Goal: Task Accomplishment & Management: Use online tool/utility

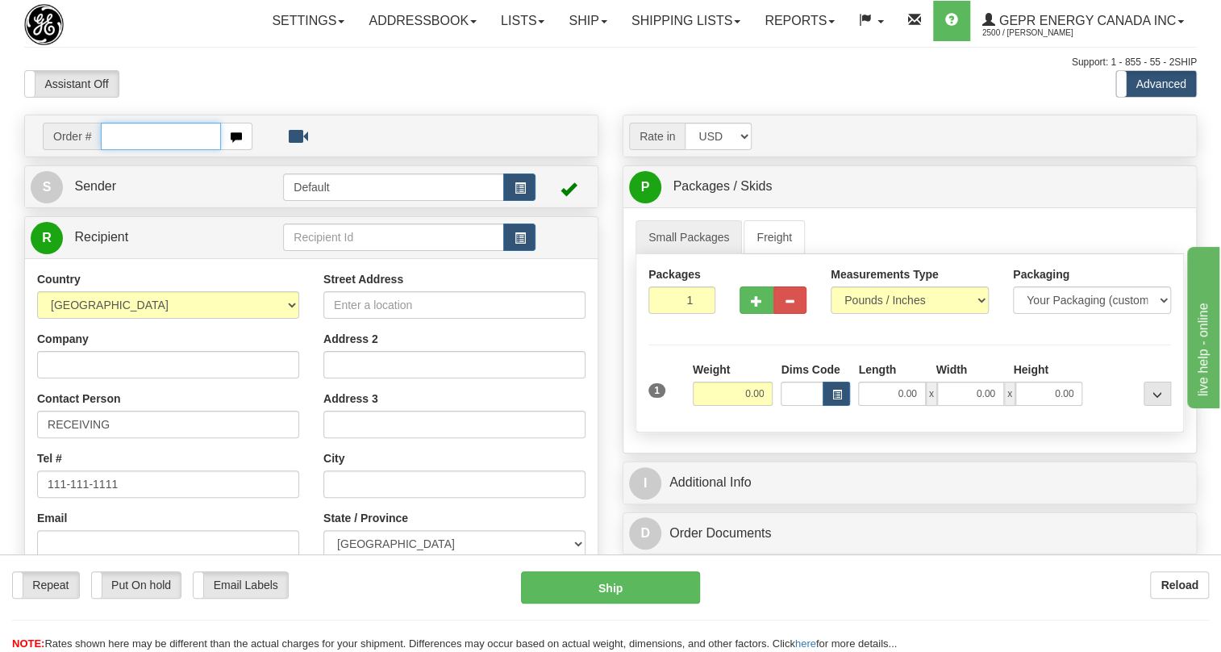
click at [133, 150] on input "text" at bounding box center [161, 136] width 120 height 27
paste input "0086686088"
click at [124, 150] on input "0086686088" at bounding box center [161, 136] width 120 height 27
type input "86686088"
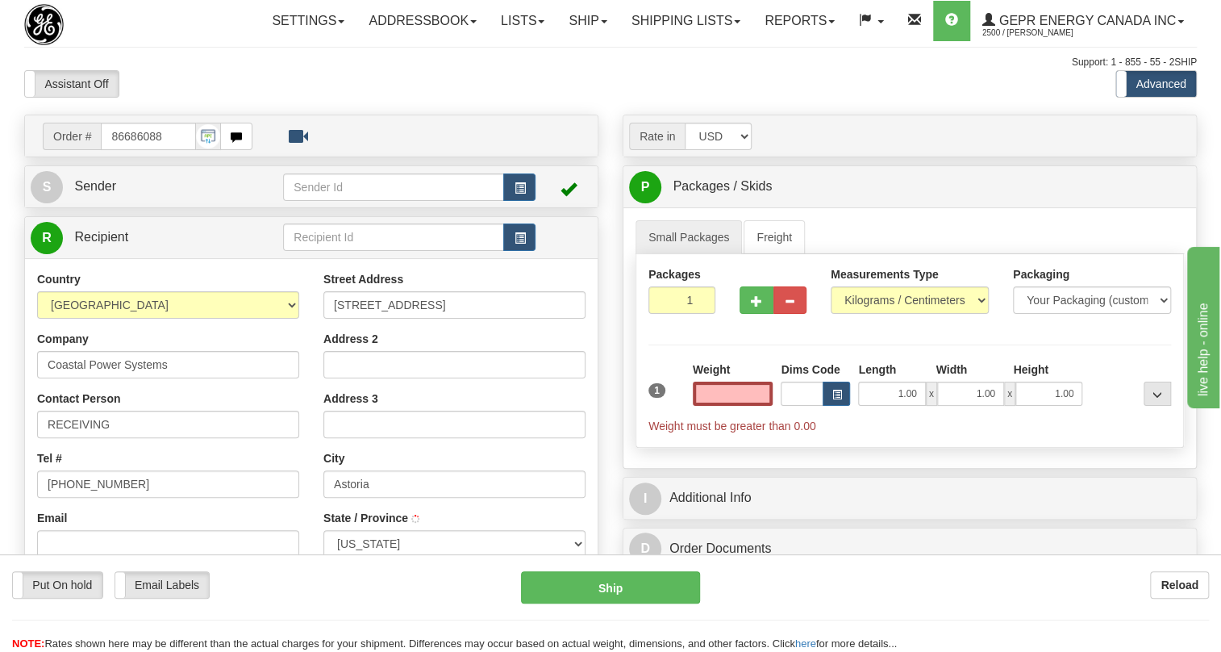
type input "ASTORIA"
type input "0.00"
click at [103, 193] on span "Sender" at bounding box center [95, 186] width 42 height 14
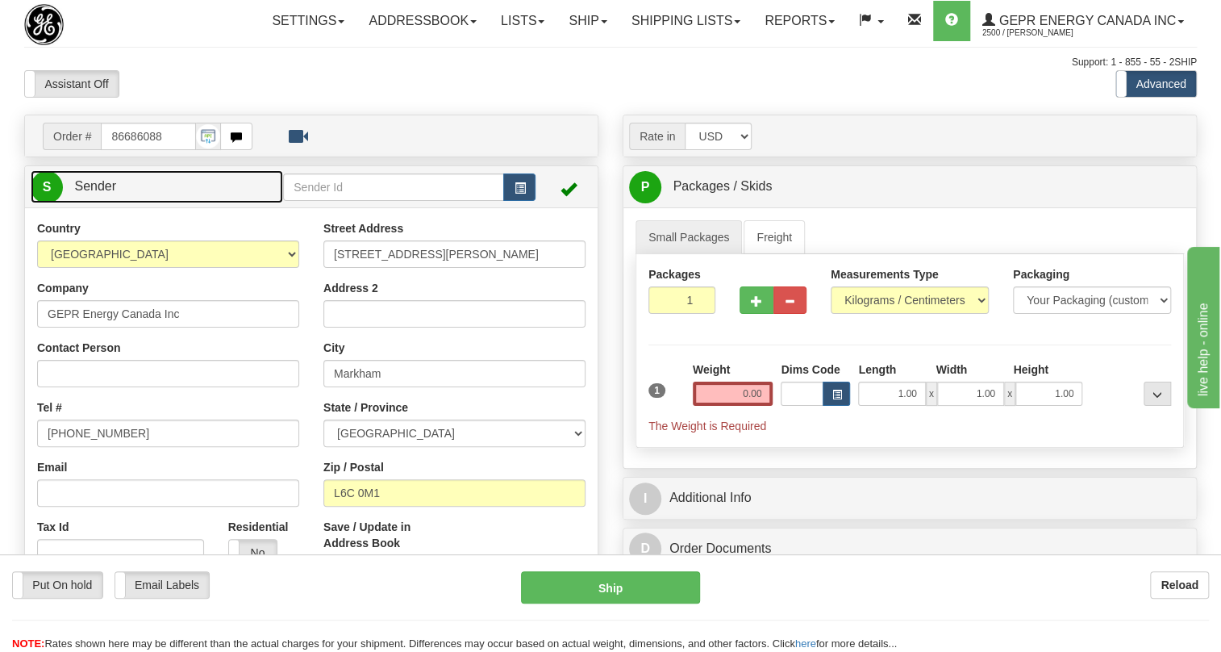
type input "MARKHAM"
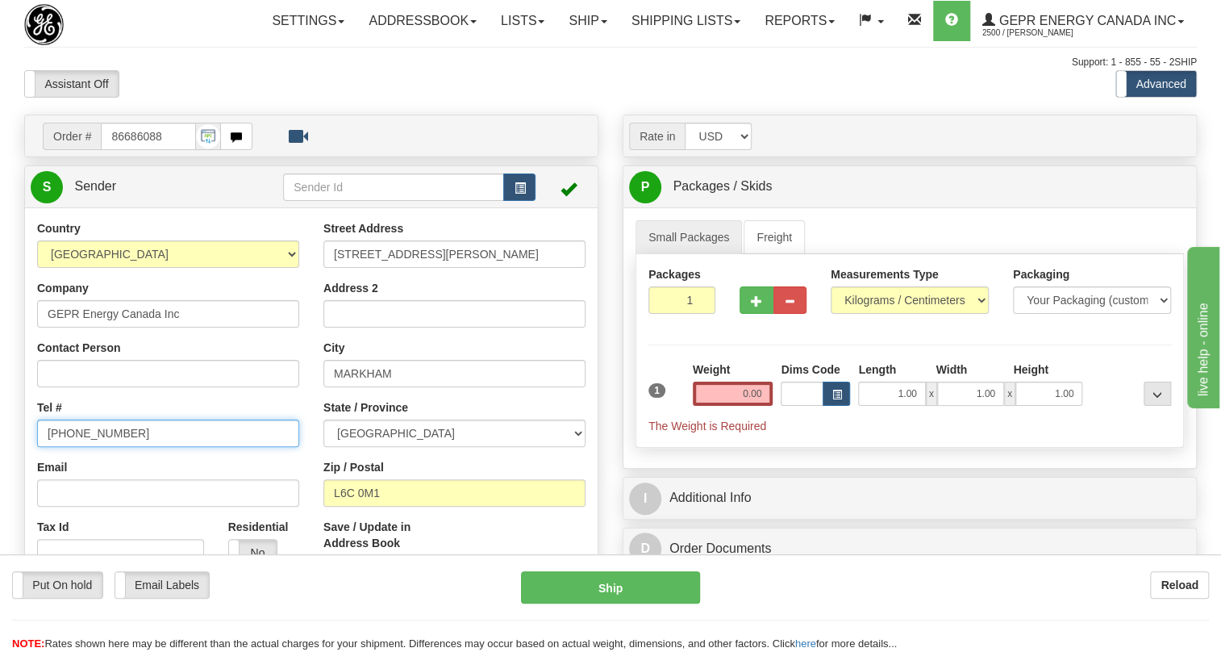
click at [94, 447] on input "[PHONE_NUMBER]" at bounding box center [168, 432] width 262 height 27
paste input "[PHONE_NUMBER]"
type input "[PHONE_NUMBER]"
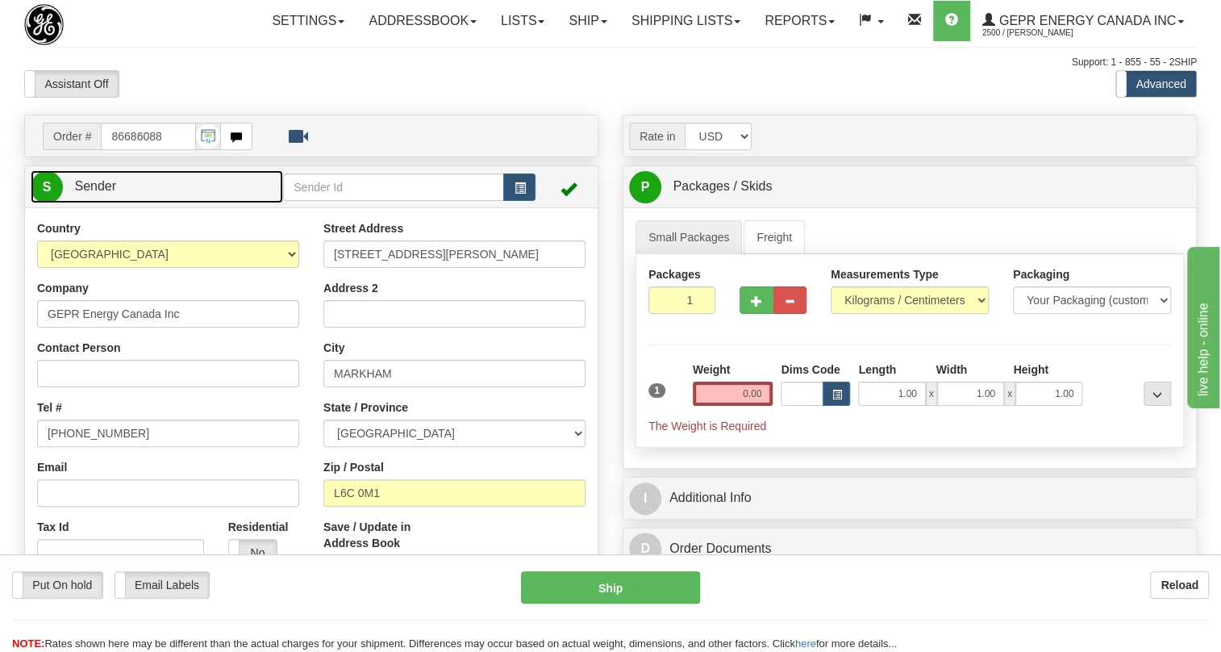
click at [105, 193] on span "Sender" at bounding box center [95, 186] width 42 height 14
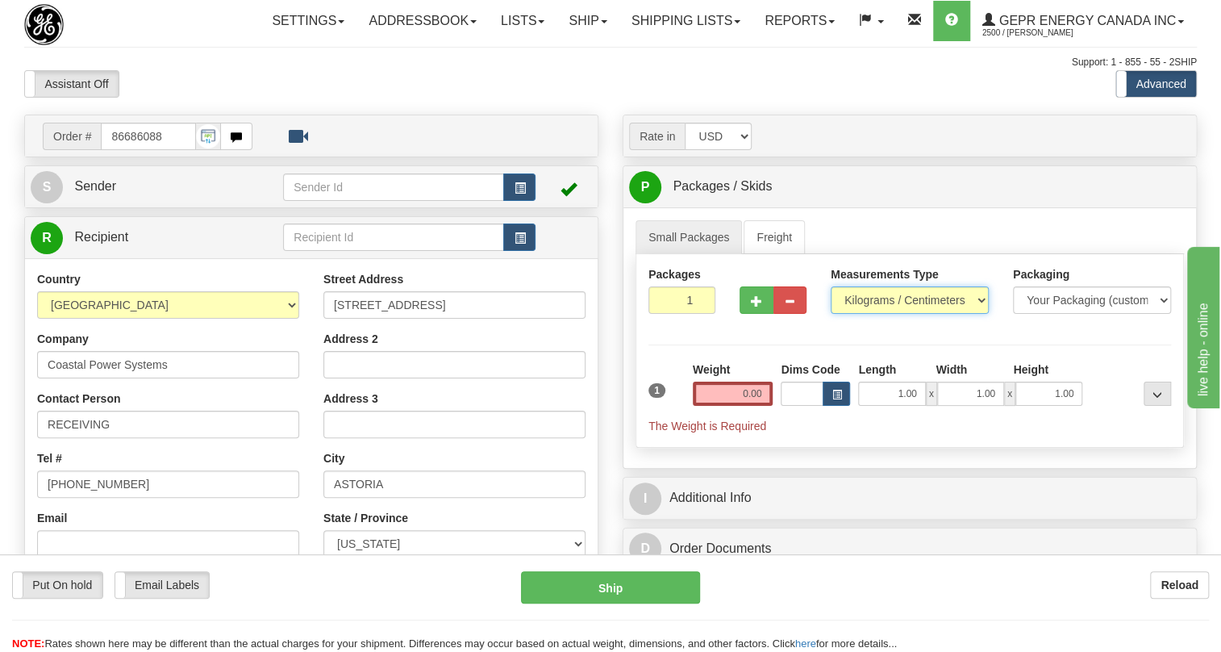
click at [907, 314] on select "Pounds / Inches Kilograms / Centimeters" at bounding box center [910, 299] width 158 height 27
select select "0"
click at [831, 314] on select "Pounds / Inches Kilograms / Centimeters" at bounding box center [910, 299] width 158 height 27
click at [739, 406] on input "0.00" at bounding box center [733, 394] width 81 height 24
type input "0.00"
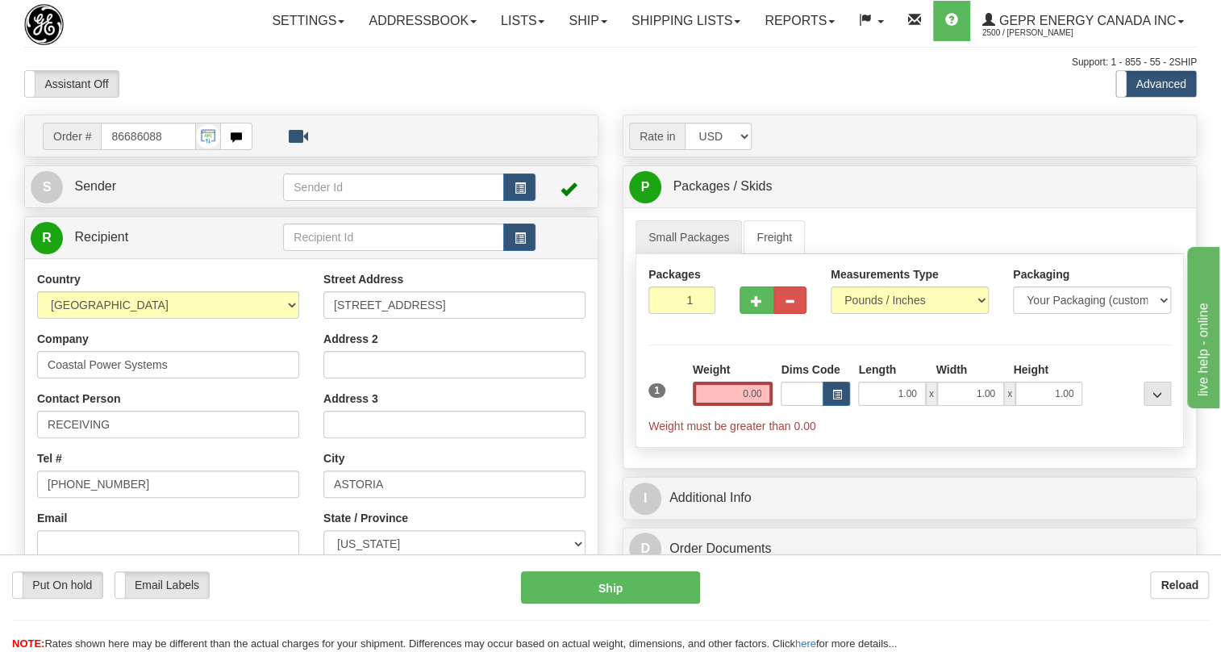
click at [822, 448] on div "Packages 1 1 Measurements Type" at bounding box center [910, 351] width 548 height 194
click at [728, 406] on input "0.00" at bounding box center [733, 394] width 81 height 24
type input "5"
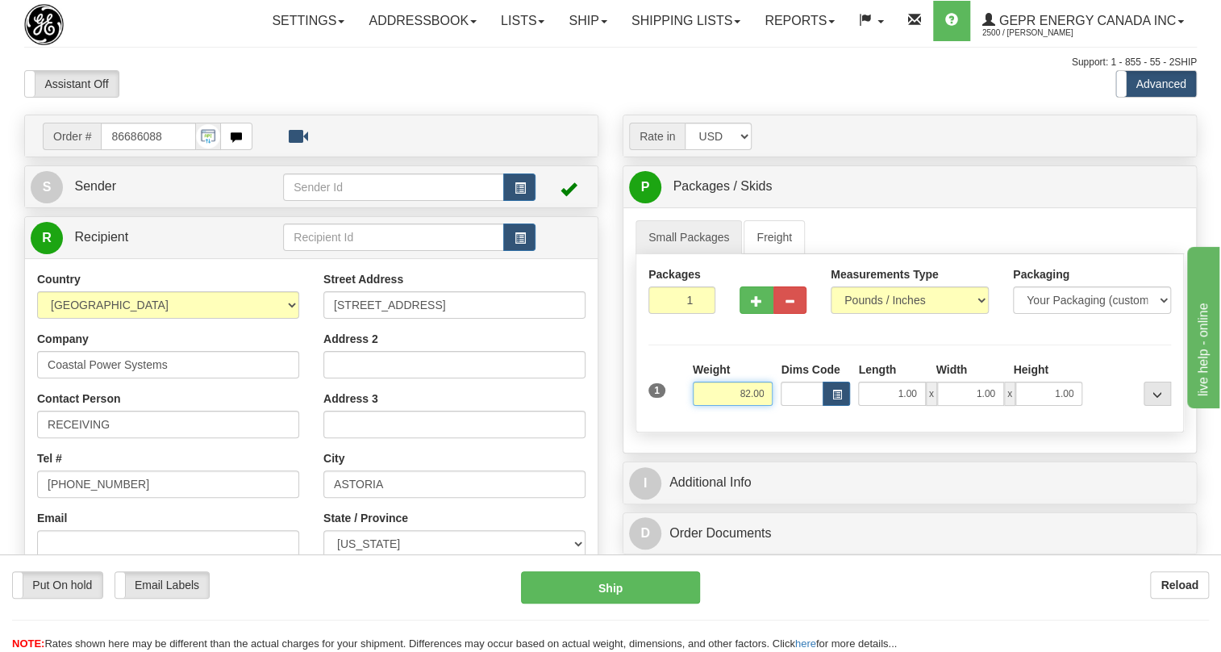
type input "82.00"
click at [678, 314] on input "1" at bounding box center [682, 299] width 67 height 27
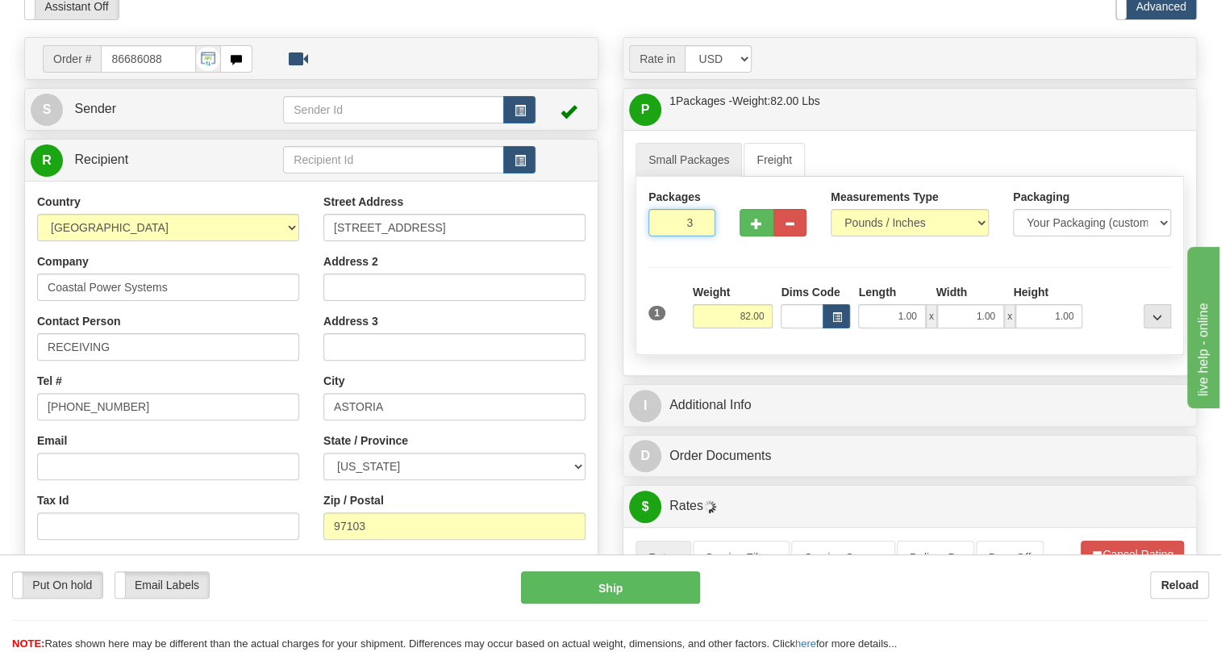
scroll to position [146, 0]
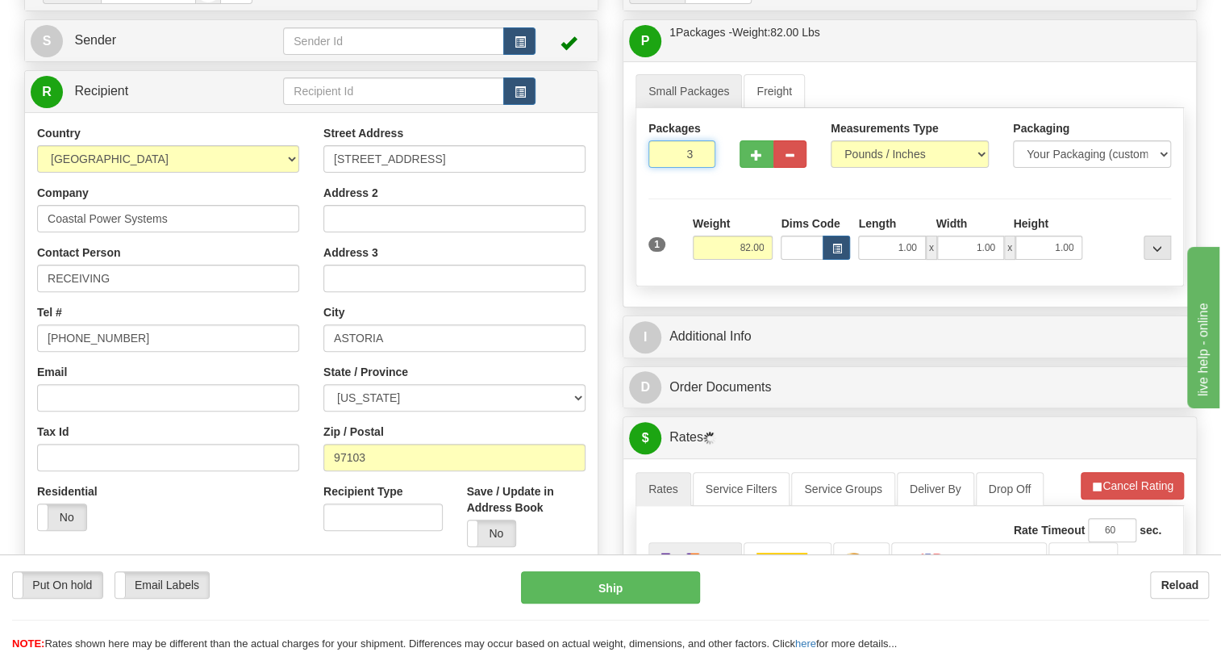
type input "3"
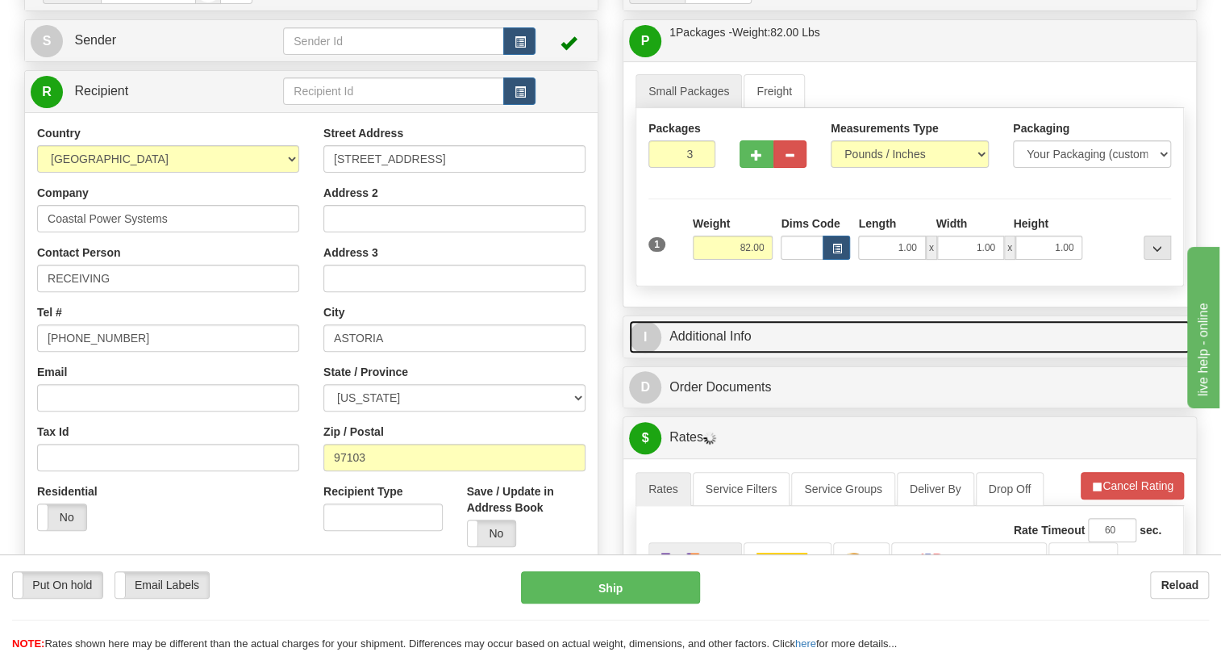
click at [703, 353] on link "I Additional Info" at bounding box center [909, 336] width 561 height 33
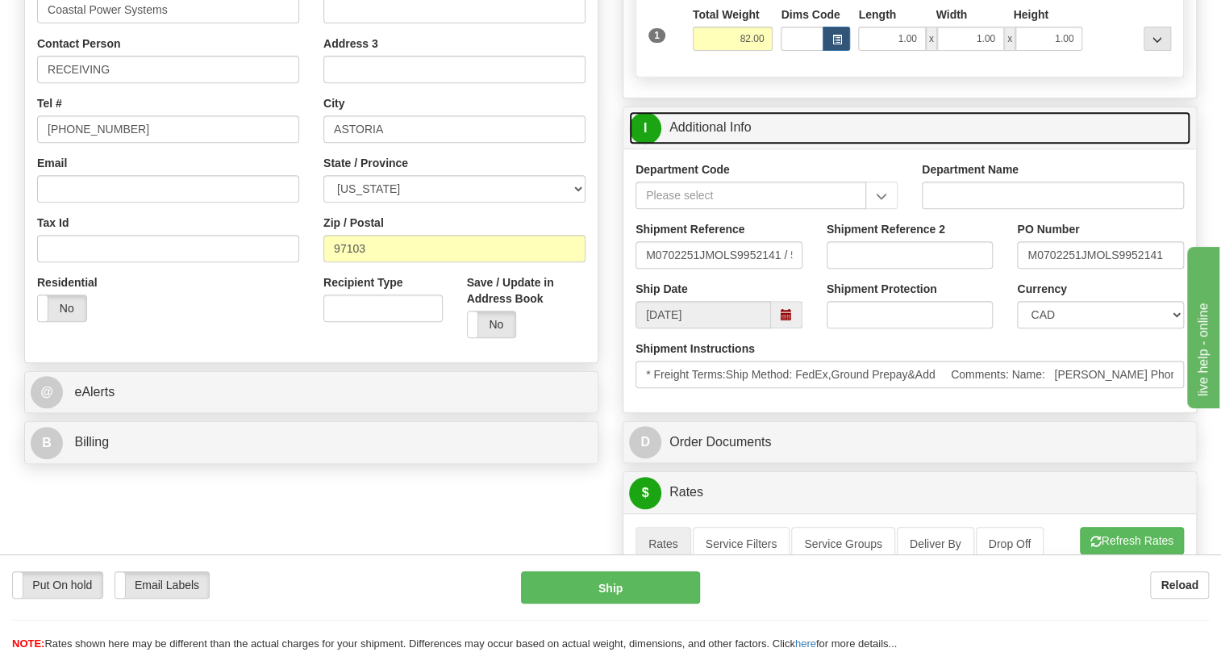
scroll to position [366, 0]
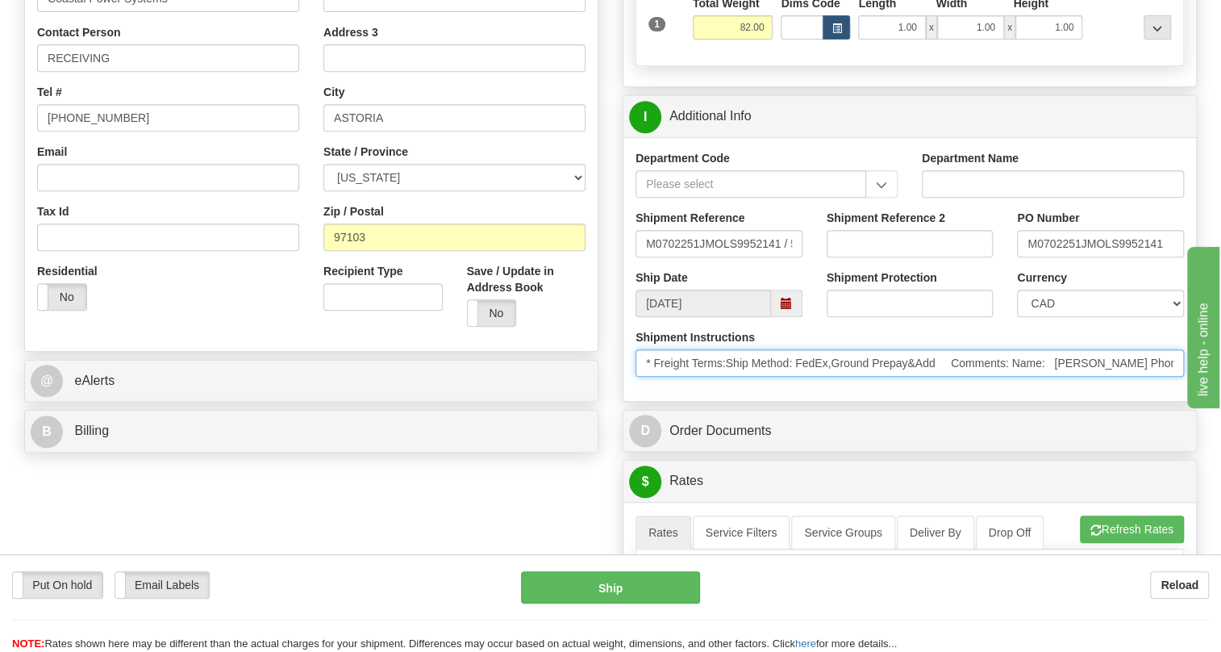
drag, startPoint x: 1121, startPoint y: 399, endPoint x: 1055, endPoint y: 402, distance: 66.2
click at [1055, 377] on input "* Freight Terms:Ship Method: FedEx,Ground Prepay&Add Comments: Name: [PERSON_NA…" at bounding box center [910, 362] width 548 height 27
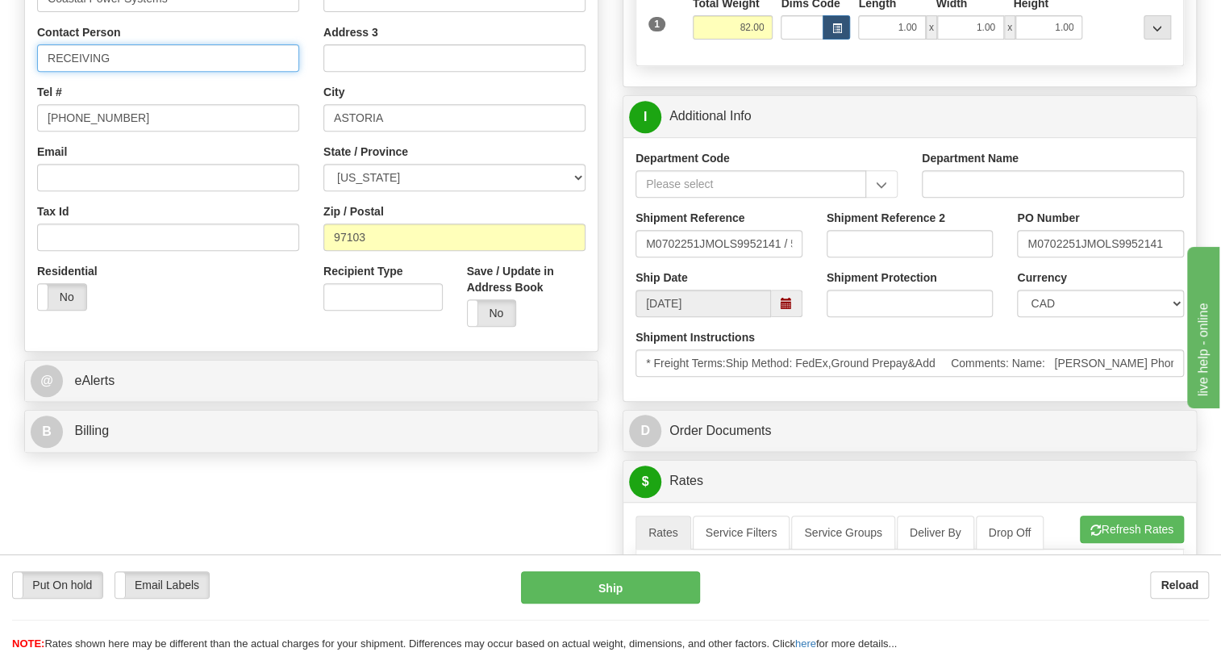
click at [96, 72] on input "RECEIVING" at bounding box center [168, 57] width 262 height 27
click at [149, 72] on input "RECEIVING" at bounding box center [168, 57] width 262 height 27
paste input "[PERSON_NAME]"
type input "RECEIVING / [PERSON_NAME]"
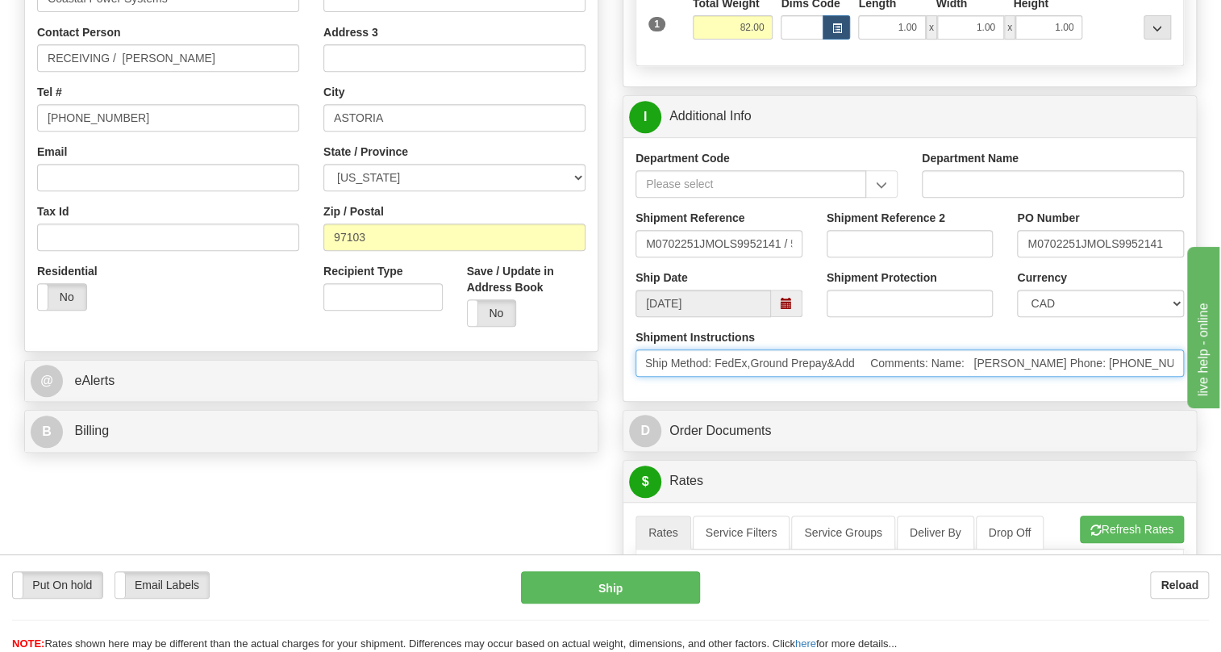
scroll to position [0, 163]
drag, startPoint x: 1115, startPoint y: 398, endPoint x: 1145, endPoint y: 403, distance: 31.0
click at [1145, 377] on input "* Freight Terms:Ship Method: FedEx,Ground Prepay&Add Comments: Name: [PERSON_NA…" at bounding box center [910, 362] width 548 height 27
click at [1070, 377] on input "* Freight Terms:Ship Method: FedEx,Ground Prepay&Add Comments: Name: [PERSON_NA…" at bounding box center [910, 362] width 548 height 27
drag, startPoint x: 1070, startPoint y: 398, endPoint x: 1000, endPoint y: 401, distance: 70.2
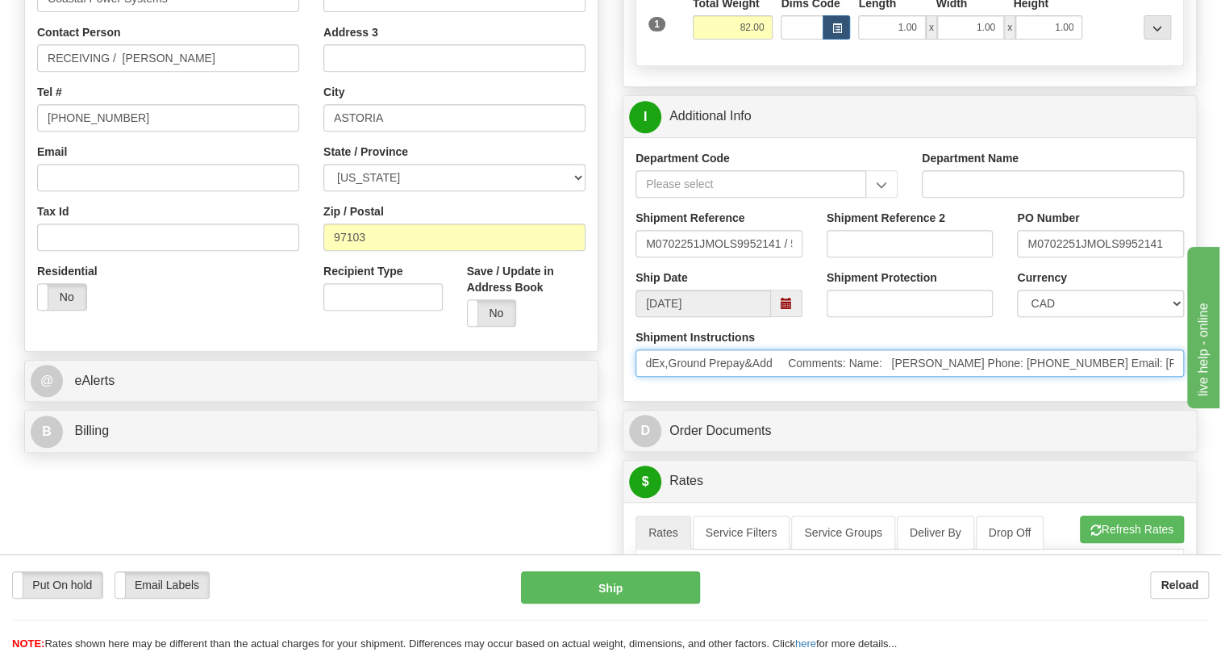
click at [1000, 377] on input "* Freight Terms:Ship Method: FedEx,Ground Prepay&Add Comments: Name: [PERSON_NA…" at bounding box center [910, 362] width 548 height 27
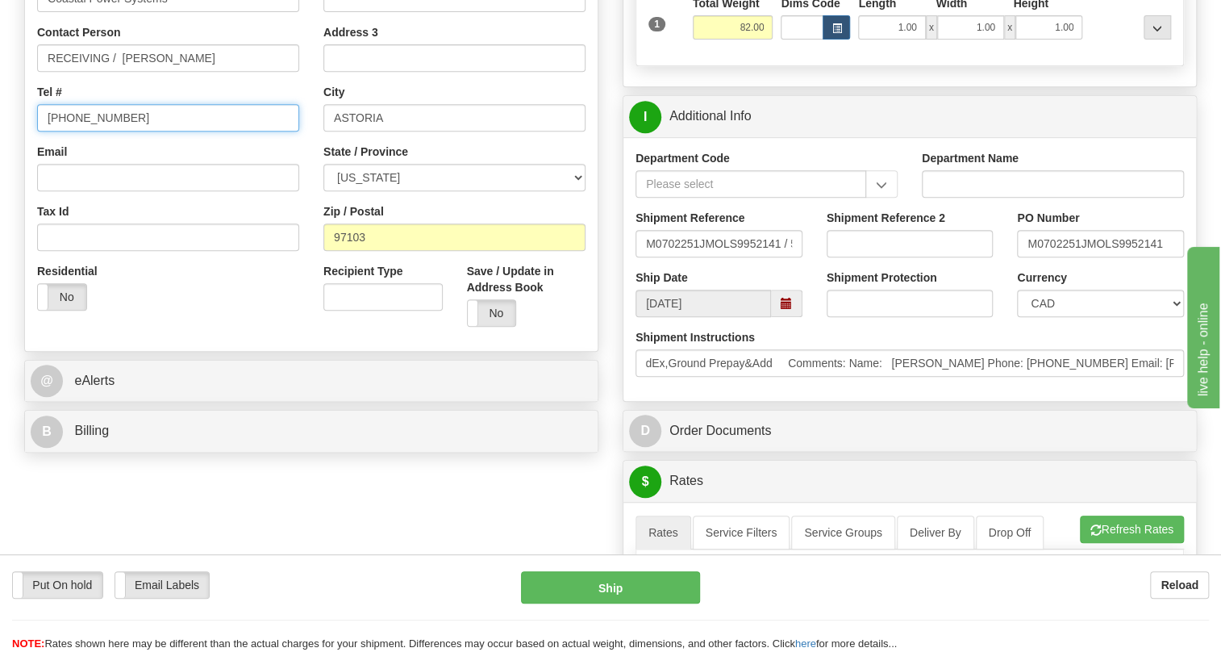
scroll to position [0, 0]
click at [99, 131] on input "[PHONE_NUMBER]" at bounding box center [168, 117] width 262 height 27
paste input "[PHONE_NUMBER]"
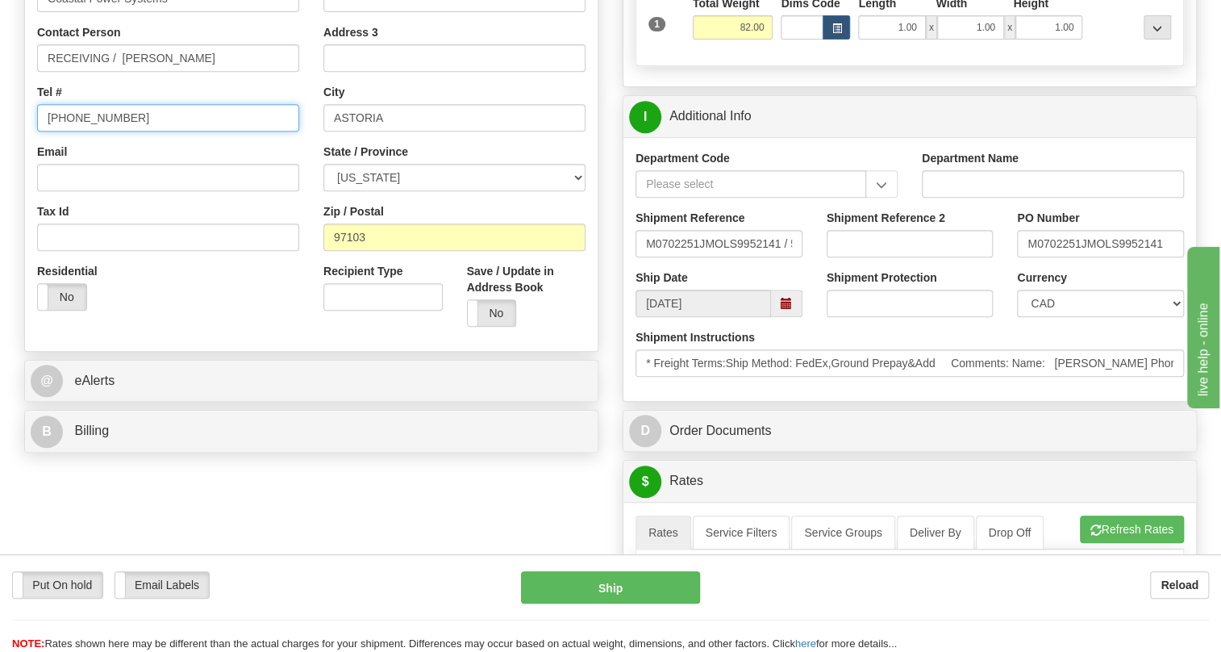
type input "[PHONE_NUMBER]"
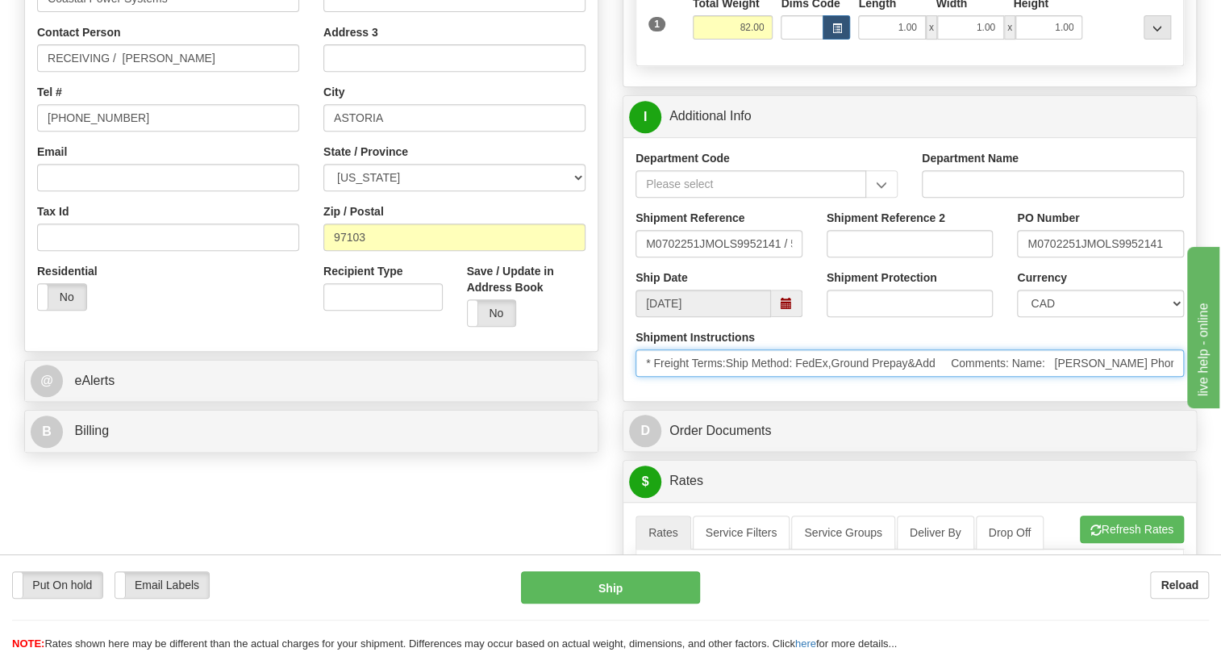
drag, startPoint x: 1106, startPoint y: 402, endPoint x: 645, endPoint y: 387, distance: 460.8
click at [645, 377] on input "* Freight Terms:Ship Method: FedEx,Ground Prepay&Add Comments: Name: [PERSON_NA…" at bounding box center [910, 362] width 548 height 27
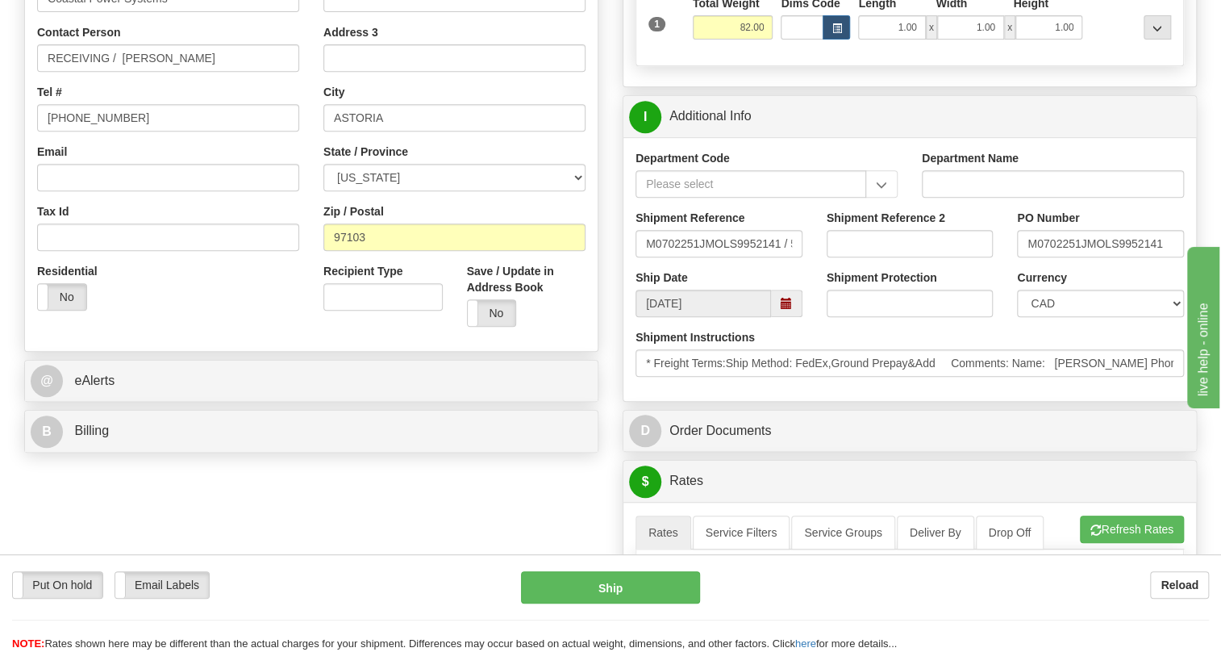
click at [777, 389] on div "Shipment Instructions * Freight Terms:Ship Method: FedEx,Ground Prepay&Add Comm…" at bounding box center [909, 359] width 573 height 60
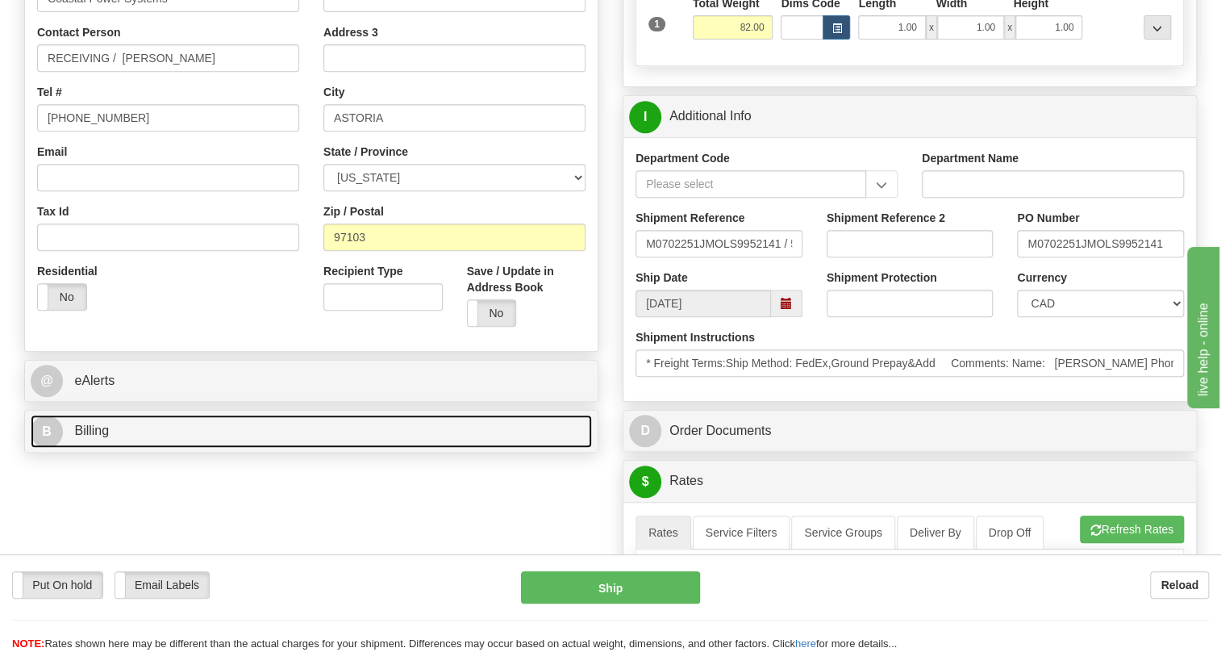
click at [90, 437] on span "Billing" at bounding box center [91, 430] width 35 height 14
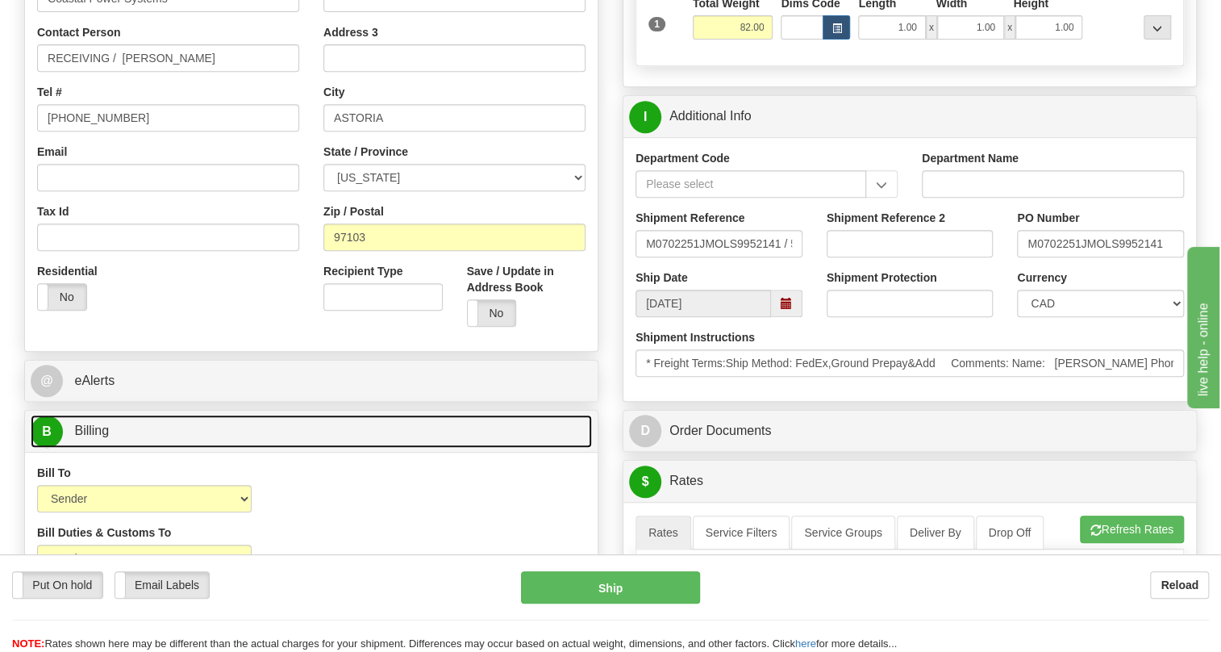
click at [90, 437] on span "Billing" at bounding box center [91, 430] width 35 height 14
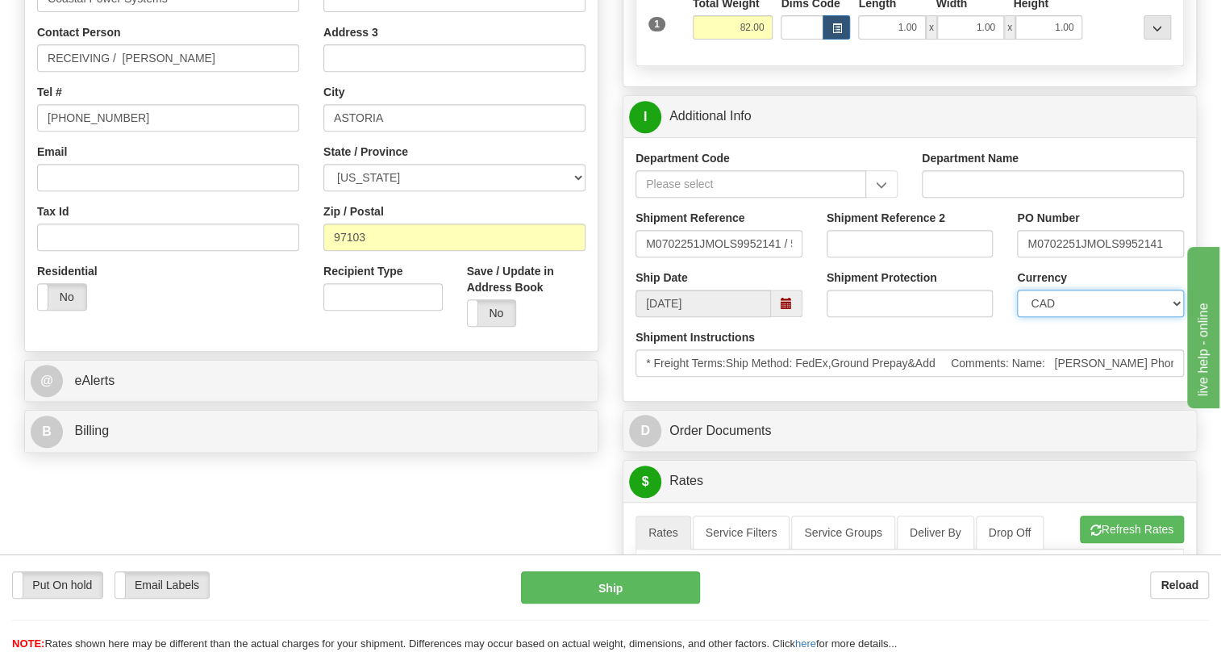
click at [1066, 317] on select "CAD USD EUR ZAR RON ANG ARN AUD AUS AWG BBD BFR BGN BHD BMD BND BRC BRL CHP CKZ…" at bounding box center [1100, 303] width 167 height 27
select select "1"
click at [1017, 317] on select "CAD USD EUR ZAR RON ANG ARN AUD AUS AWG BBD BFR BGN BHD BMD BND BRC BRL CHP CKZ…" at bounding box center [1100, 303] width 167 height 27
drag, startPoint x: 1095, startPoint y: 279, endPoint x: 1020, endPoint y: 282, distance: 75.1
click at [1020, 257] on input "M0702251JMOLS9952141" at bounding box center [1100, 243] width 167 height 27
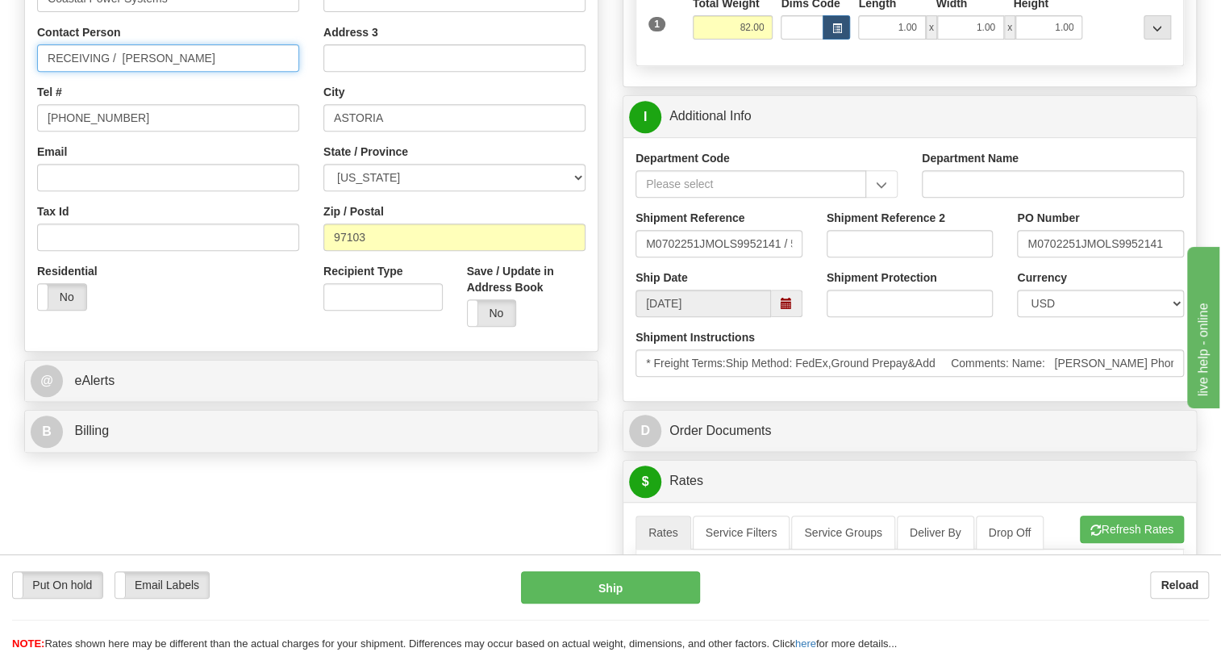
click at [211, 72] on input "RECEIVING / [PERSON_NAME]" at bounding box center [168, 57] width 262 height 27
paste input "M0702251JM"
drag, startPoint x: 123, startPoint y: 96, endPoint x: 24, endPoint y: 111, distance: 99.6
click at [25, 111] on div "Country [GEOGRAPHIC_DATA] [GEOGRAPHIC_DATA] [GEOGRAPHIC_DATA] [GEOGRAPHIC_DATA]…" at bounding box center [168, 114] width 286 height 418
click at [240, 72] on input "[PERSON_NAME] / PO# M0702251JM" at bounding box center [168, 57] width 262 height 27
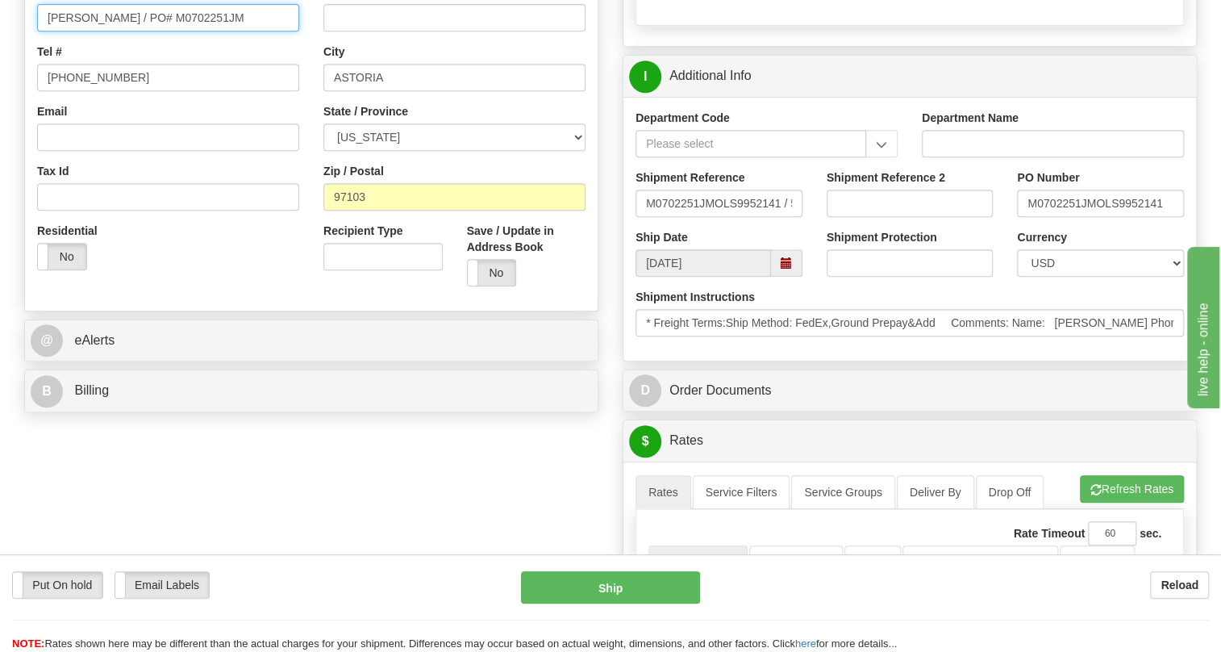
scroll to position [586, 0]
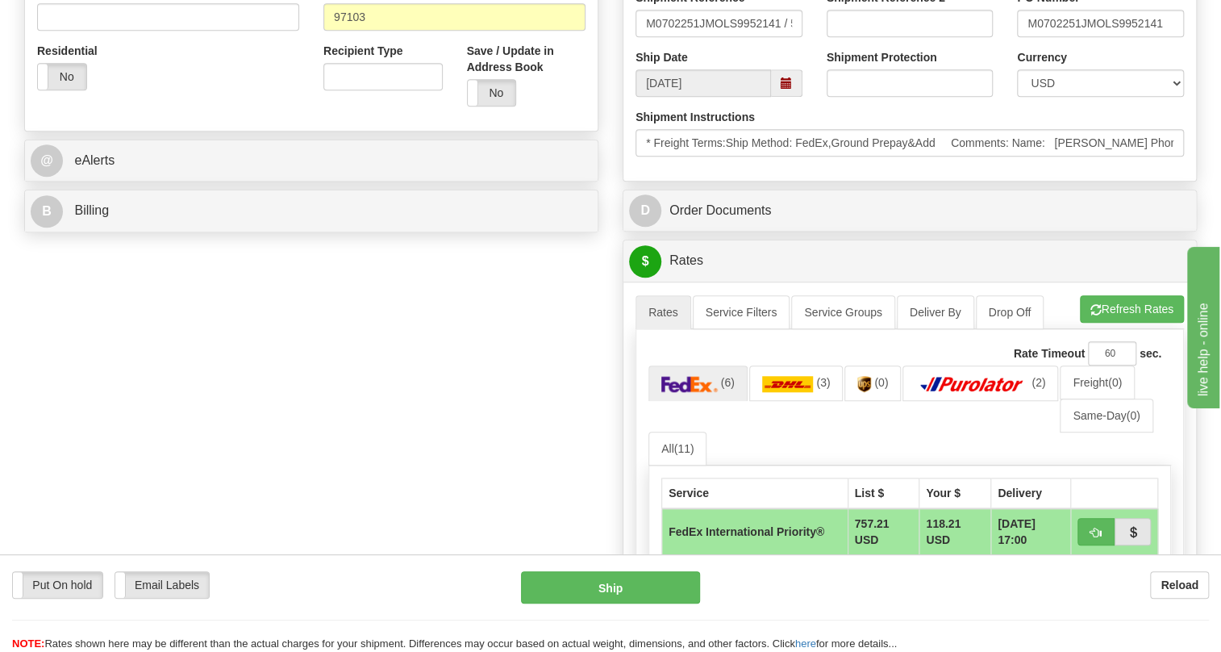
type input "[PERSON_NAME] / PO# M0702251JM"
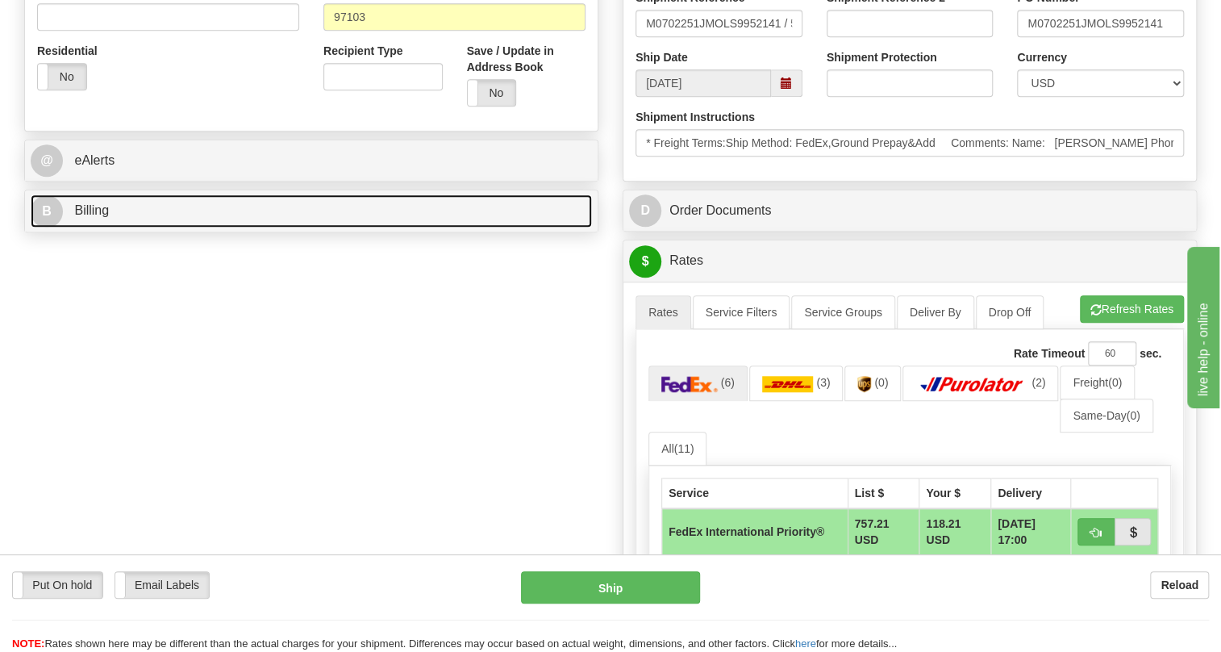
click at [102, 217] on span "Billing" at bounding box center [91, 210] width 35 height 14
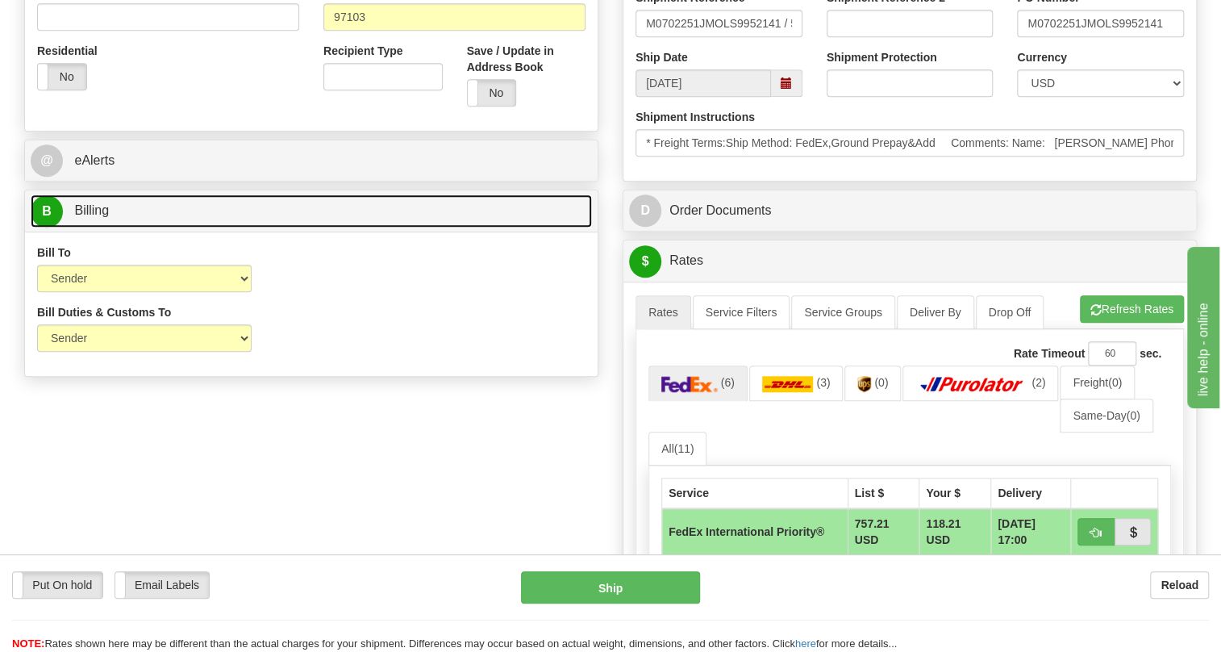
click at [102, 217] on span "Billing" at bounding box center [91, 210] width 35 height 14
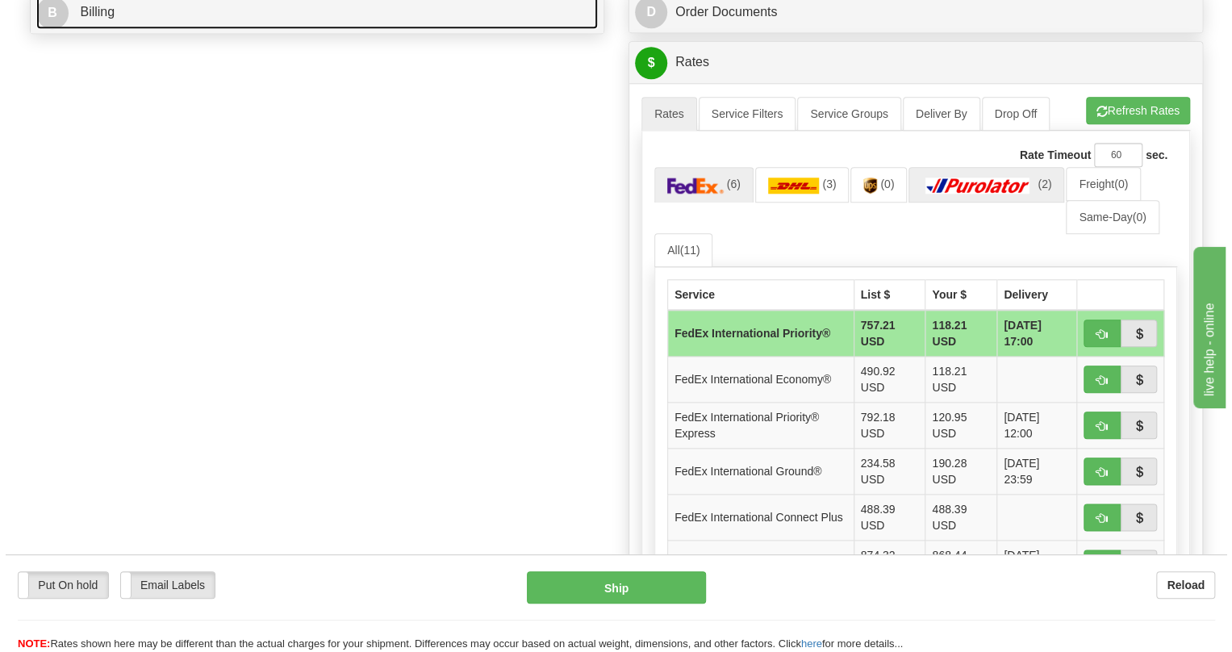
scroll to position [807, 0]
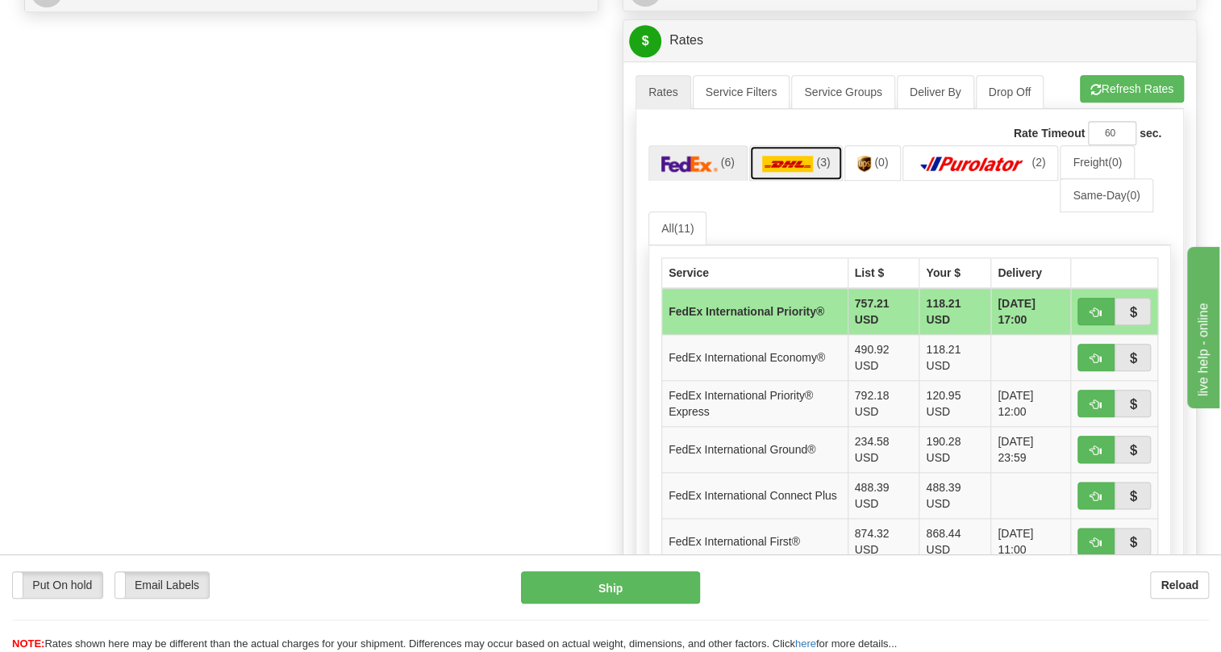
click at [793, 172] on img at bounding box center [788, 164] width 52 height 16
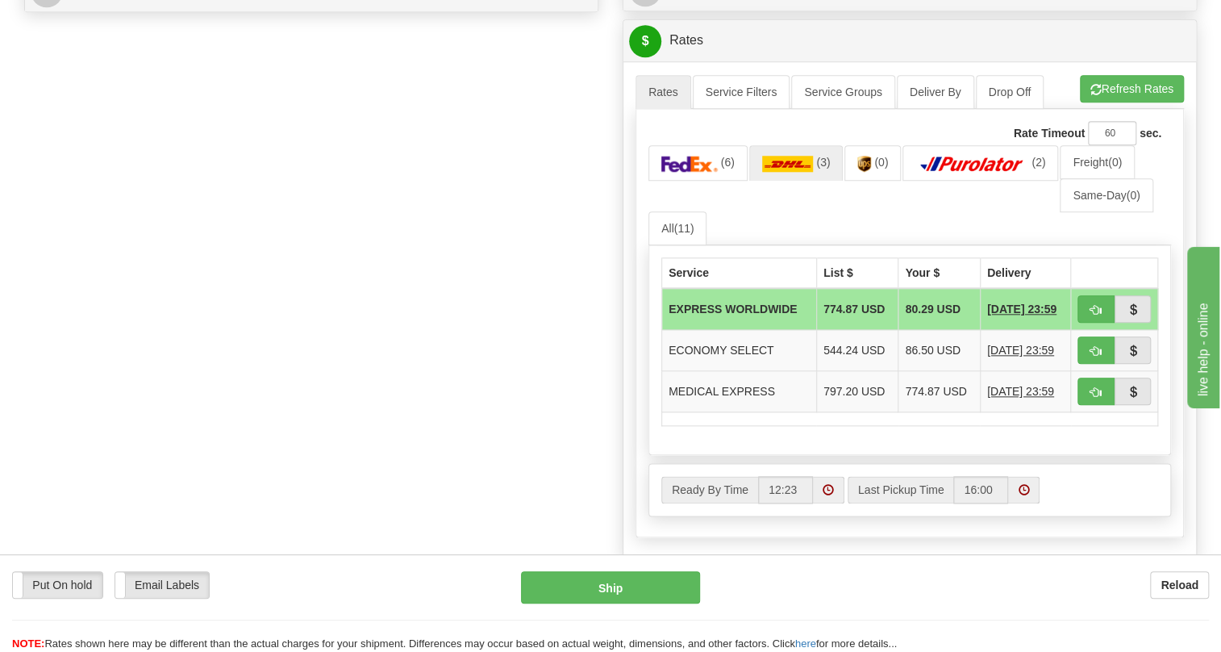
drag, startPoint x: 570, startPoint y: 516, endPoint x: 543, endPoint y: 506, distance: 29.4
click at [570, 516] on div "Order # 86686088 S Sender" at bounding box center [610, 13] width 1197 height 1410
click at [1091, 315] on span "button" at bounding box center [1096, 310] width 11 height 10
type input "P"
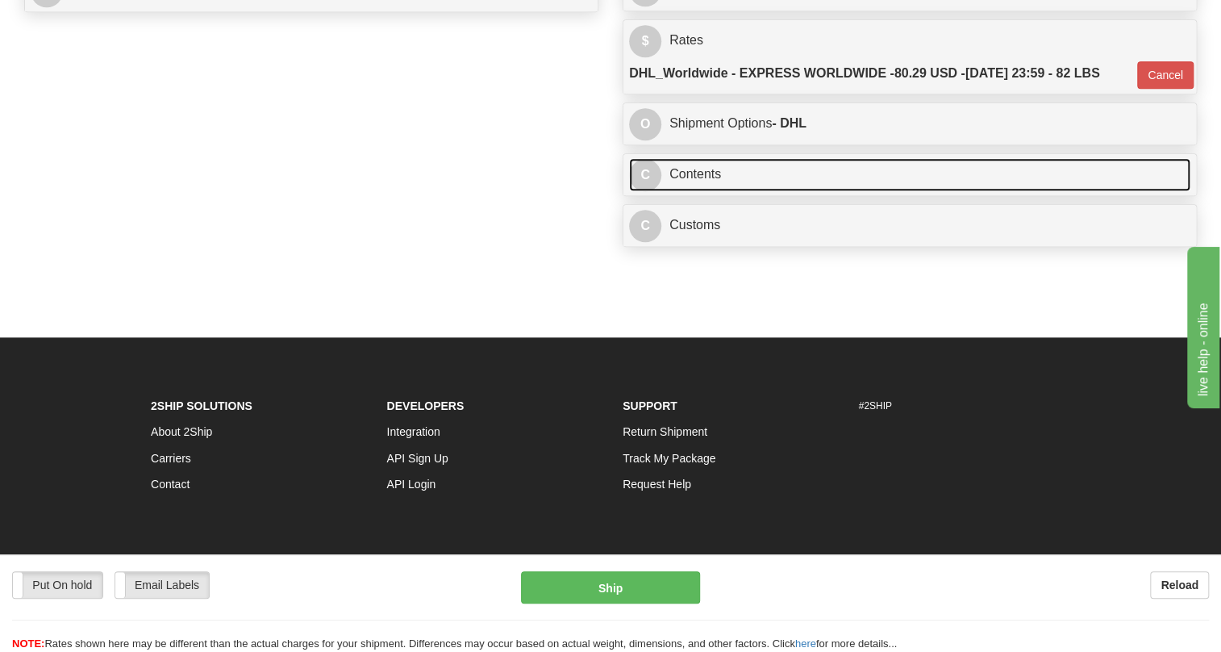
click at [713, 191] on link "C Contents" at bounding box center [909, 174] width 561 height 33
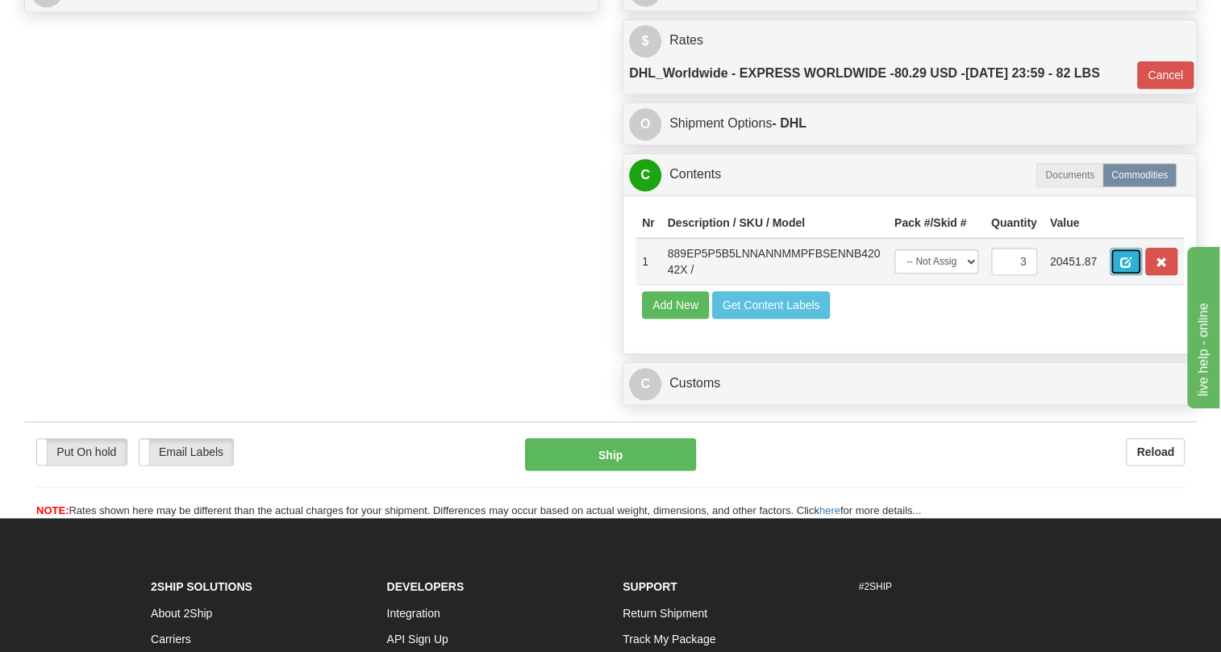
click at [1128, 268] on span "button" at bounding box center [1125, 262] width 11 height 10
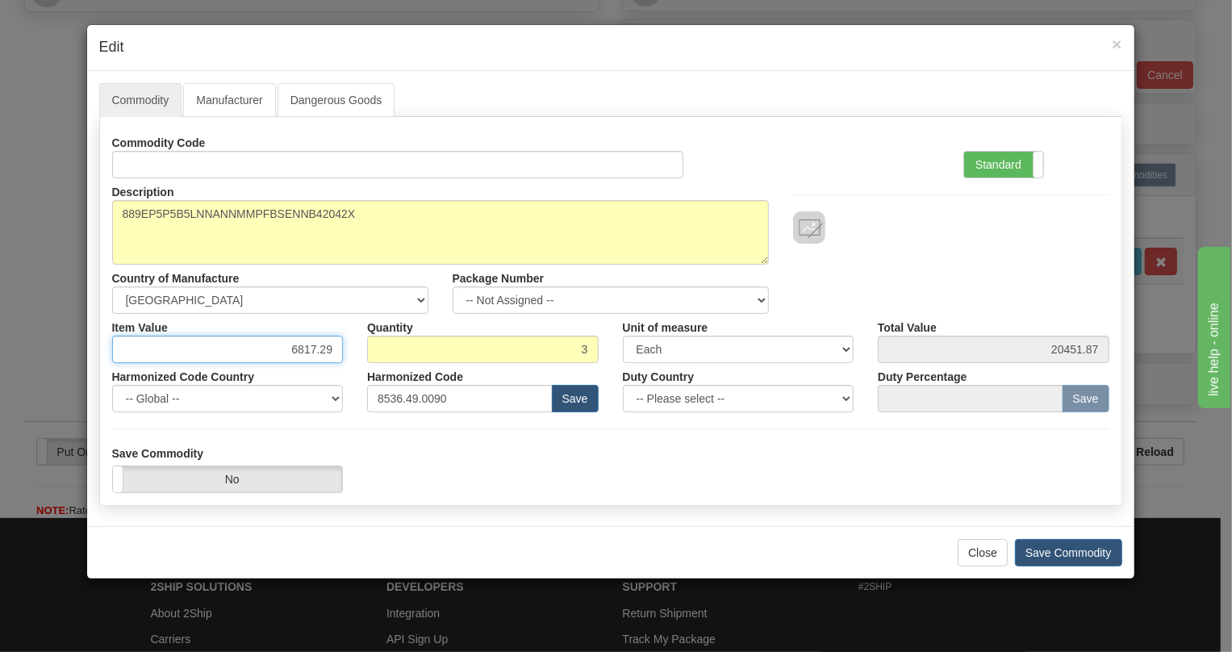
click at [310, 349] on input "6817.29" at bounding box center [227, 349] width 231 height 27
type input "5836.94"
type input "17510.82"
click at [990, 166] on label "Standard" at bounding box center [1003, 165] width 79 height 26
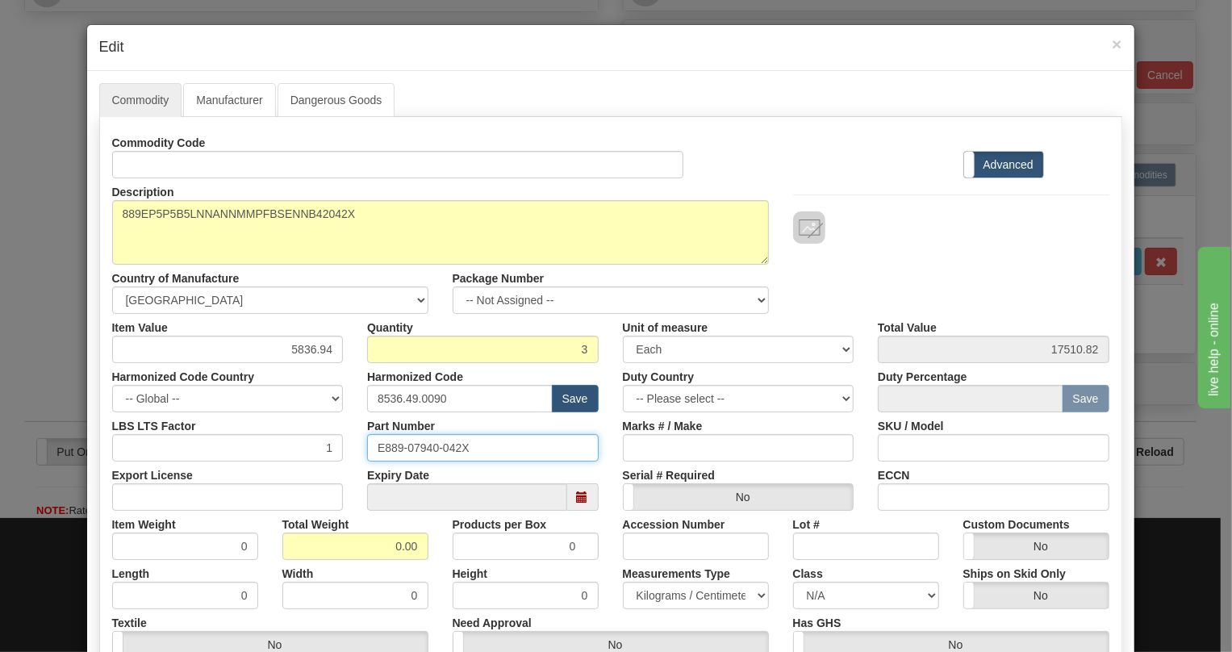
click at [418, 447] on input "E889-07940-042X" at bounding box center [482, 447] width 231 height 27
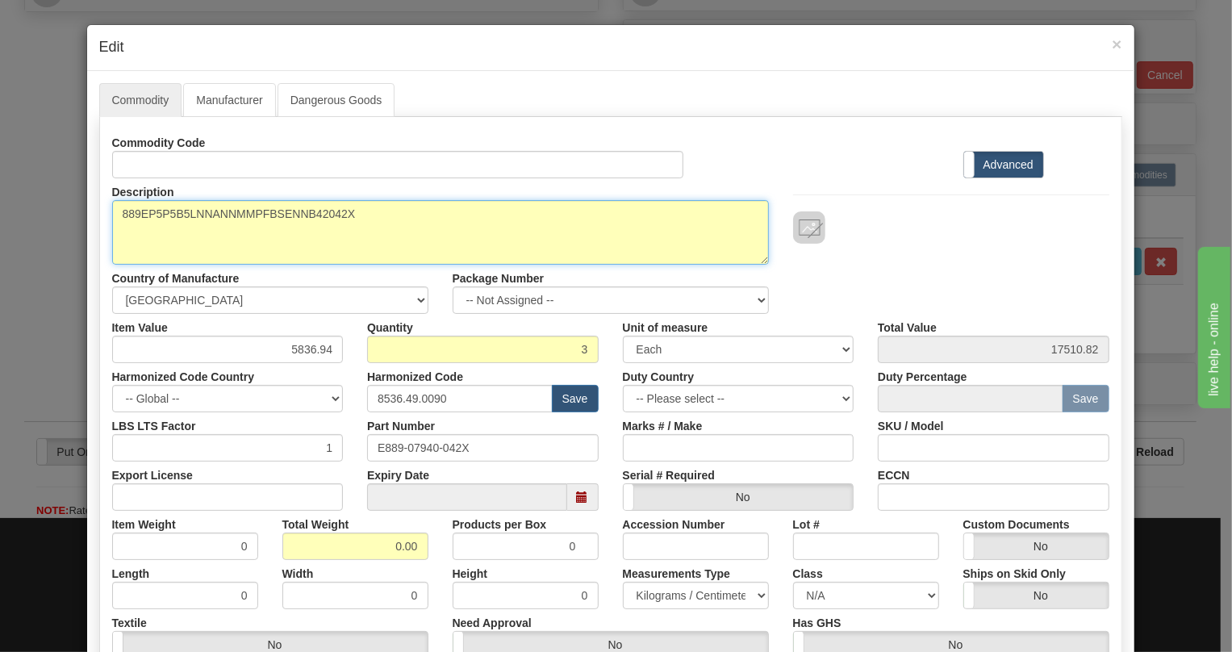
click at [227, 213] on textarea "889EP5P5B5LNNANNMMPFBSENNB42042X" at bounding box center [440, 232] width 657 height 65
click at [227, 212] on textarea "889EP5P5B5LNNANNMMPFBSENNB42042X" at bounding box center [440, 232] width 657 height 65
paste textarea "-E-P5-P5-B5-L-N-N-A-N-N-M-M-P-F-B-SE-"
type textarea "889-E-P5-P5-B5-L-N-N-A-N-N-M-M-P-F-B-SE-"
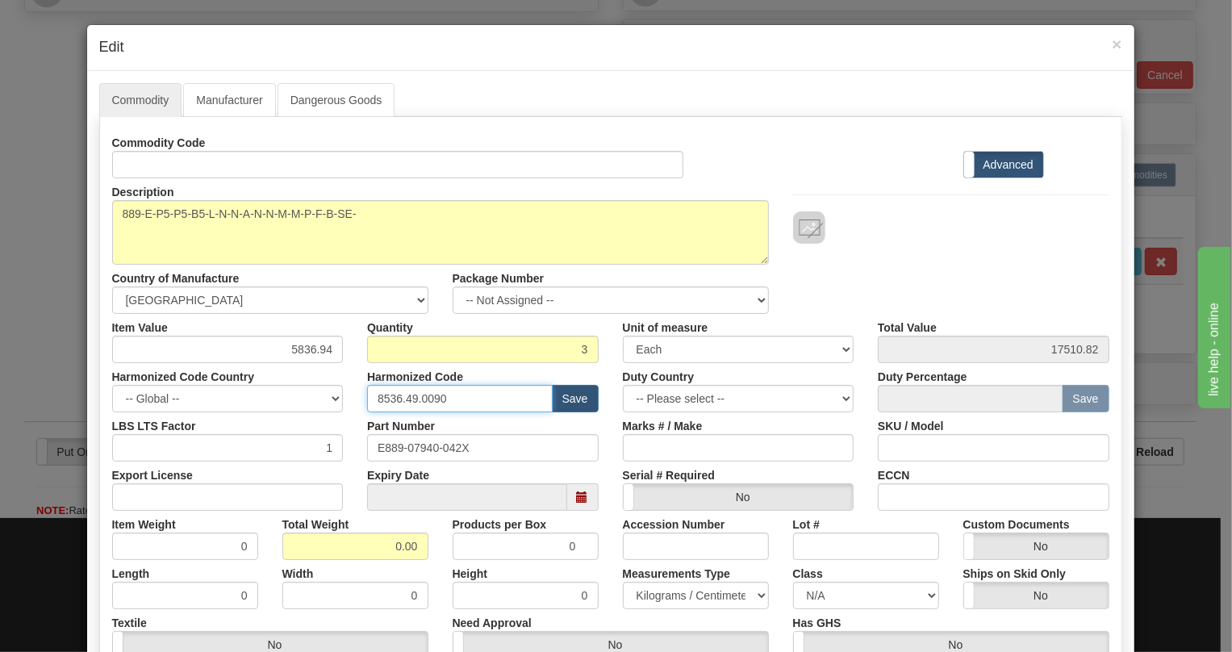
click at [415, 397] on input "8536.49.0090" at bounding box center [460, 398] width 186 height 27
paste input "7.10.916"
type input "8537.10.9160"
click at [382, 547] on input "0.00" at bounding box center [355, 545] width 146 height 27
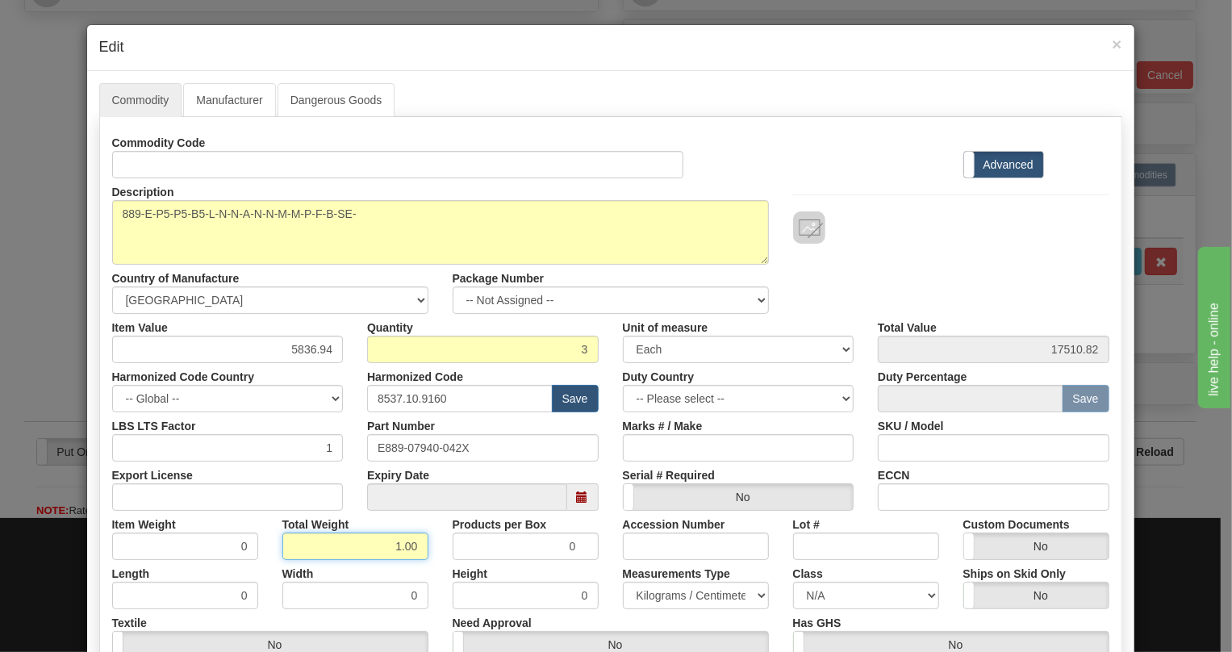
type input "1.00"
type input "0.3333"
click at [657, 589] on select "Pounds / Inches Kilograms / Centimeters" at bounding box center [696, 595] width 146 height 27
select select "0"
click at [623, 582] on select "Pounds / Inches Kilograms / Centimeters" at bounding box center [696, 595] width 146 height 27
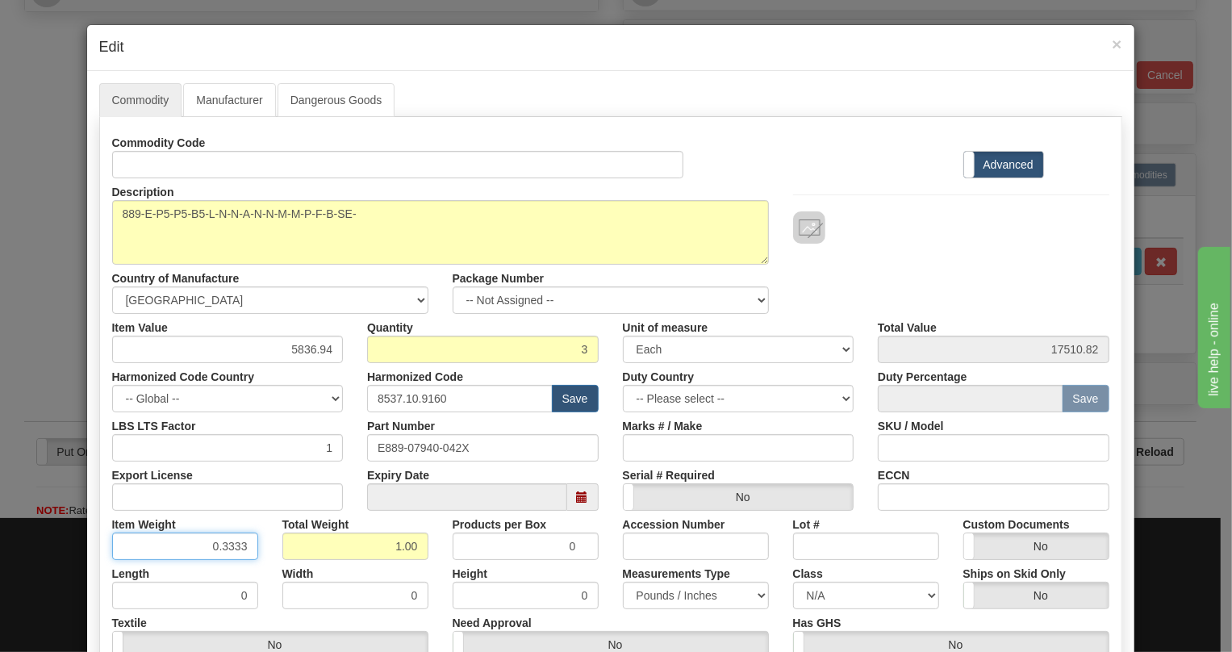
drag, startPoint x: 235, startPoint y: 548, endPoint x: 242, endPoint y: 570, distance: 23.0
click at [242, 570] on div "Commodity Code Standard Advanced Description 889EP5P5B5LNNANNMMPFBSENNB42042X C…" at bounding box center [610, 418] width 997 height 578
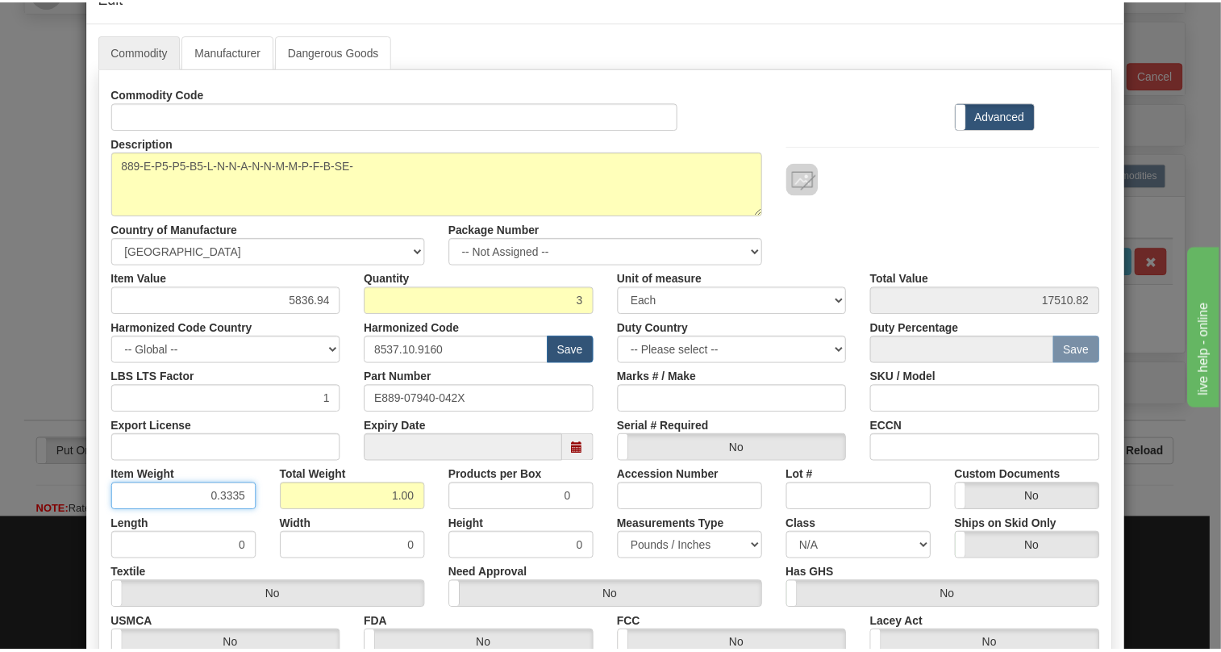
scroll to position [219, 0]
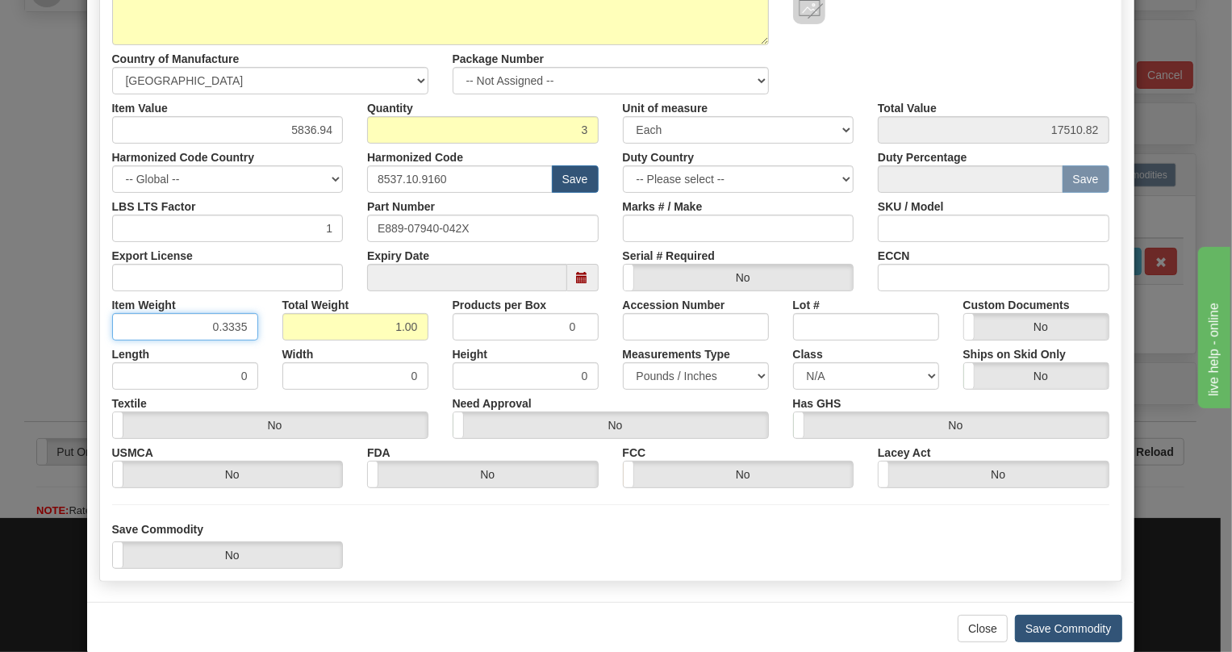
type input "0.3335"
click at [1042, 627] on button "Save Commodity" at bounding box center [1068, 628] width 107 height 27
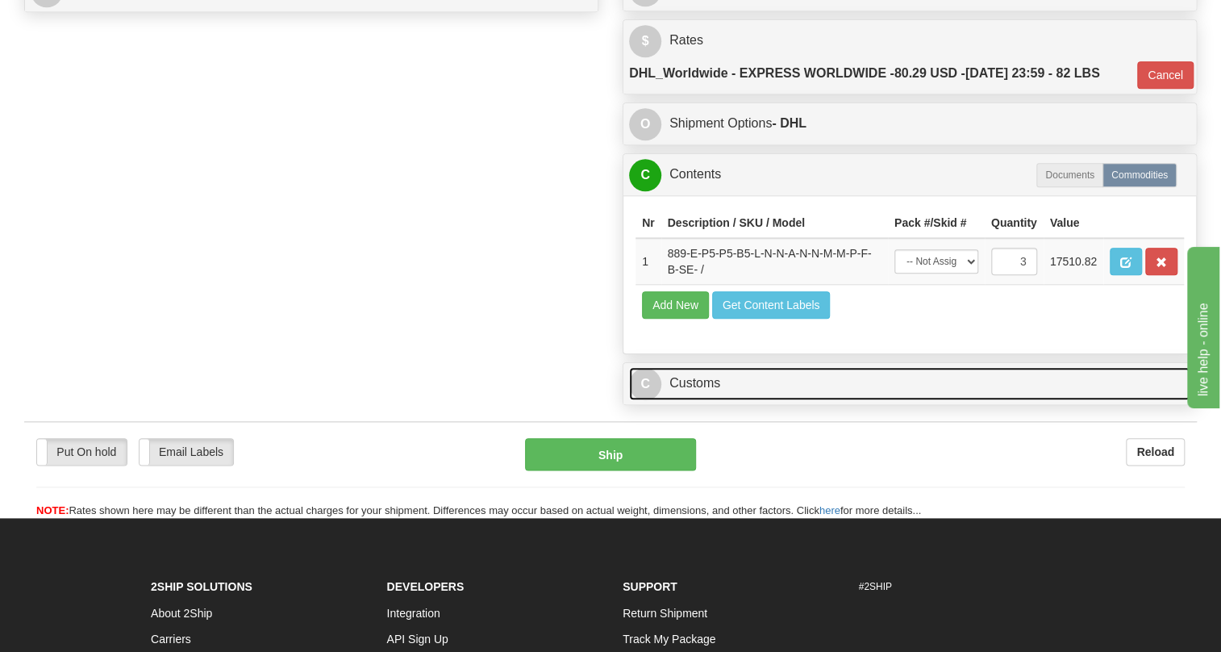
click at [701, 400] on link "C Customs" at bounding box center [909, 383] width 561 height 33
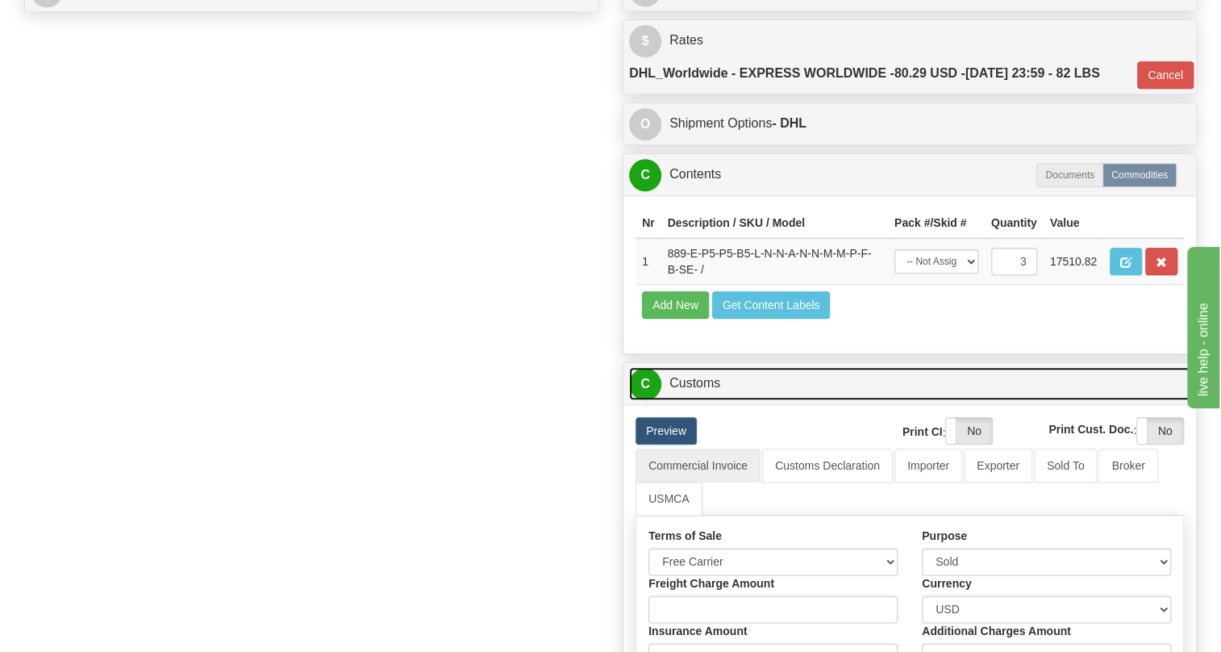
click at [701, 400] on link "C Customs" at bounding box center [909, 383] width 561 height 33
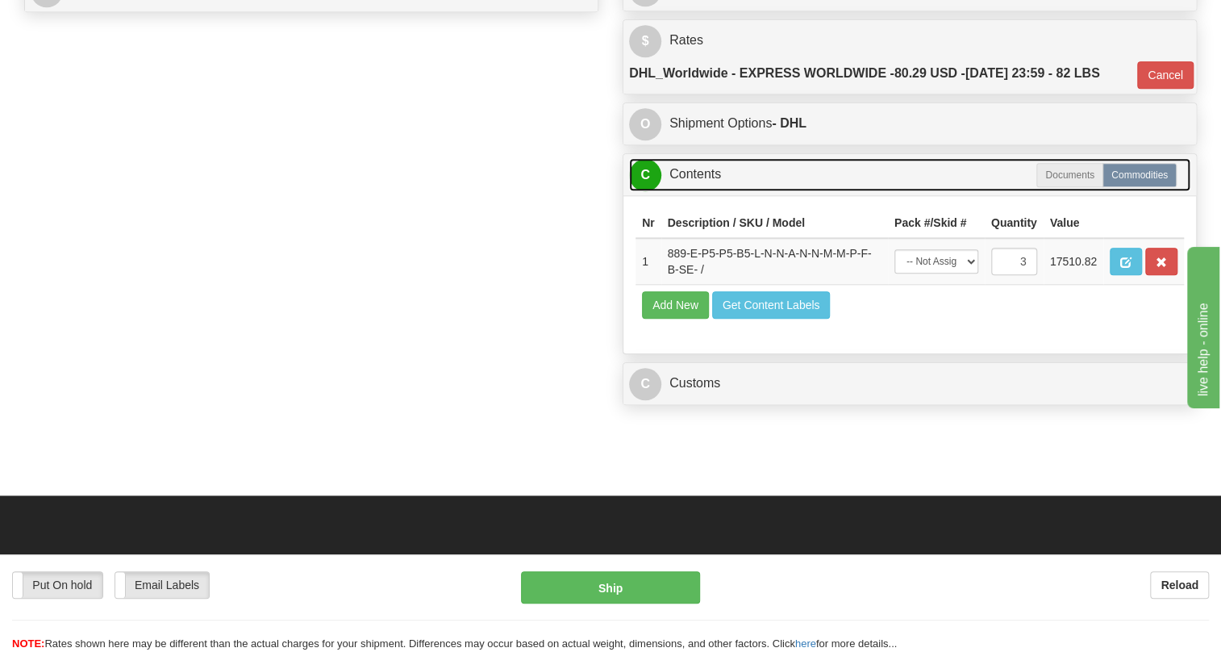
click at [706, 191] on link "C Contents" at bounding box center [909, 174] width 561 height 33
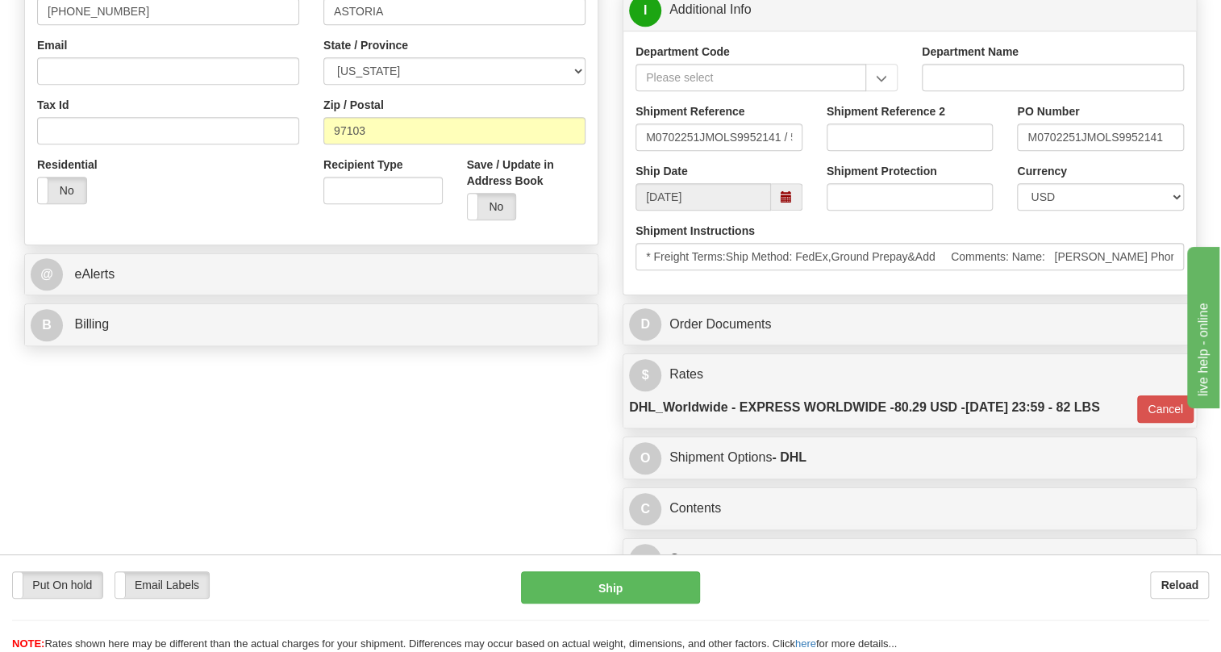
scroll to position [440, 0]
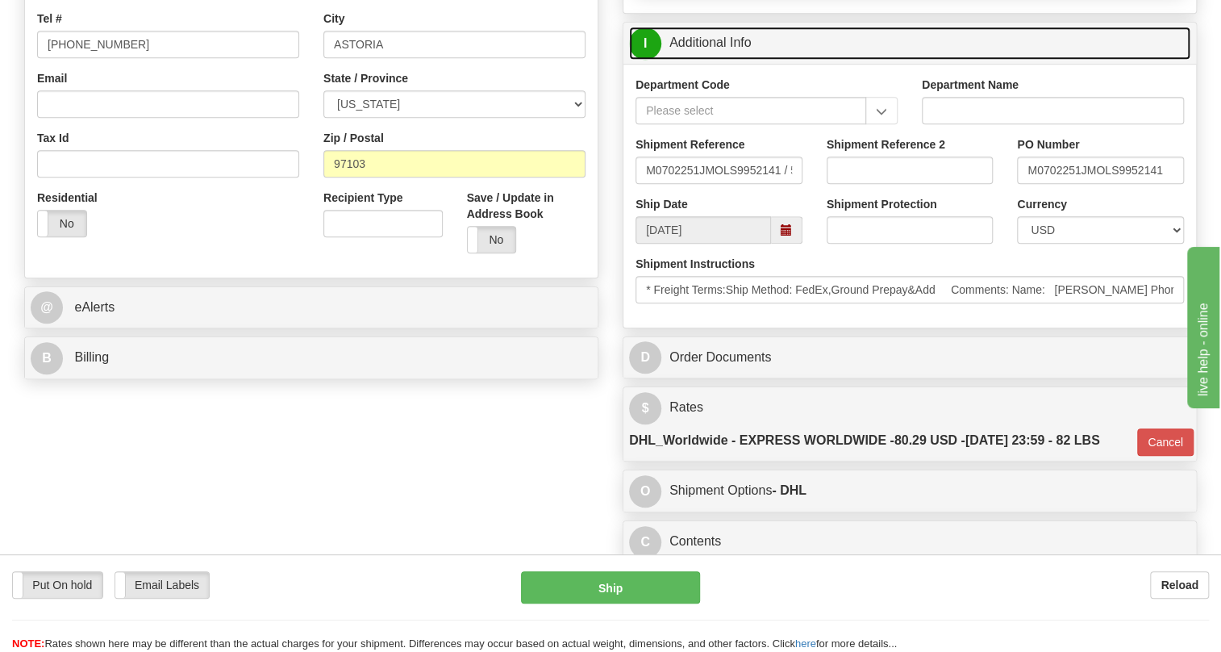
click at [717, 60] on link "I Additional Info" at bounding box center [909, 43] width 561 height 33
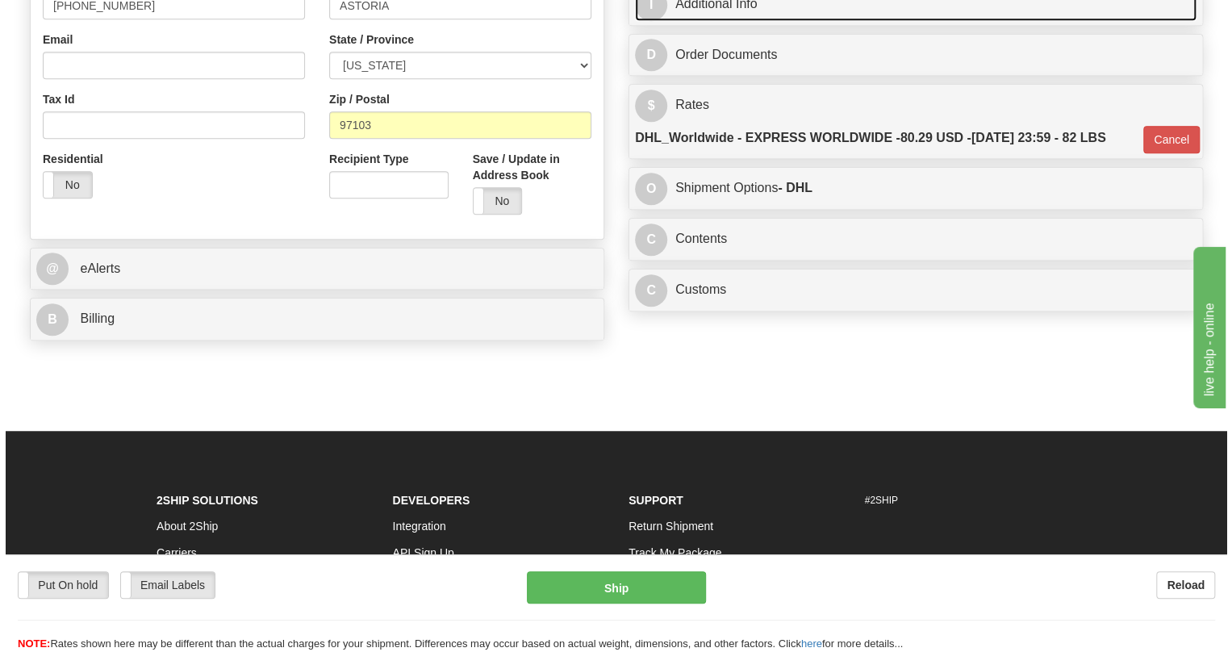
scroll to position [513, 0]
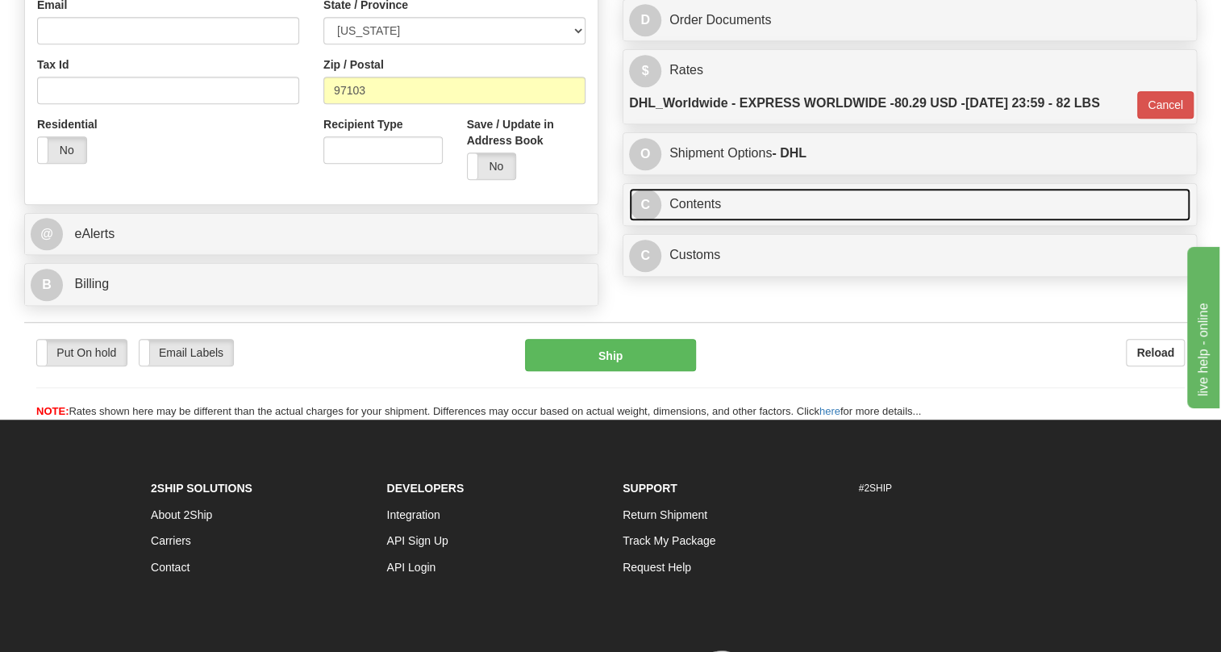
click at [716, 221] on link "C Contents" at bounding box center [909, 204] width 561 height 33
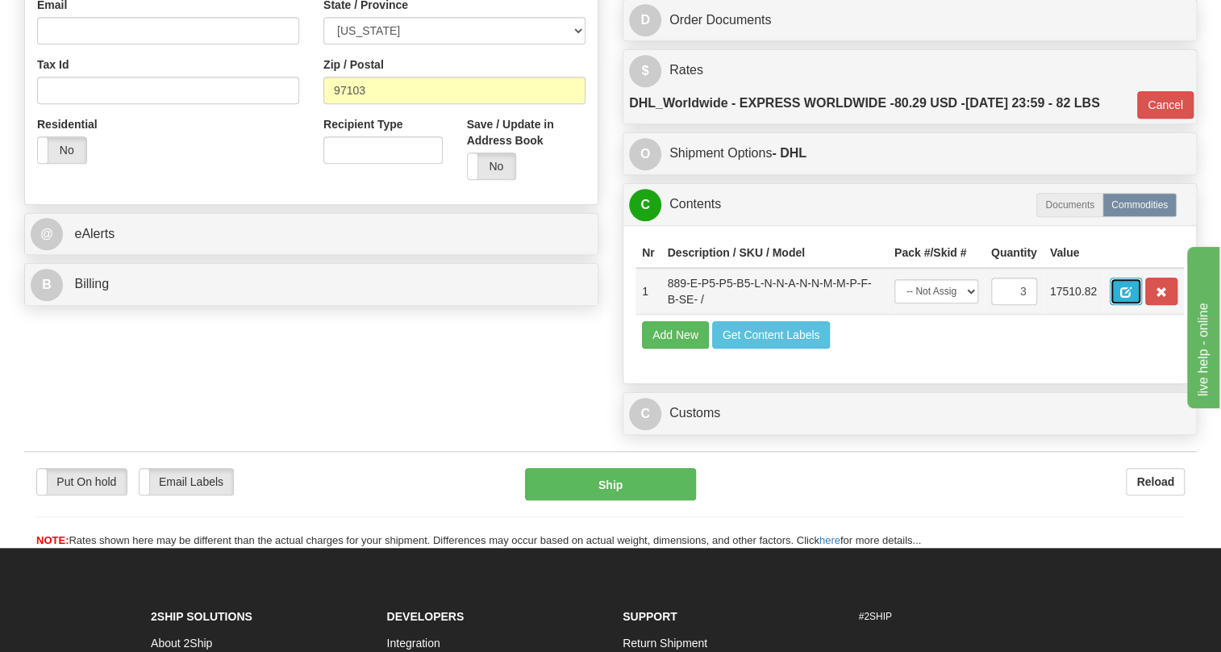
click at [1124, 298] on span "button" at bounding box center [1125, 292] width 11 height 10
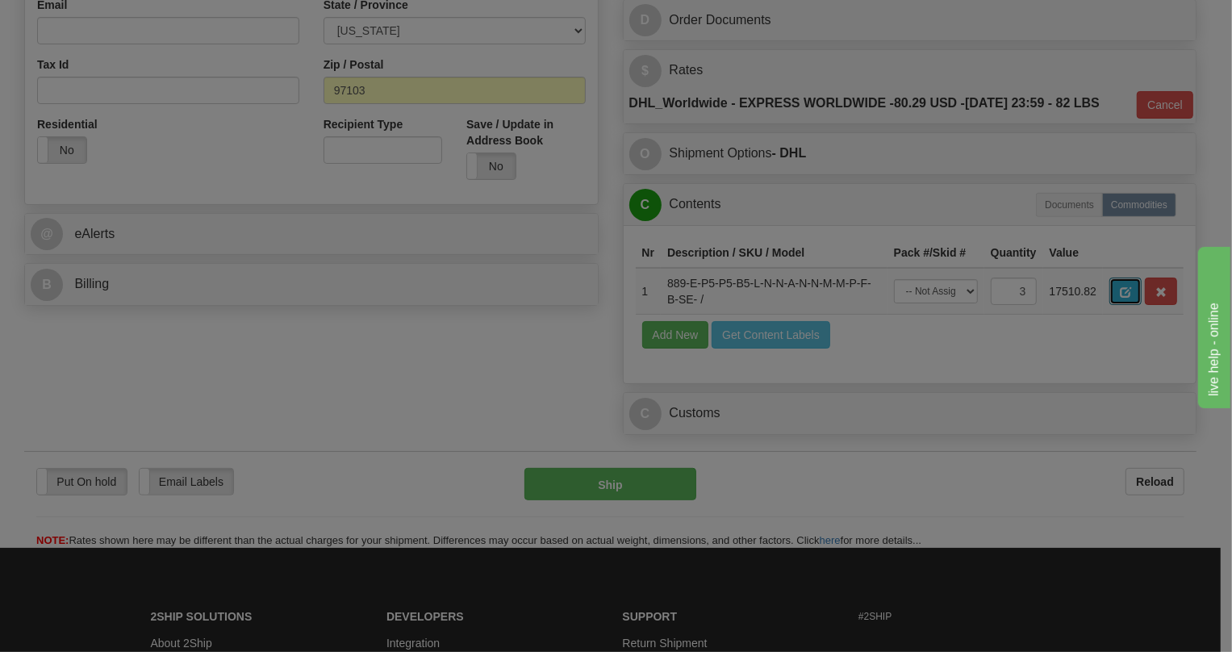
scroll to position [0, 0]
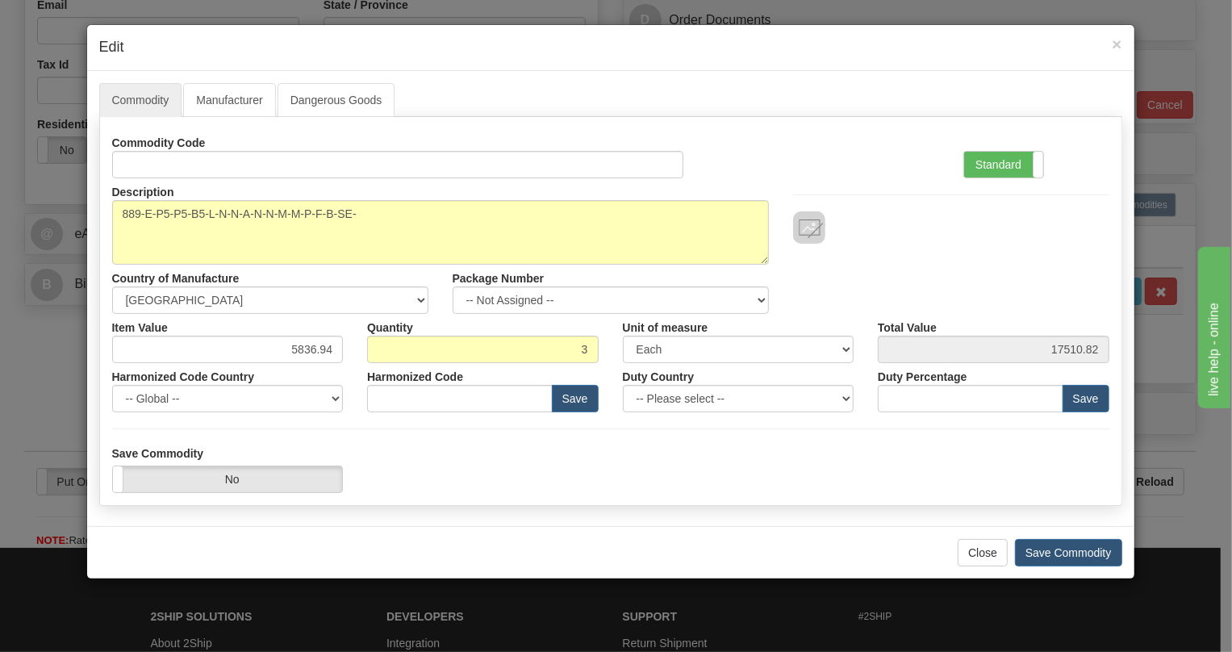
type input "8537.10.9160"
type input "0"
click at [985, 165] on label "Standard" at bounding box center [1003, 165] width 79 height 26
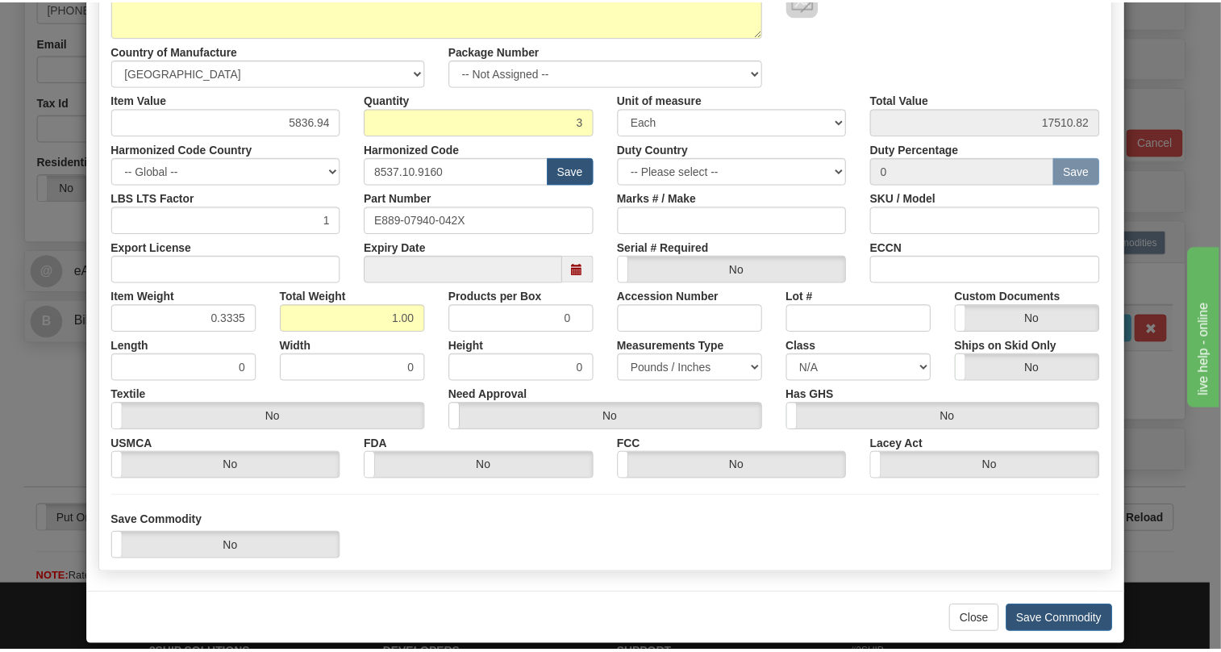
scroll to position [245, 0]
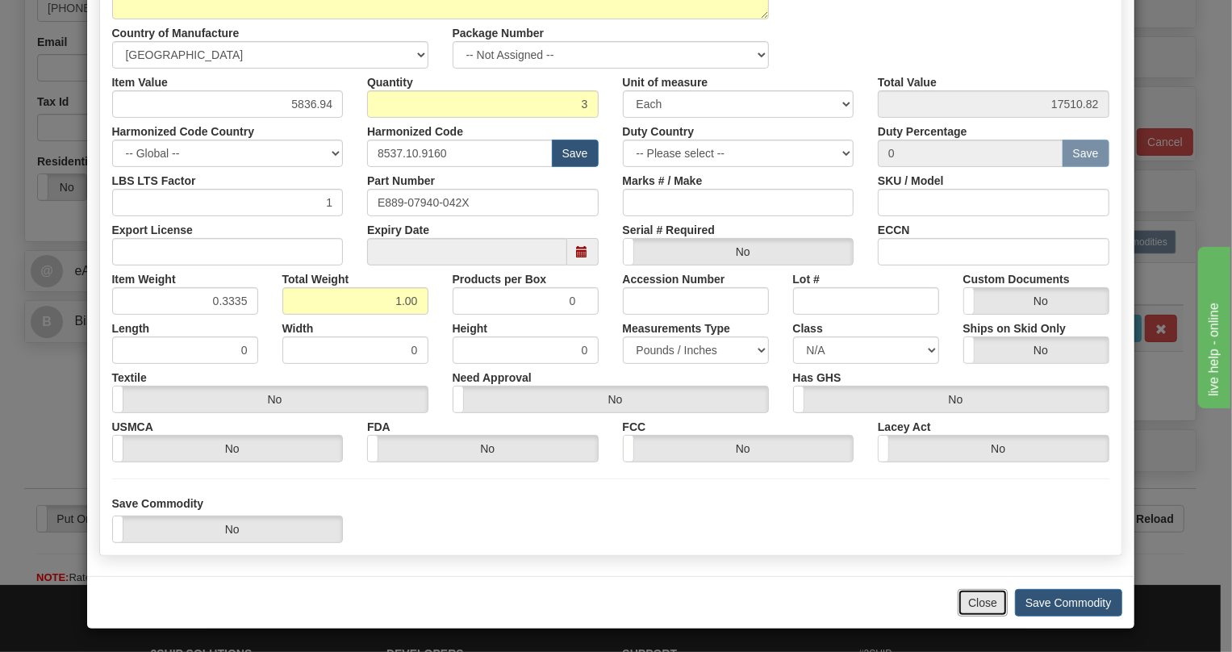
click at [961, 603] on button "Close" at bounding box center [982, 602] width 50 height 27
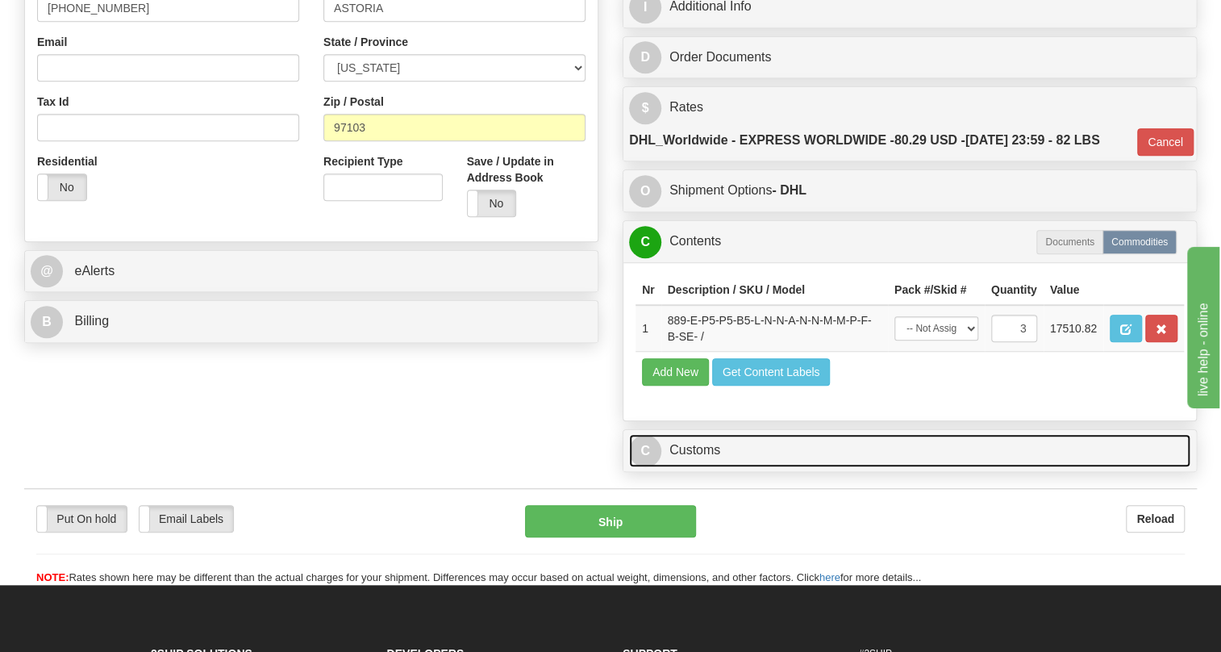
click at [707, 455] on link "C Customs" at bounding box center [909, 450] width 561 height 33
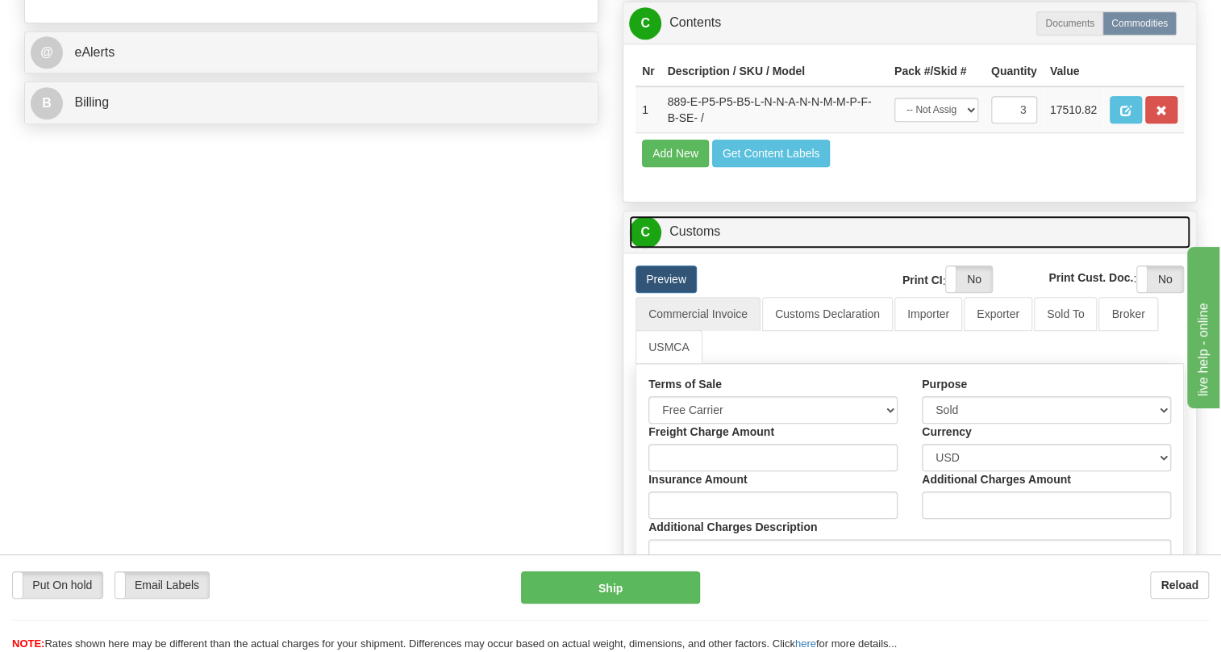
scroll to position [733, 0]
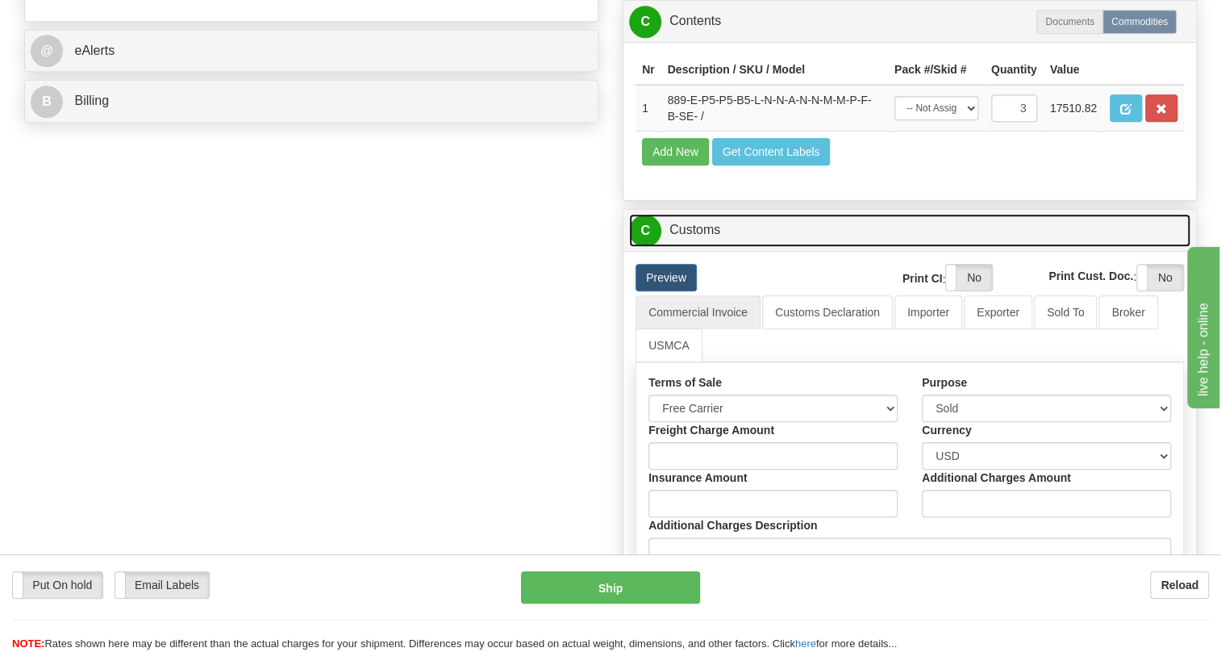
click at [703, 227] on link "C Customs" at bounding box center [909, 230] width 561 height 33
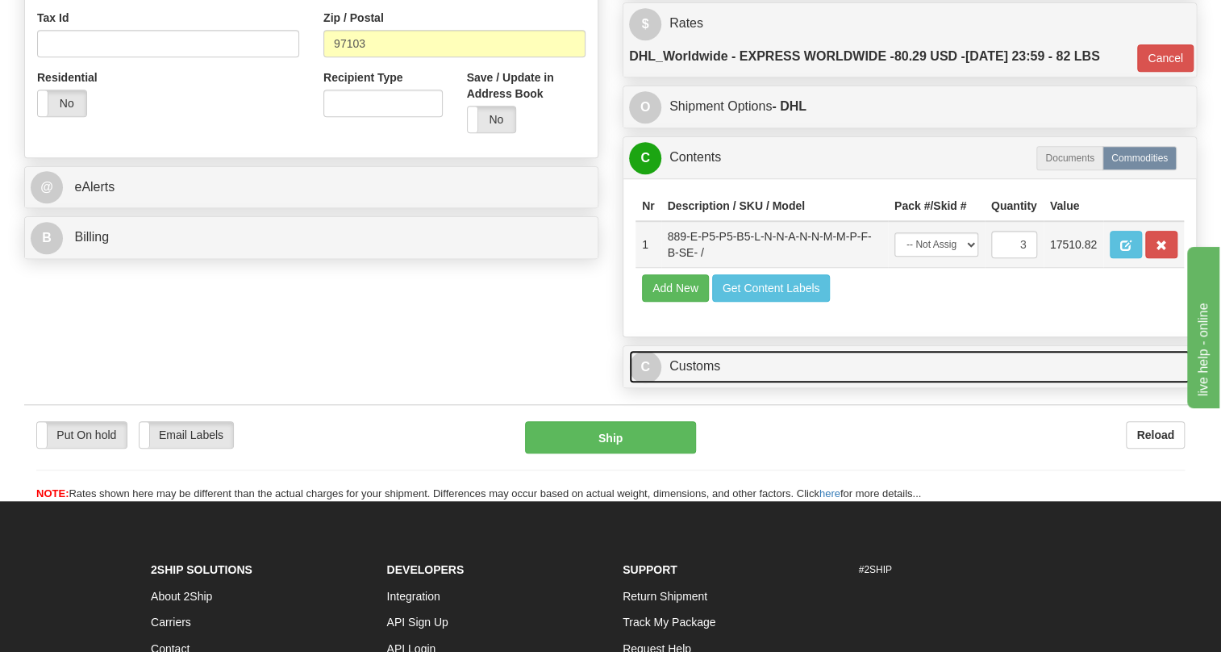
scroll to position [586, 0]
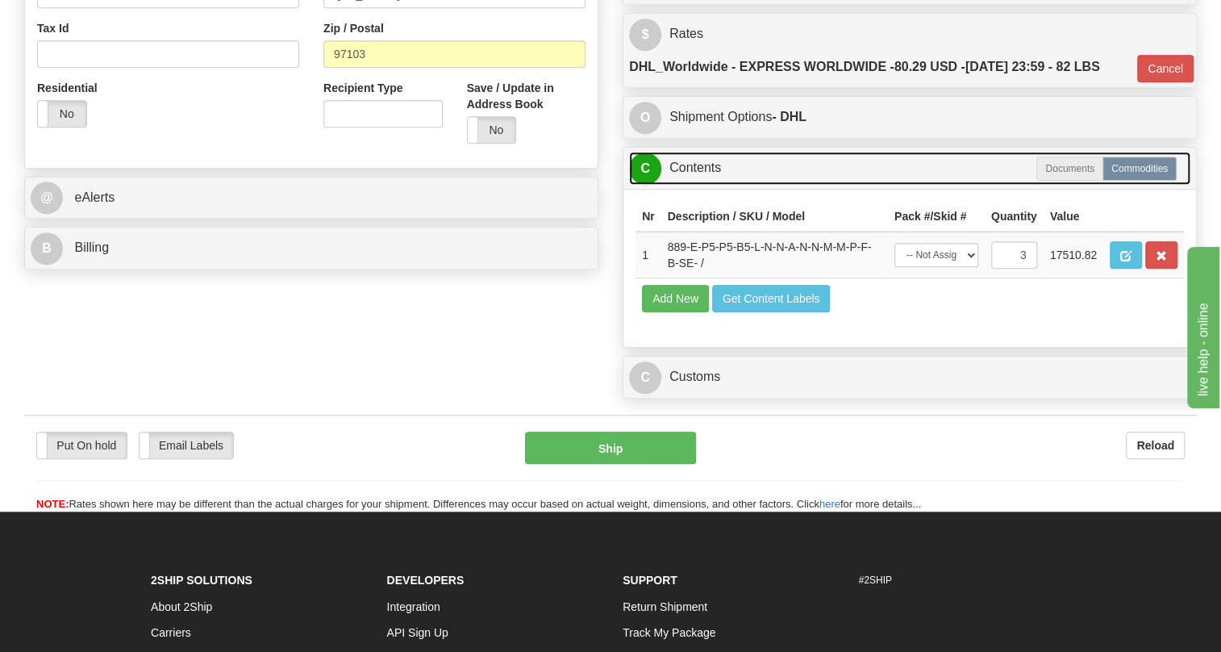
click at [703, 170] on link "C Contents" at bounding box center [909, 168] width 561 height 33
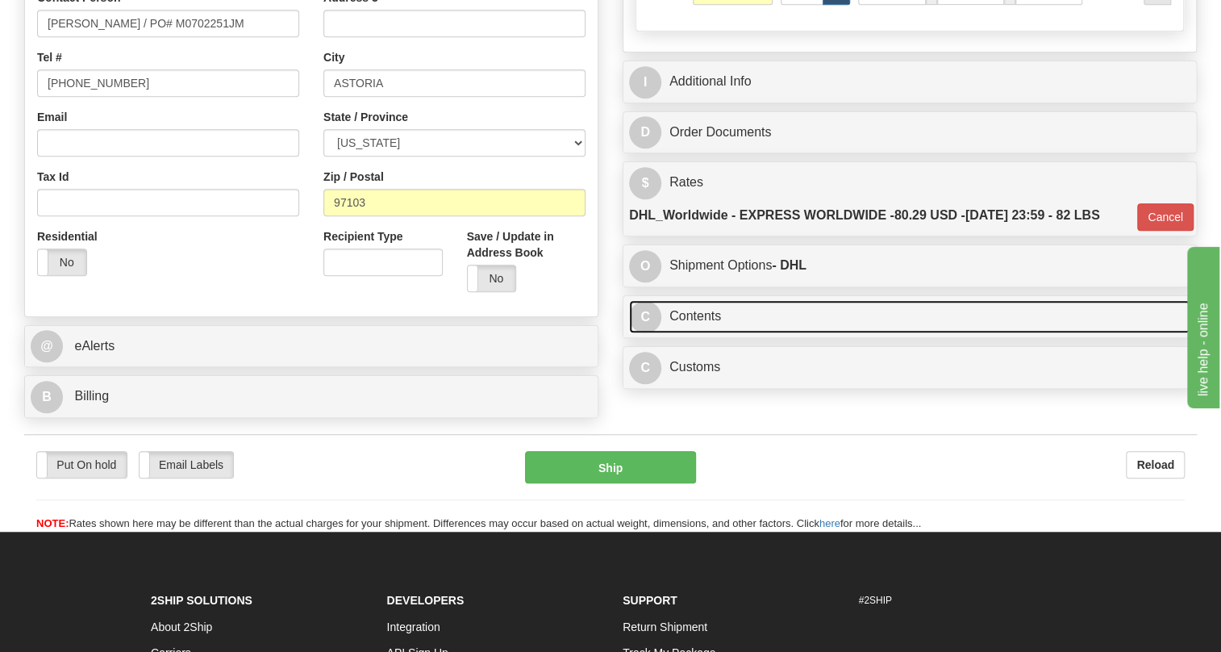
scroll to position [440, 0]
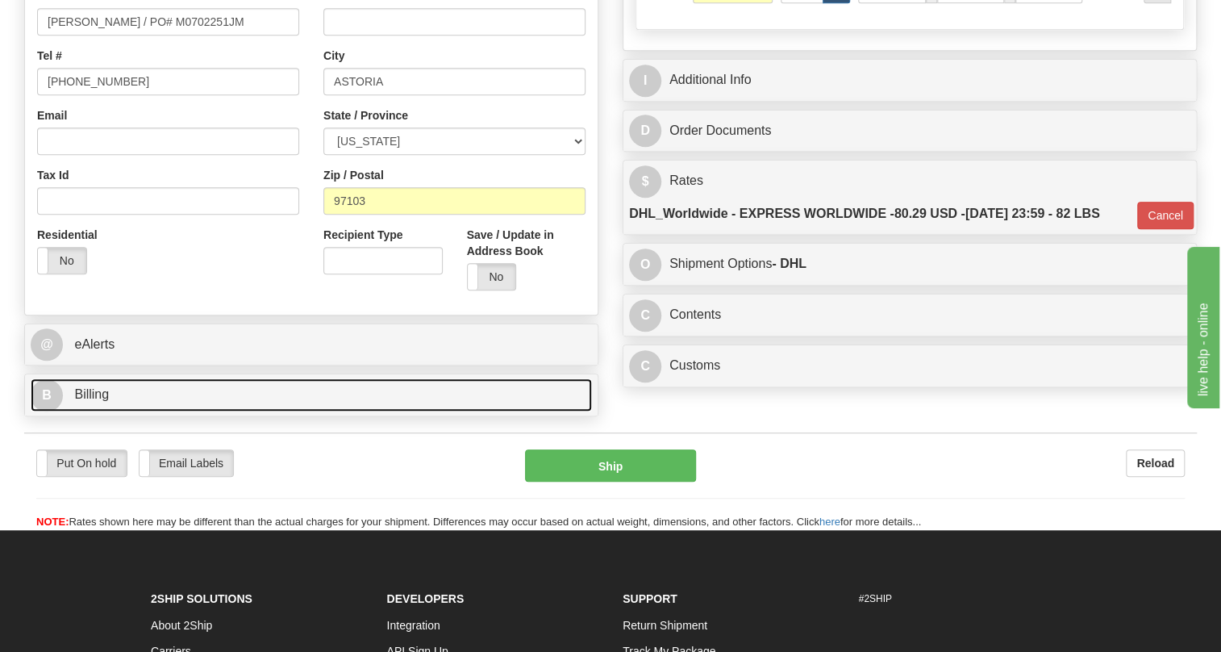
click at [94, 396] on span "Billing" at bounding box center [91, 394] width 35 height 14
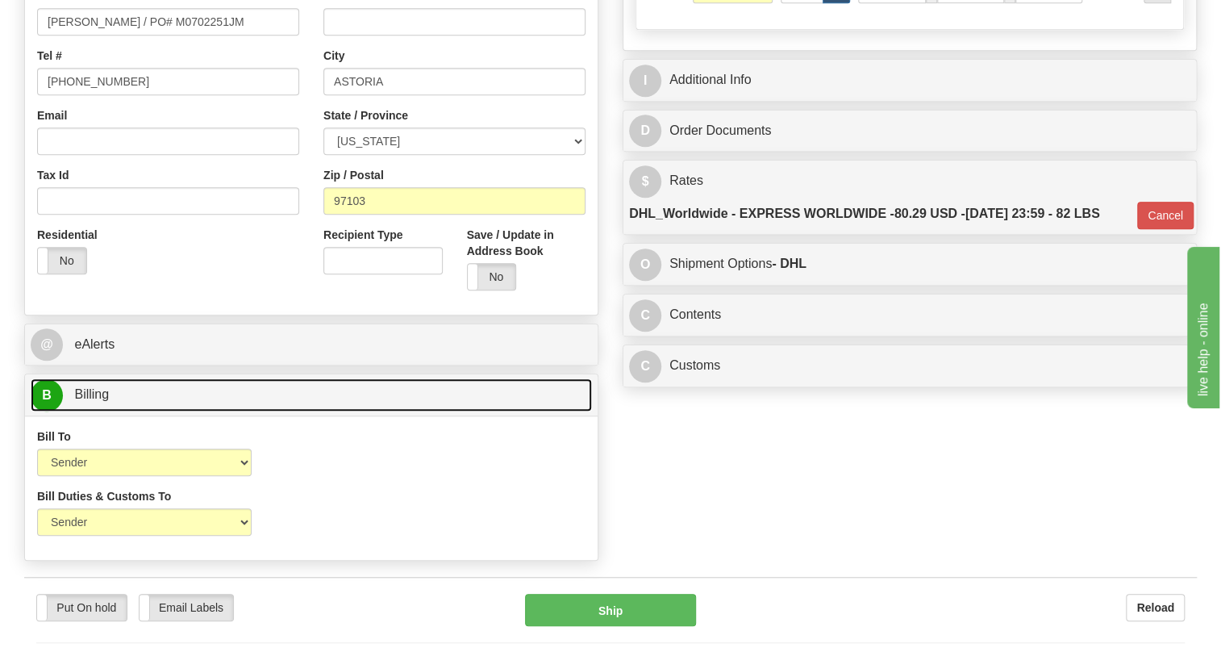
click at [94, 396] on span "Billing" at bounding box center [91, 394] width 35 height 14
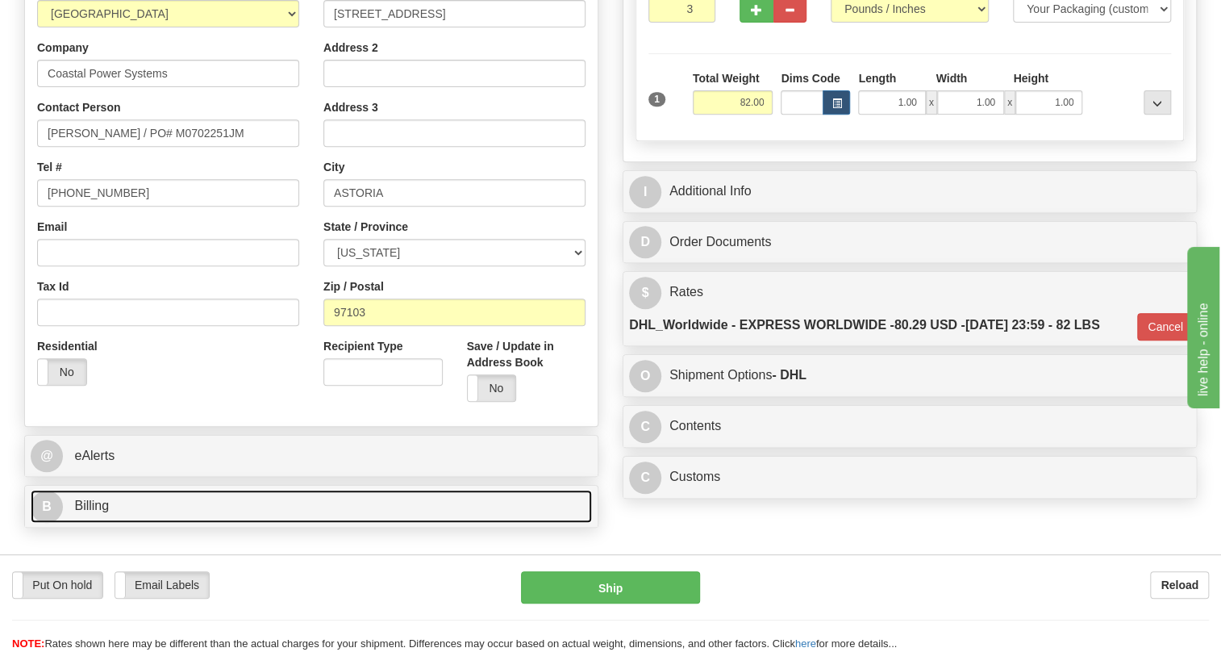
scroll to position [293, 0]
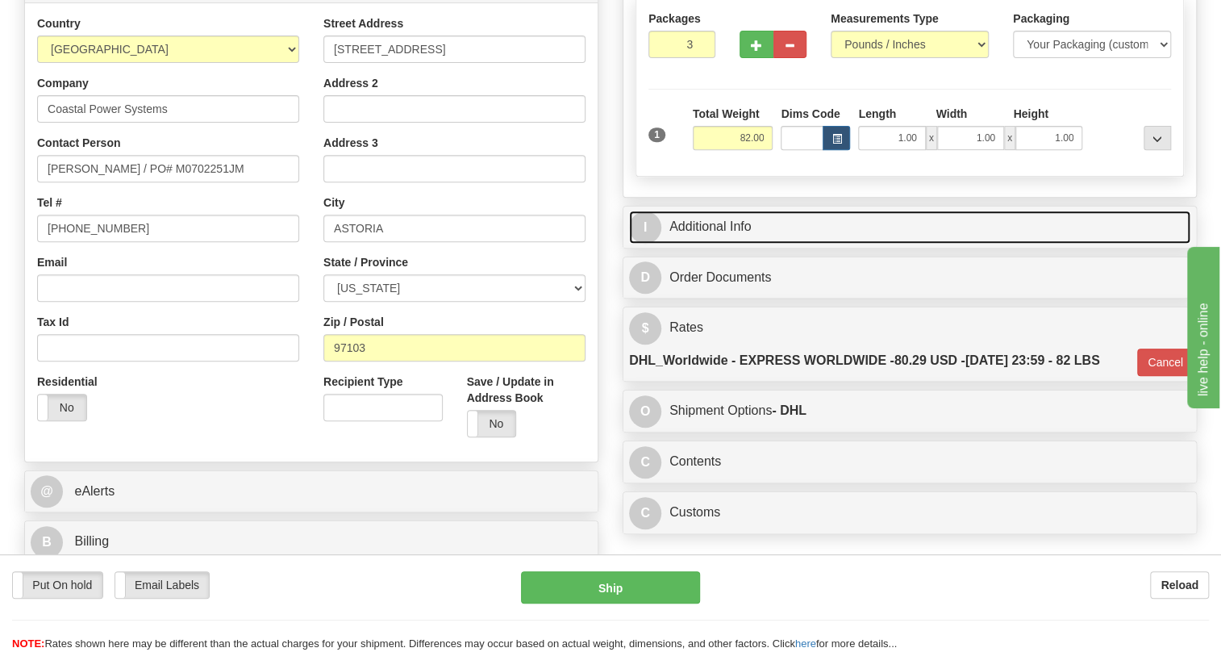
click at [719, 219] on link "I Additional Info" at bounding box center [909, 227] width 561 height 33
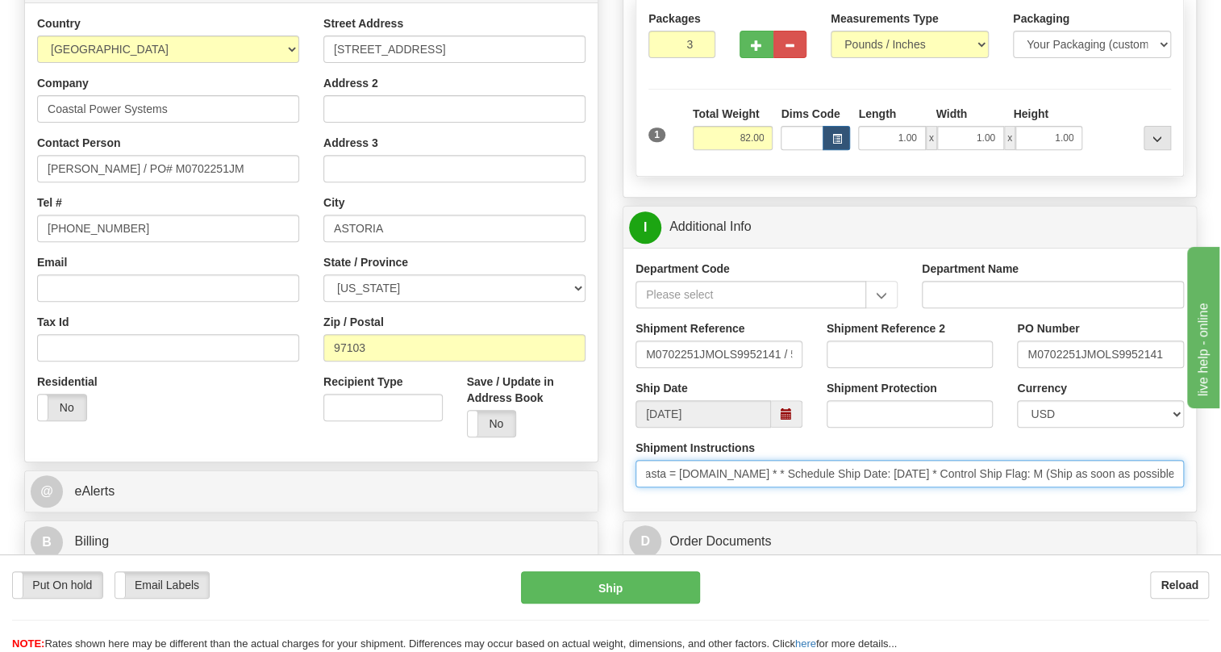
scroll to position [0, 0]
drag, startPoint x: 1060, startPoint y: 473, endPoint x: 1059, endPoint y: 484, distance: 11.3
click at [1059, 484] on input "* Freight Terms:Ship Method: FedEx,Ground Prepay&Add Comments: Name: [PERSON_NA…" at bounding box center [910, 473] width 548 height 27
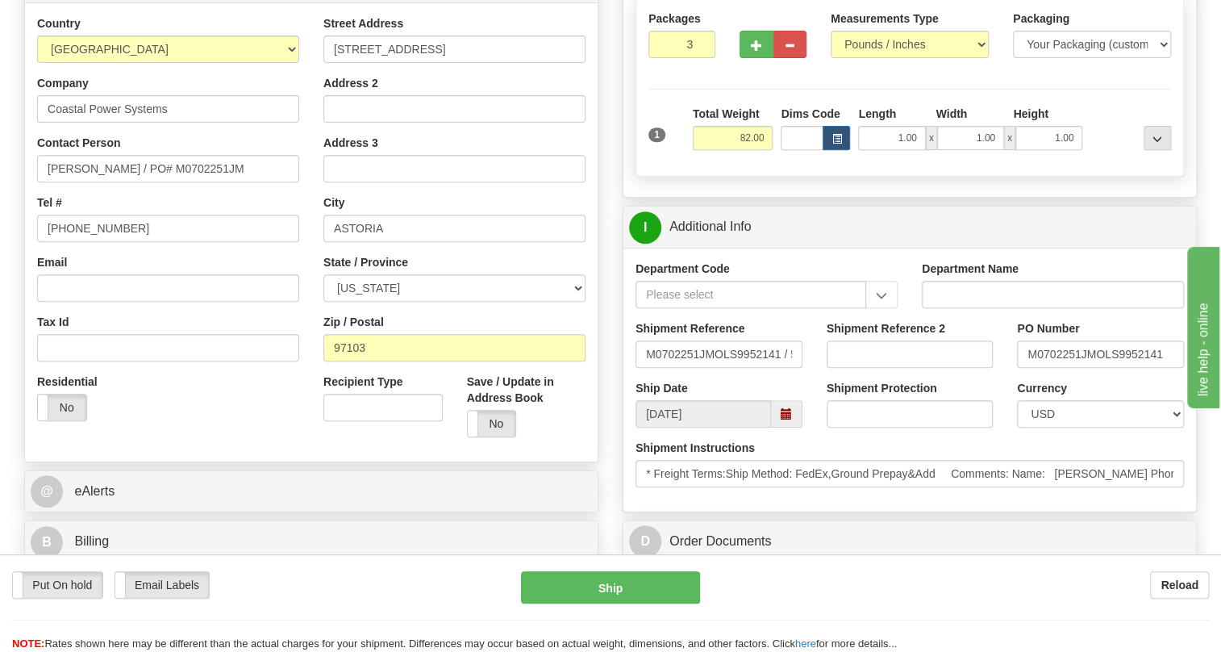
click at [943, 504] on div "Department Code Department Name Shipment Reference M0702251JMOLS9952141 / 52611…" at bounding box center [909, 380] width 573 height 264
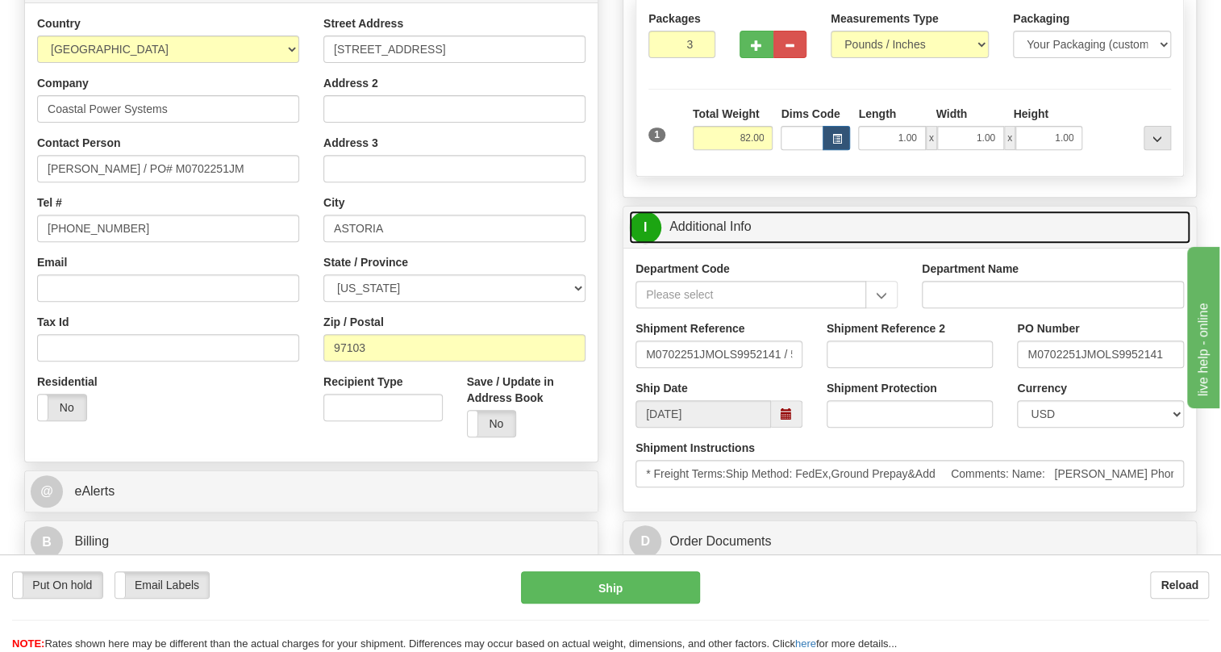
click at [729, 220] on link "I Additional Info" at bounding box center [909, 227] width 561 height 33
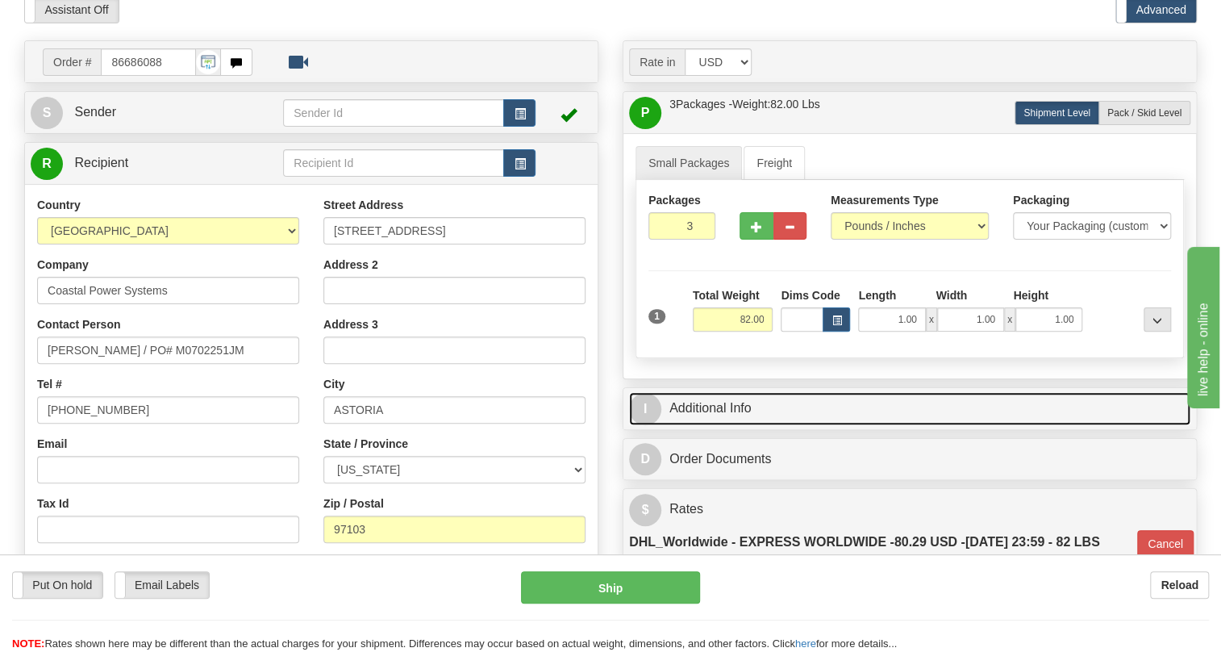
scroll to position [146, 0]
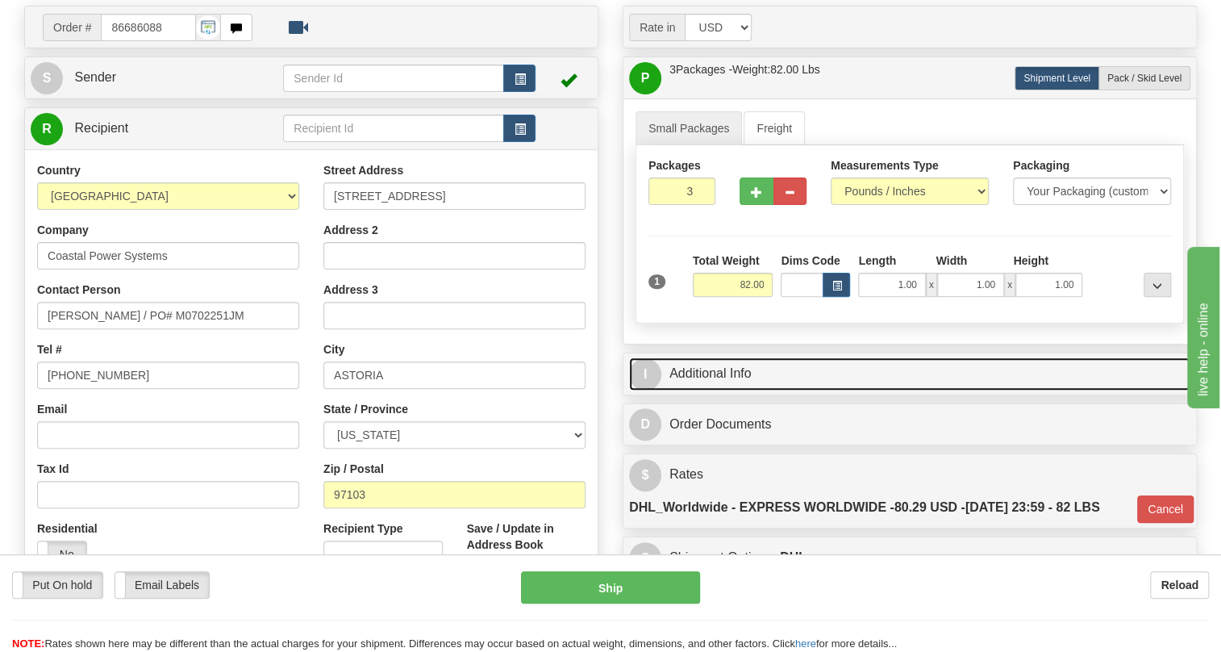
click at [728, 372] on link "I Additional Info" at bounding box center [909, 373] width 561 height 33
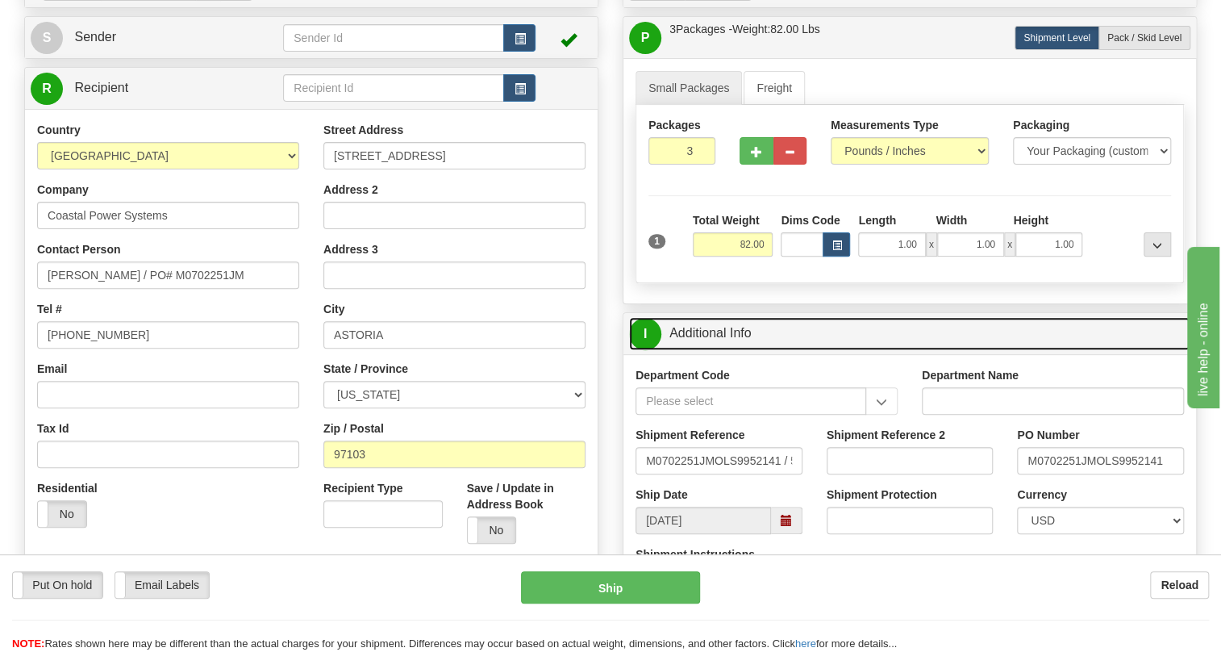
scroll to position [219, 0]
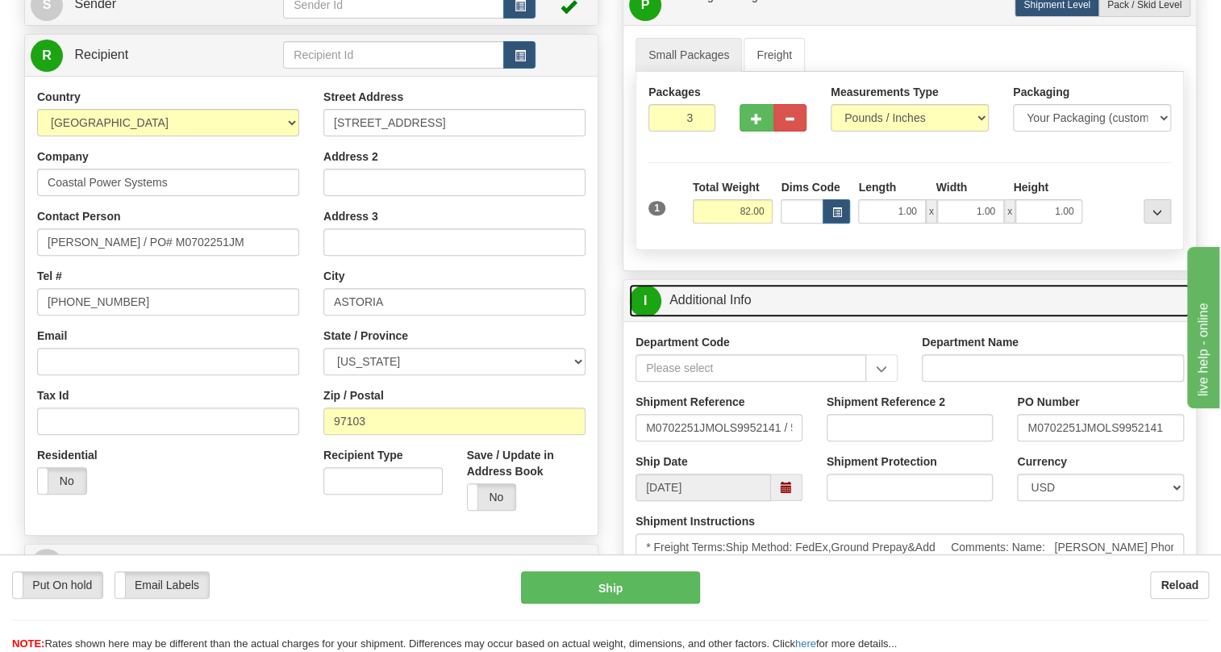
click at [725, 294] on link "I Additional Info" at bounding box center [909, 300] width 561 height 33
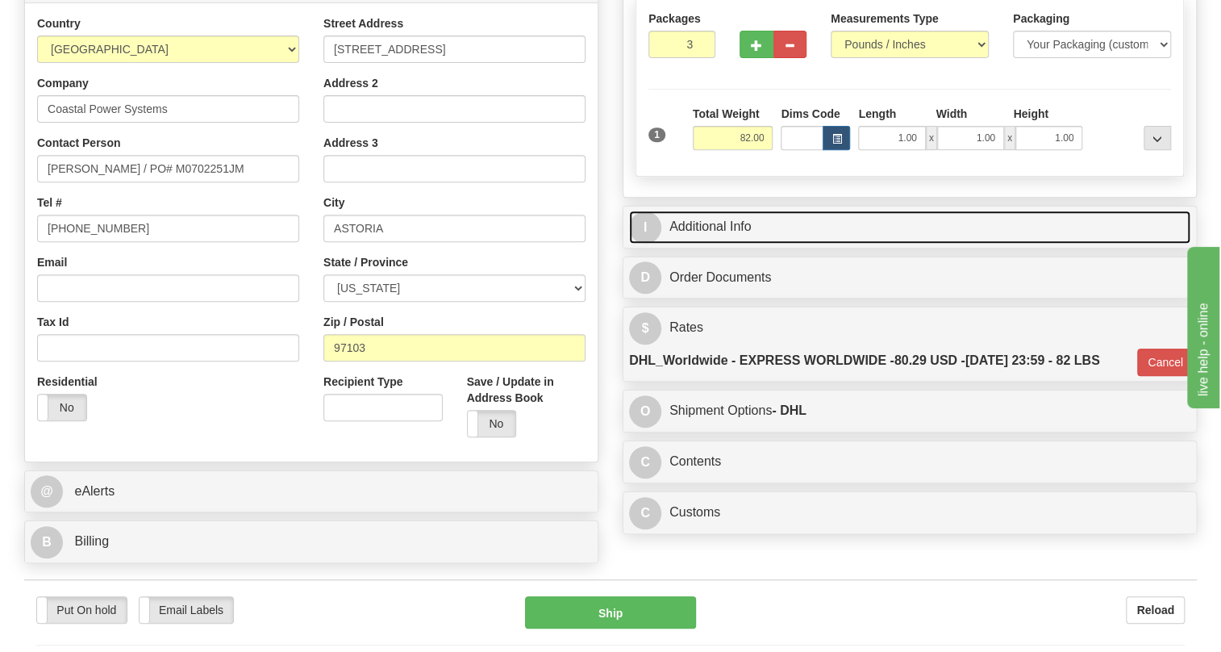
scroll to position [366, 0]
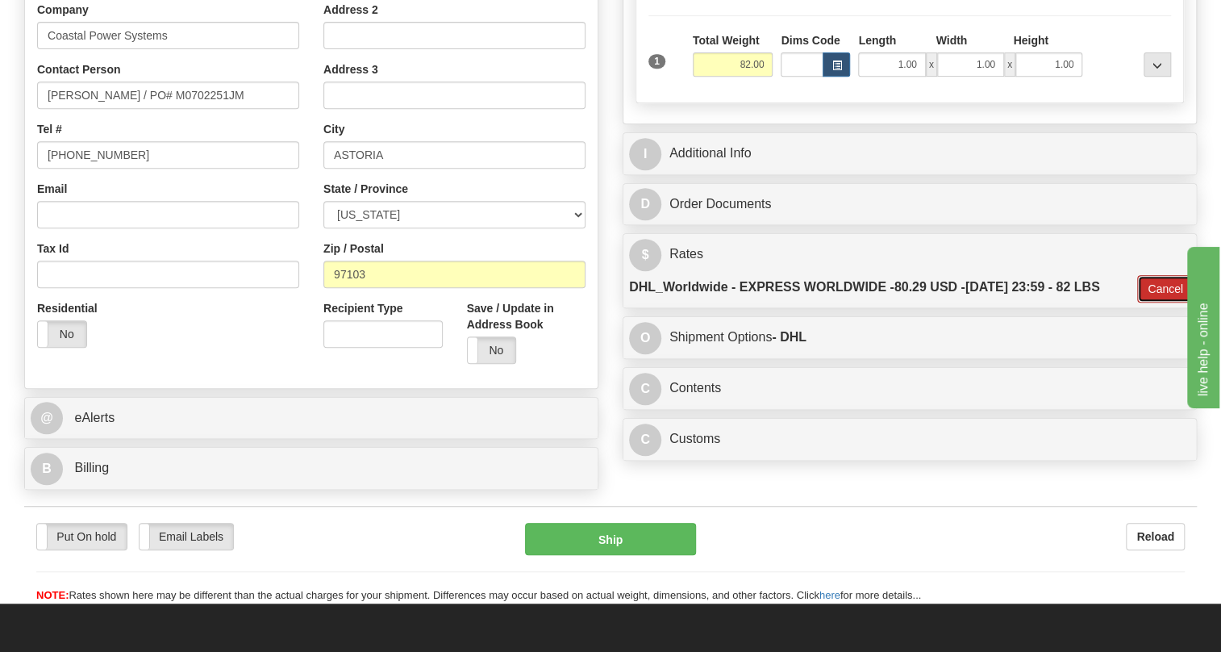
click at [1164, 286] on button "Cancel" at bounding box center [1165, 288] width 56 height 27
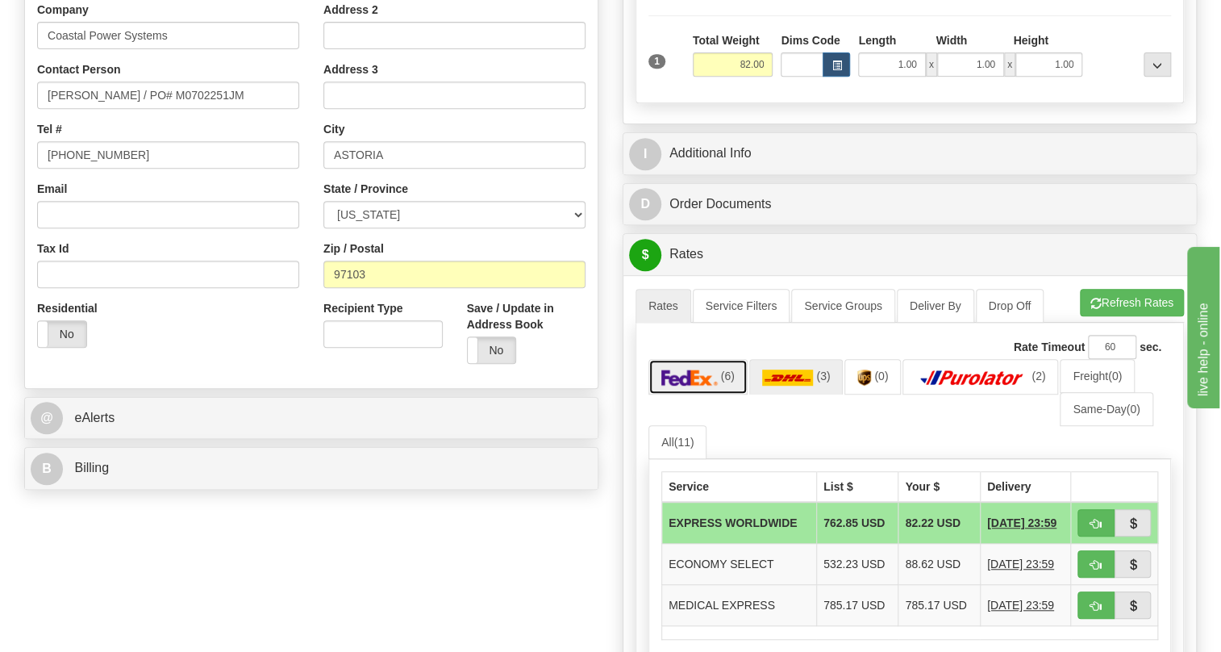
click at [690, 376] on img at bounding box center [689, 377] width 56 height 16
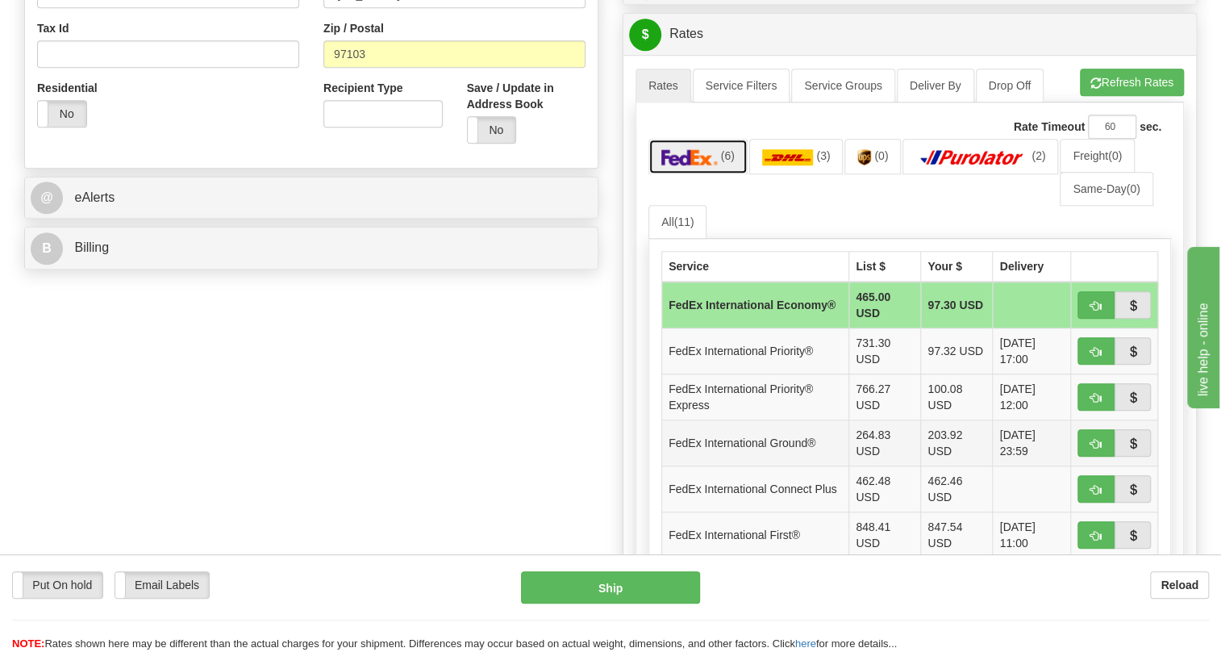
scroll to position [513, 0]
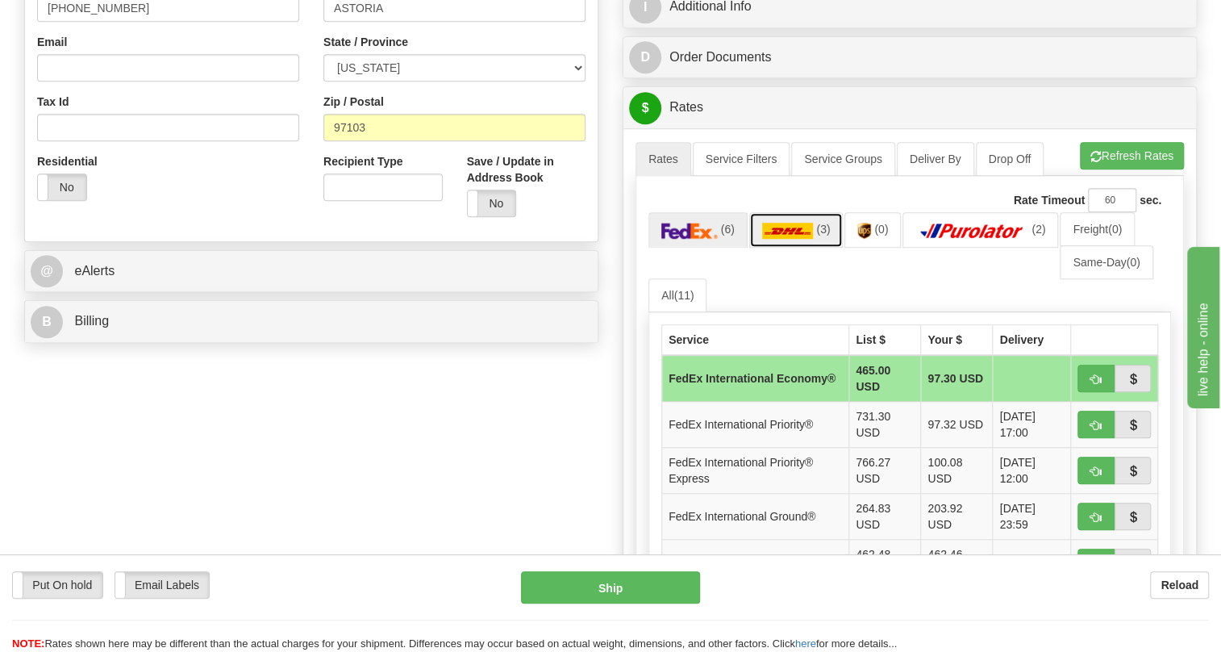
click at [794, 225] on img at bounding box center [788, 231] width 52 height 16
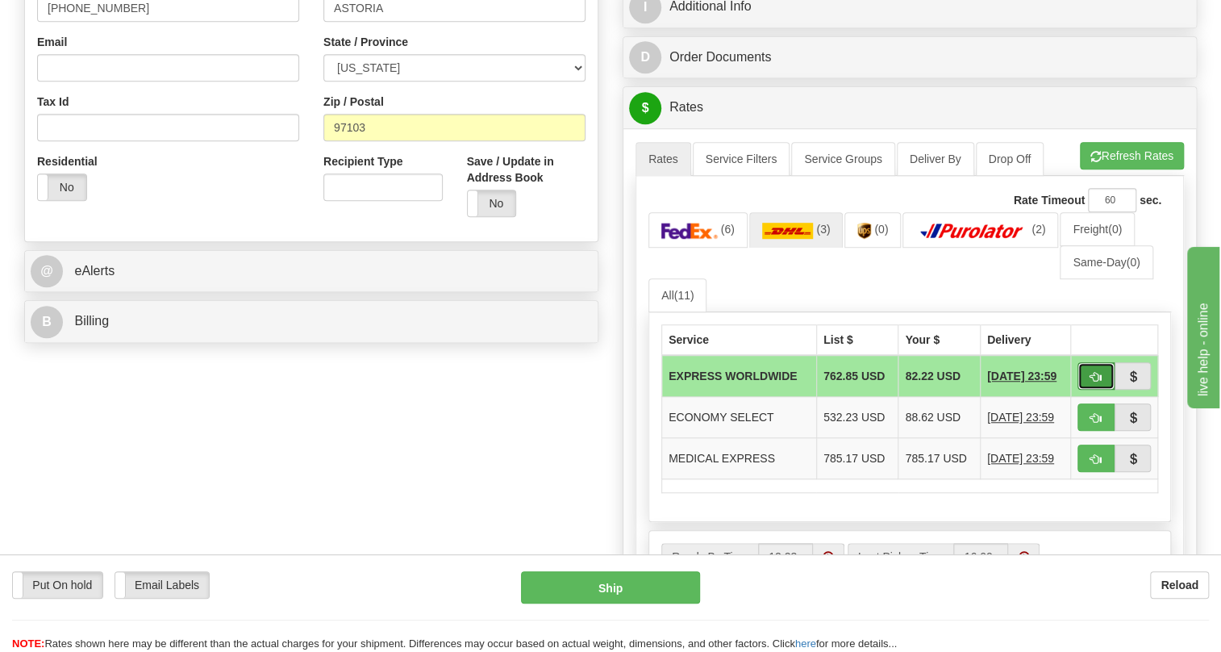
click at [1099, 373] on span "button" at bounding box center [1096, 377] width 11 height 10
type input "P"
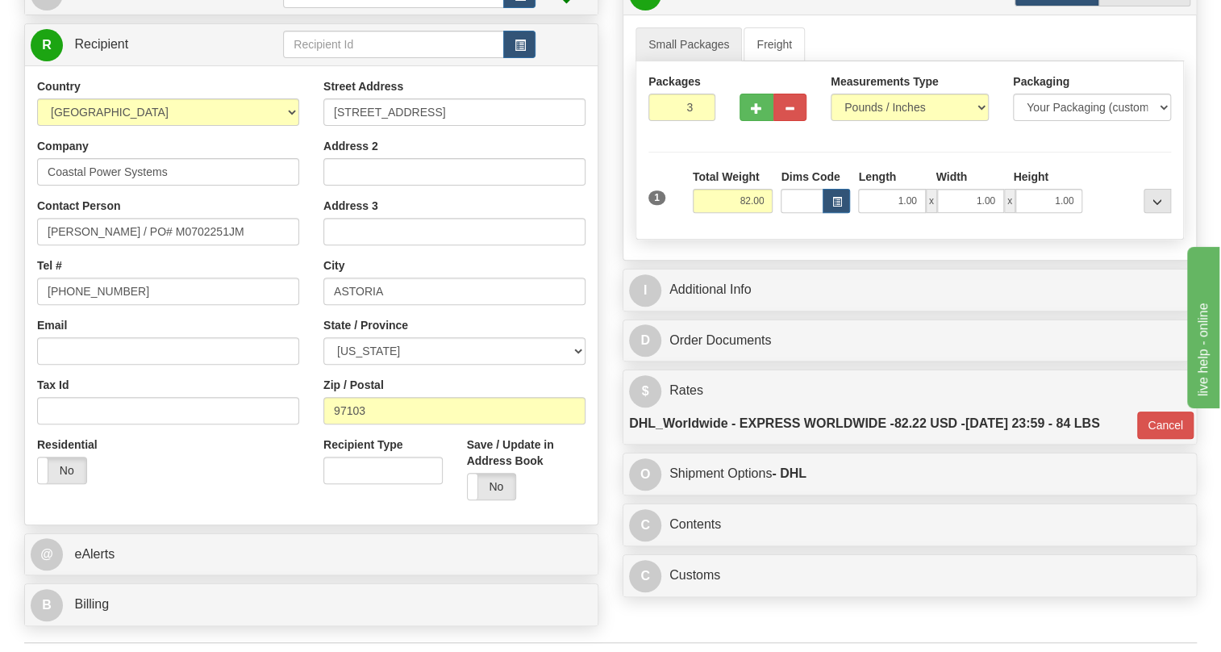
scroll to position [219, 0]
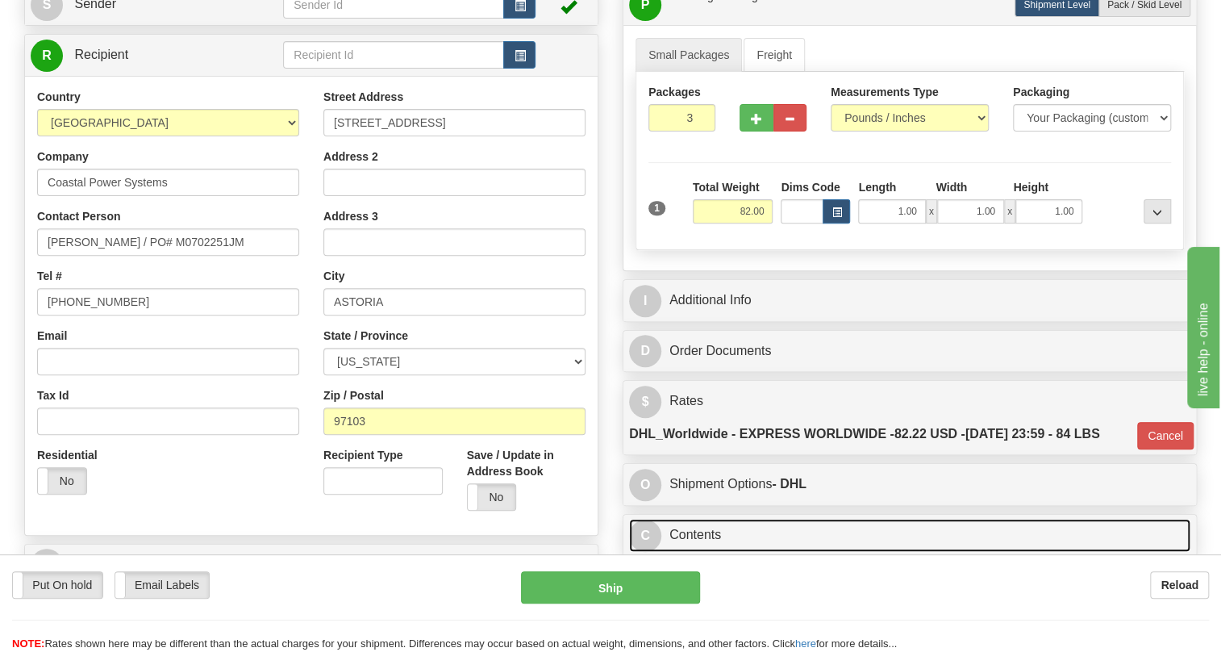
click at [703, 532] on link "C Contents" at bounding box center [909, 535] width 561 height 33
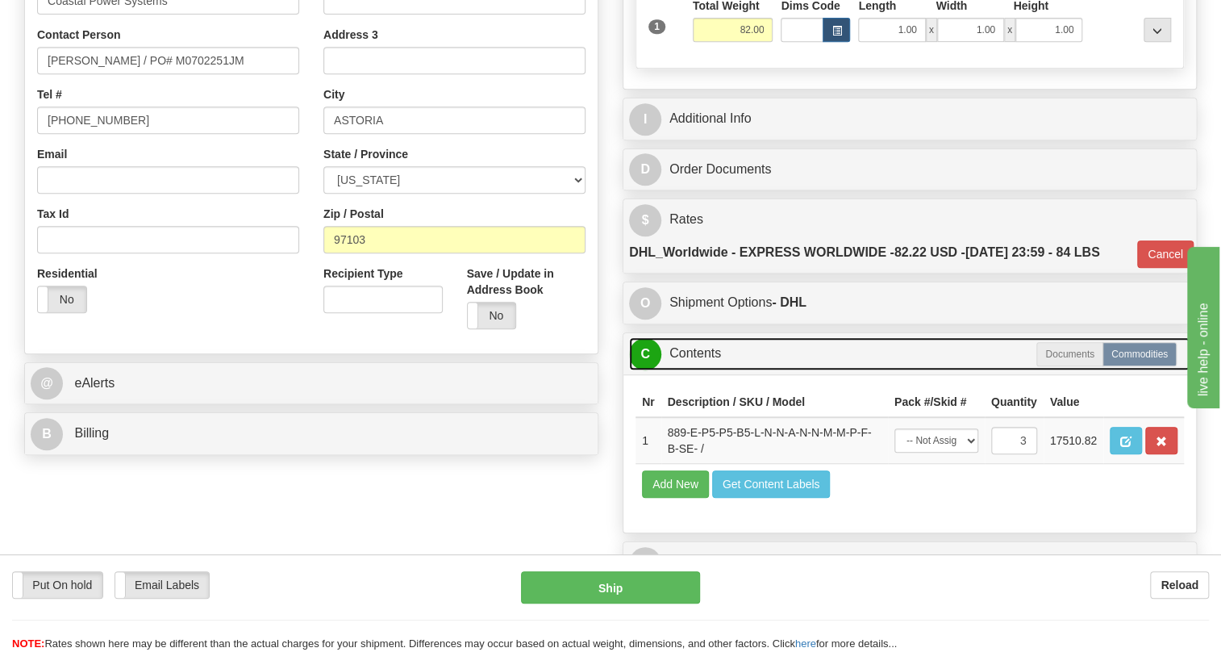
scroll to position [440, 0]
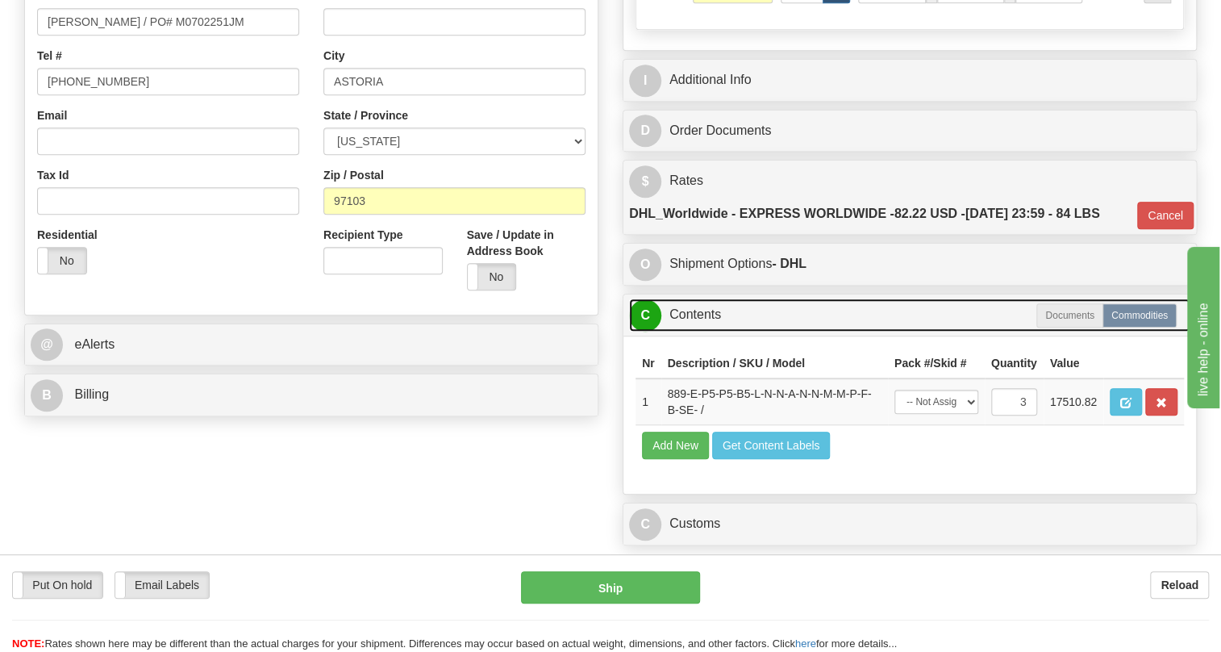
click at [693, 312] on link "C Contents" at bounding box center [909, 314] width 561 height 33
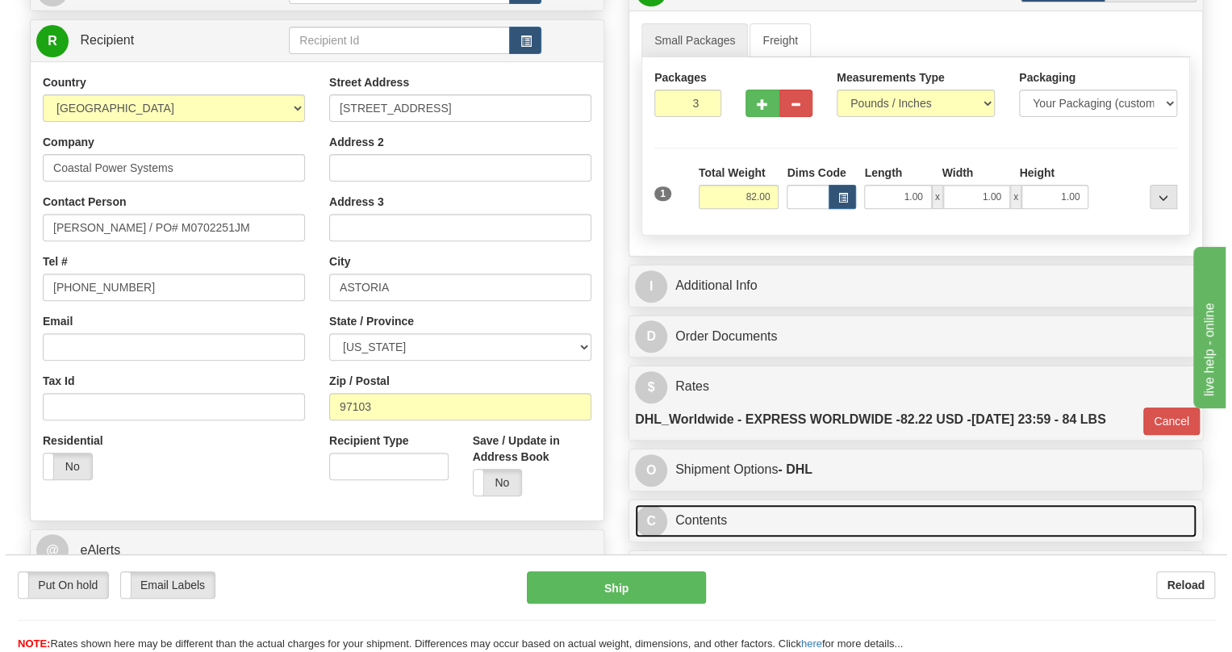
scroll to position [146, 0]
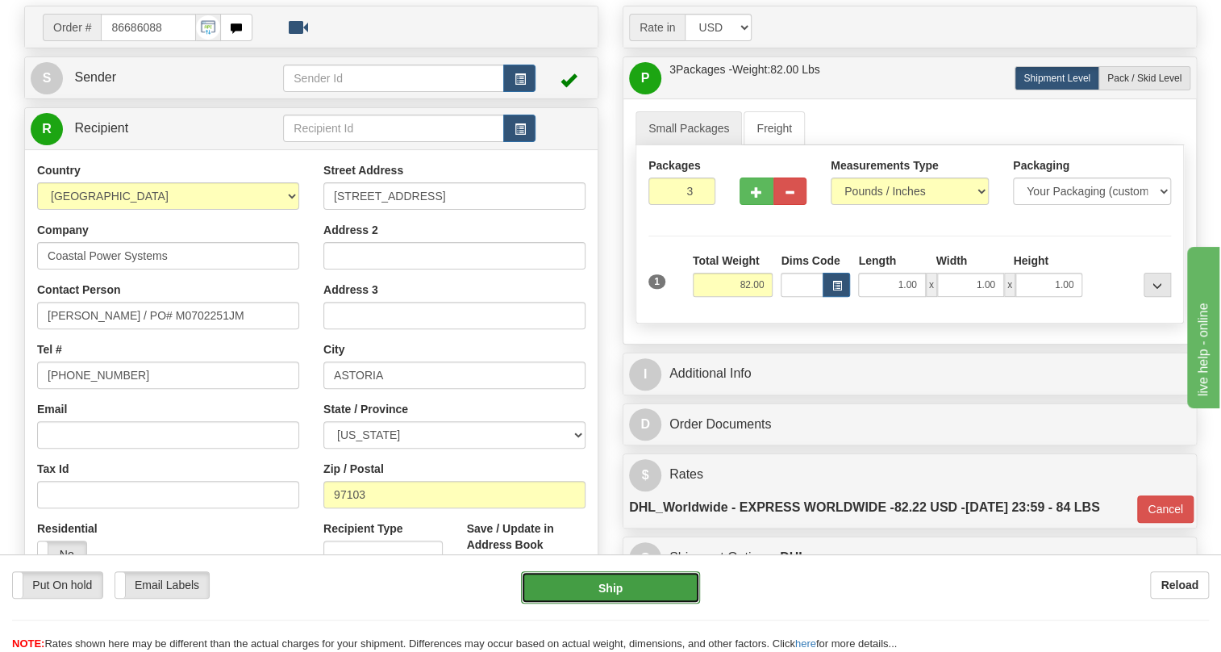
click at [621, 587] on button "Ship" at bounding box center [610, 587] width 179 height 32
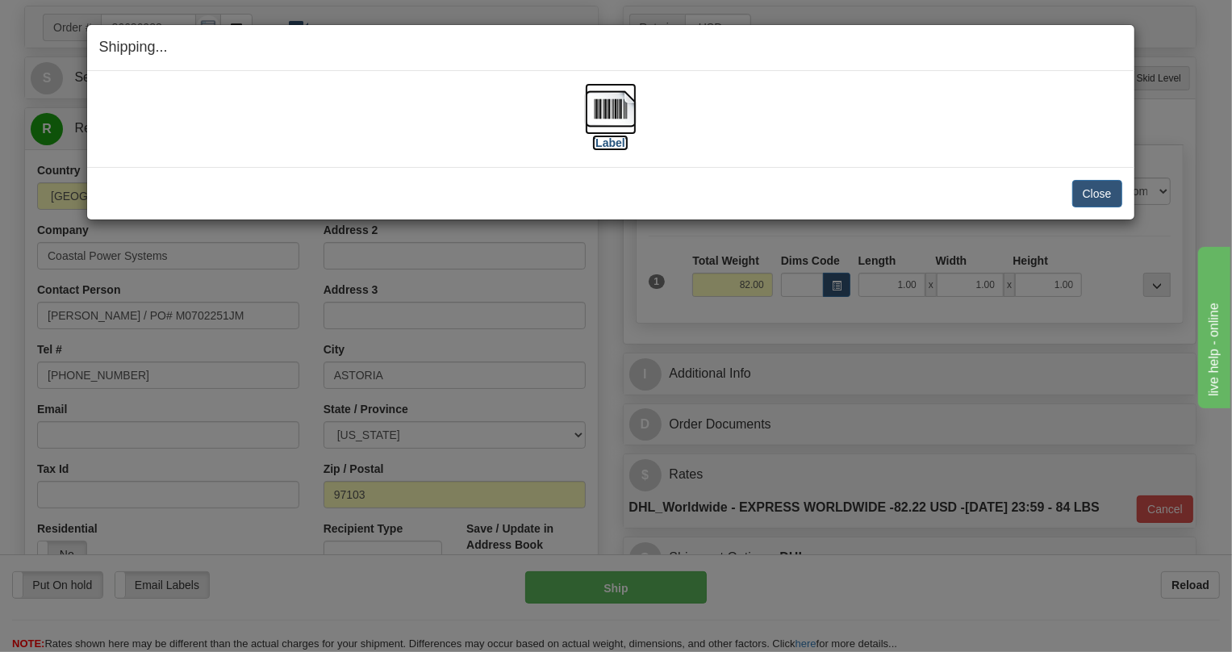
click at [603, 109] on img at bounding box center [611, 109] width 52 height 52
click at [1092, 193] on button "Close" at bounding box center [1097, 193] width 50 height 27
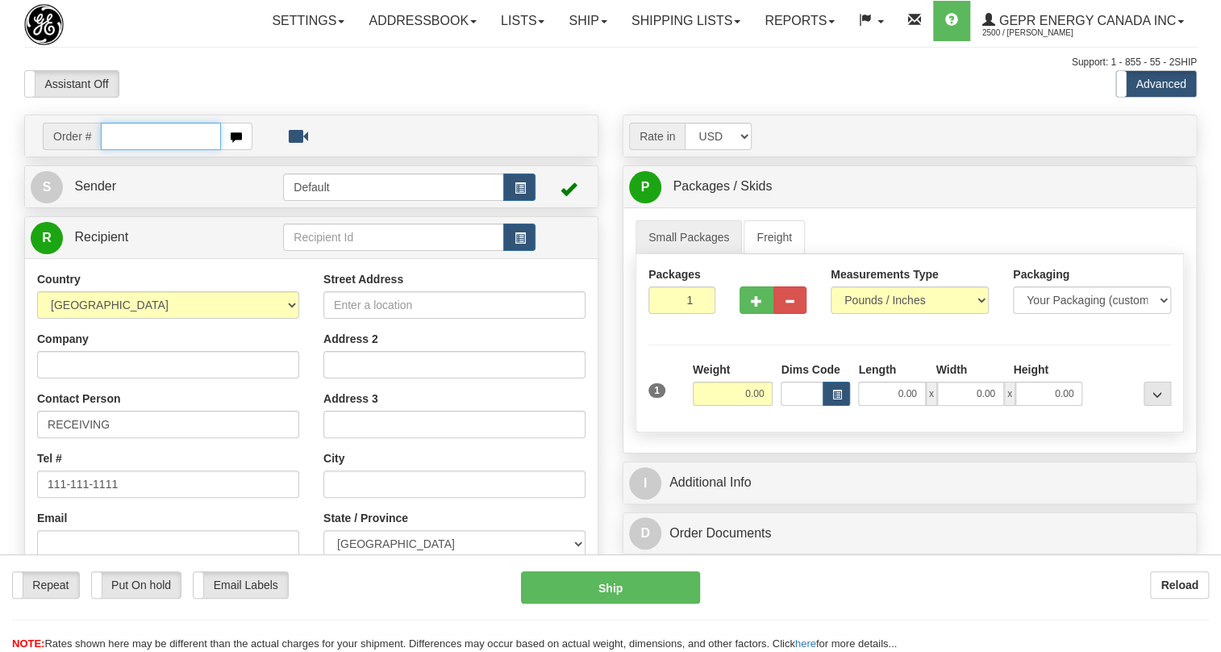
click at [142, 150] on input "text" at bounding box center [161, 136] width 120 height 27
paste input "0086686089"
click at [123, 150] on input "0086686089" at bounding box center [161, 136] width 120 height 27
type input "86686089"
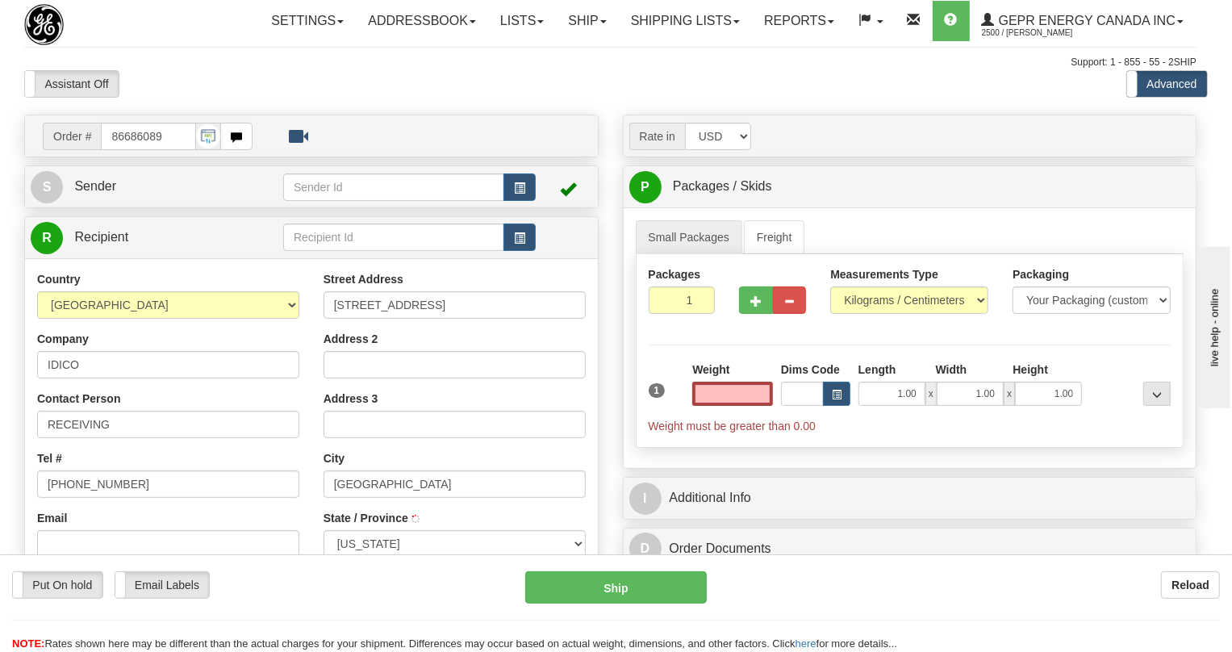
type input "MIAMI"
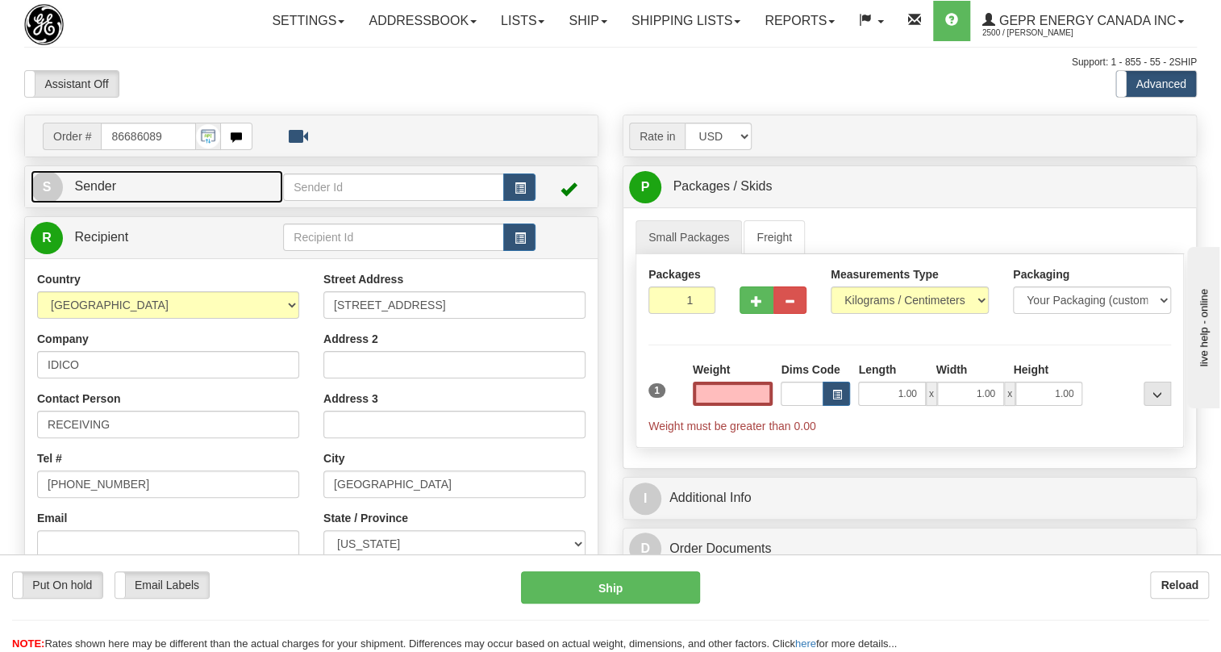
type input "0.00"
drag, startPoint x: 98, startPoint y: 218, endPoint x: 69, endPoint y: 218, distance: 29.0
click at [98, 193] on span "Sender" at bounding box center [95, 186] width 42 height 14
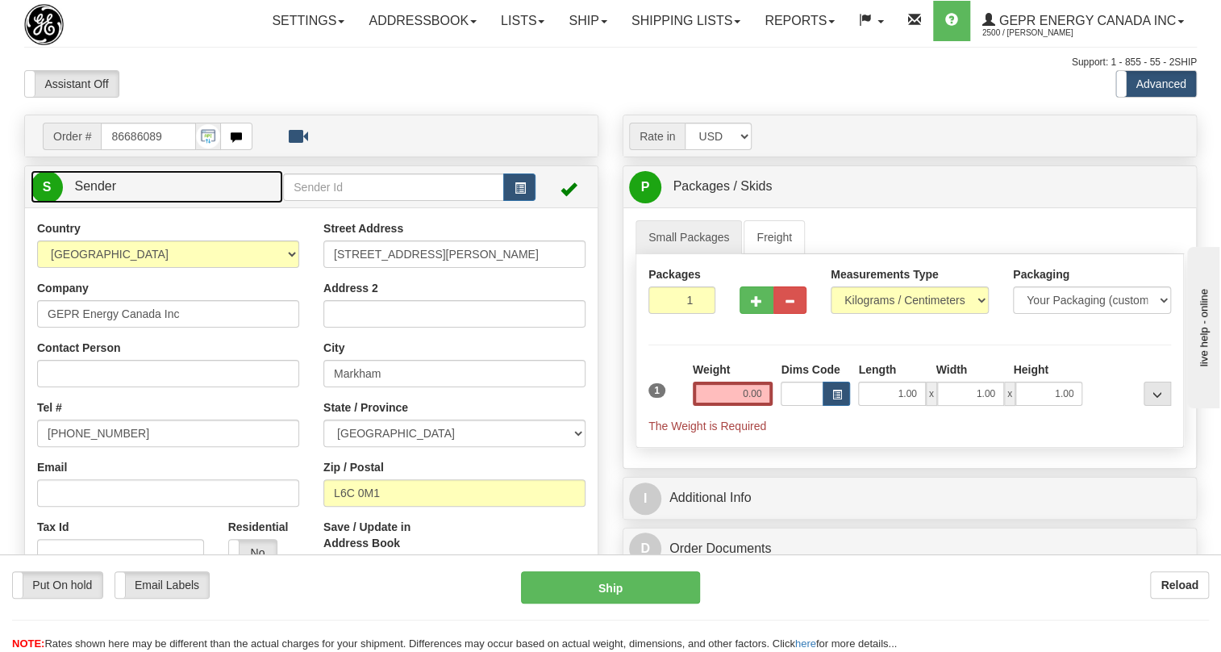
type input "MARKHAM"
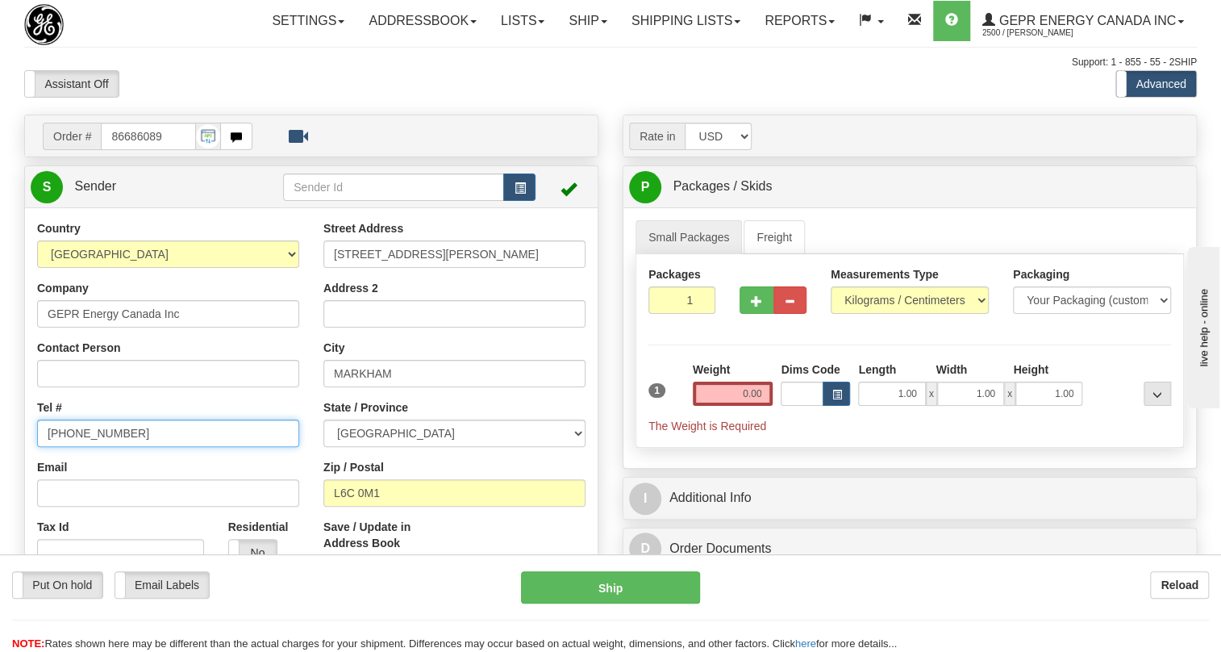
click at [88, 447] on input "[PHONE_NUMBER]" at bounding box center [168, 432] width 262 height 27
paste input "[PHONE_NUMBER]"
type input "[PHONE_NUMBER]"
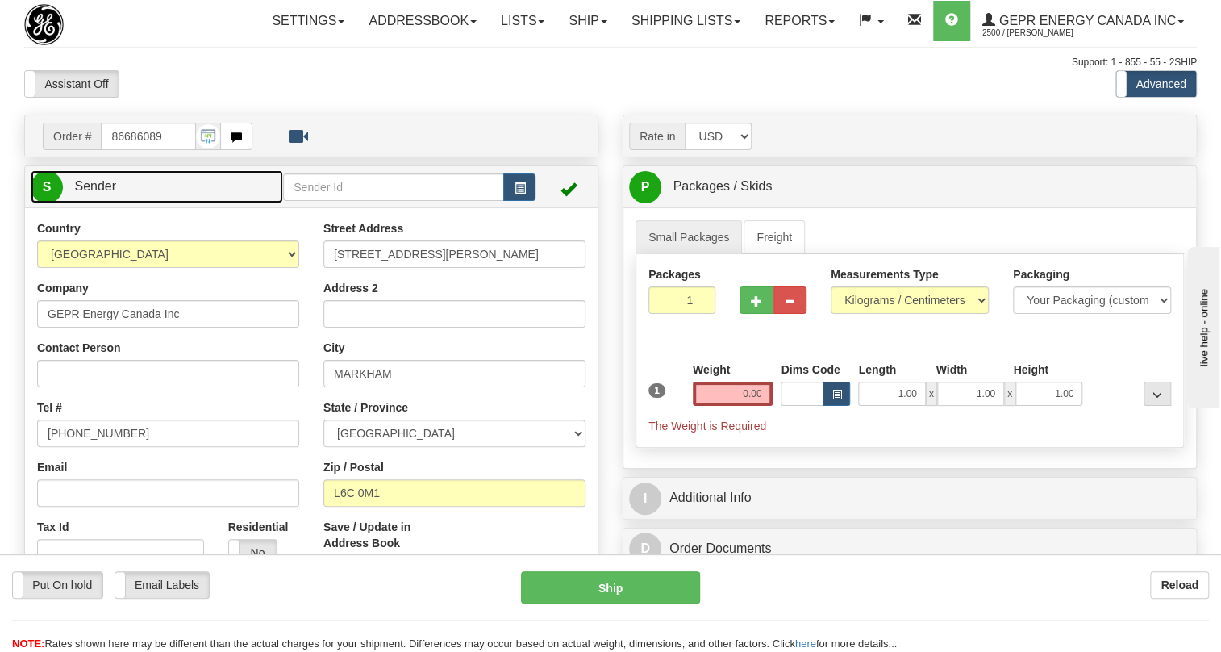
click at [95, 193] on span "Sender" at bounding box center [95, 186] width 42 height 14
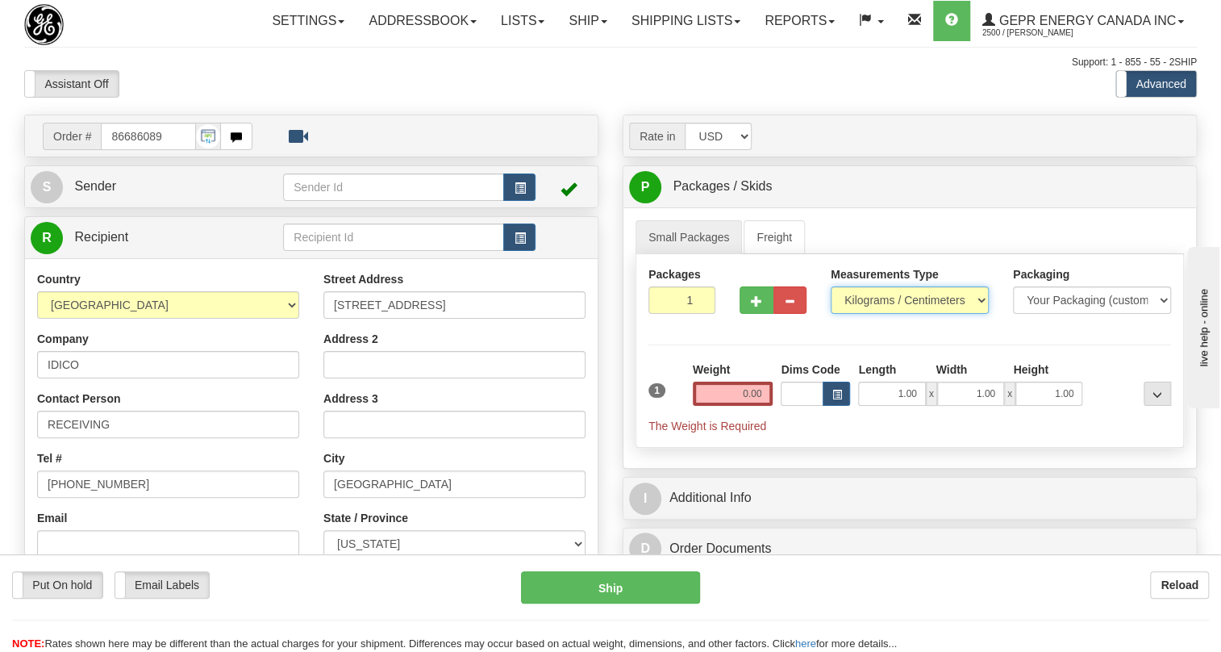
click at [896, 314] on select "Pounds / Inches Kilograms / Centimeters" at bounding box center [910, 299] width 158 height 27
select select "0"
click at [831, 314] on select "Pounds / Inches Kilograms / Centimeters" at bounding box center [910, 299] width 158 height 27
click at [733, 406] on input "0.00" at bounding box center [733, 394] width 81 height 24
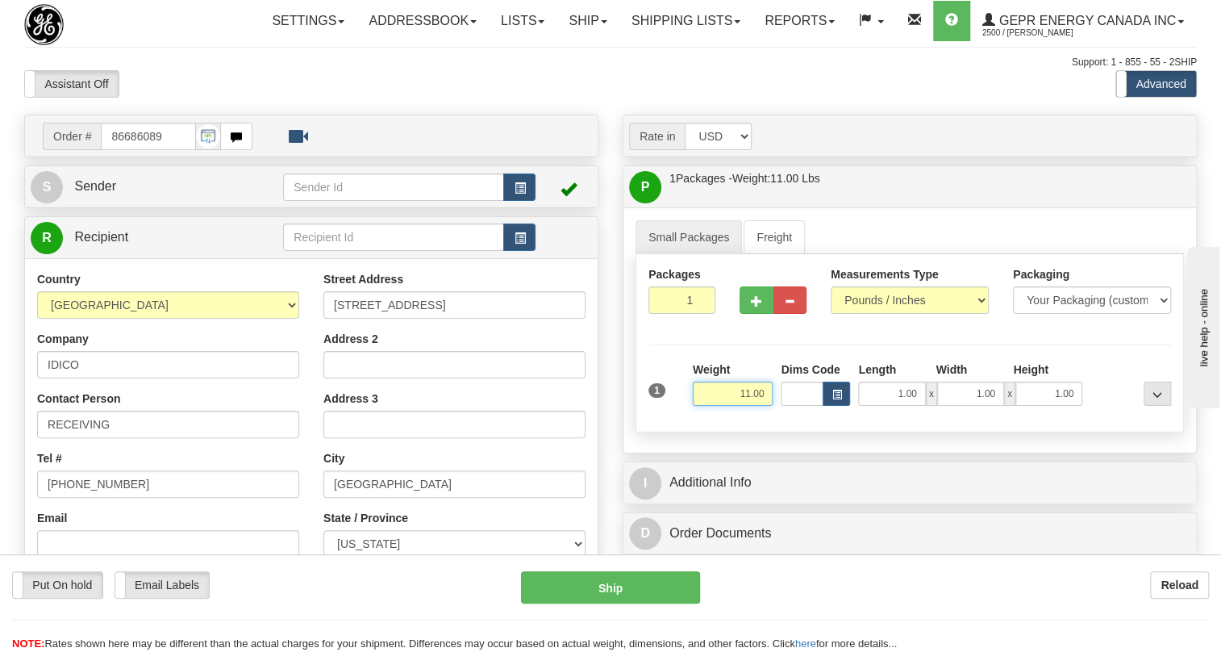
click at [758, 406] on input "11.00" at bounding box center [733, 394] width 81 height 24
type input "83.00"
click at [677, 314] on input "1" at bounding box center [682, 299] width 67 height 27
type input "7"
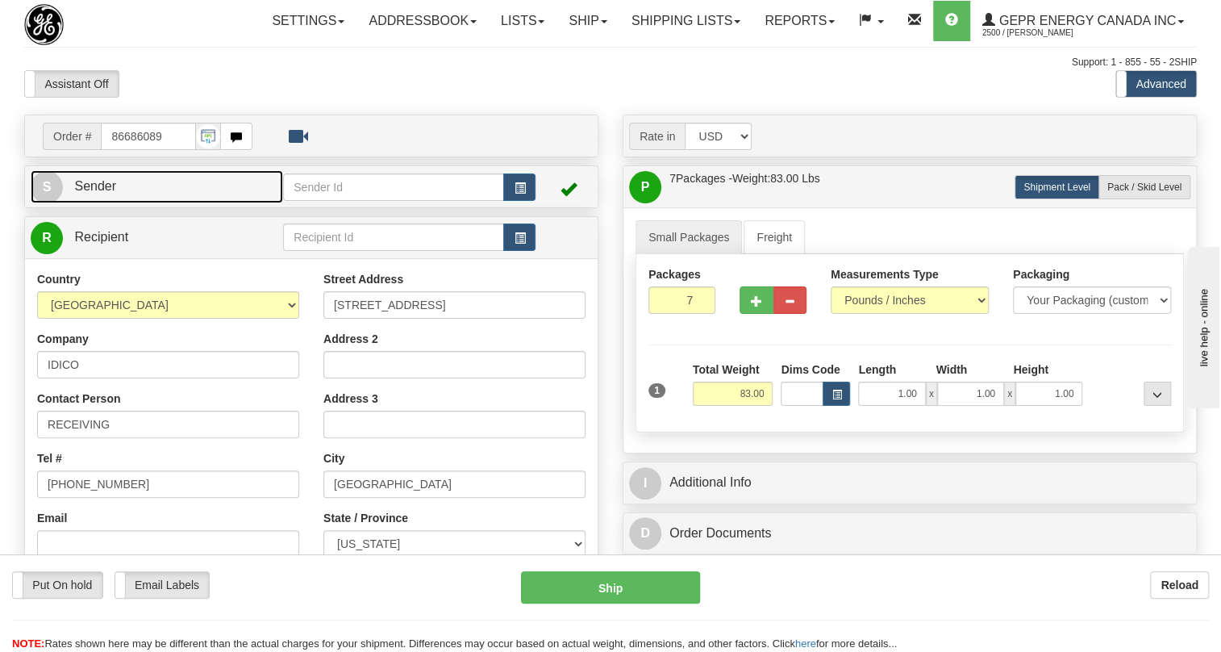
click at [90, 193] on span "Sender" at bounding box center [95, 186] width 42 height 14
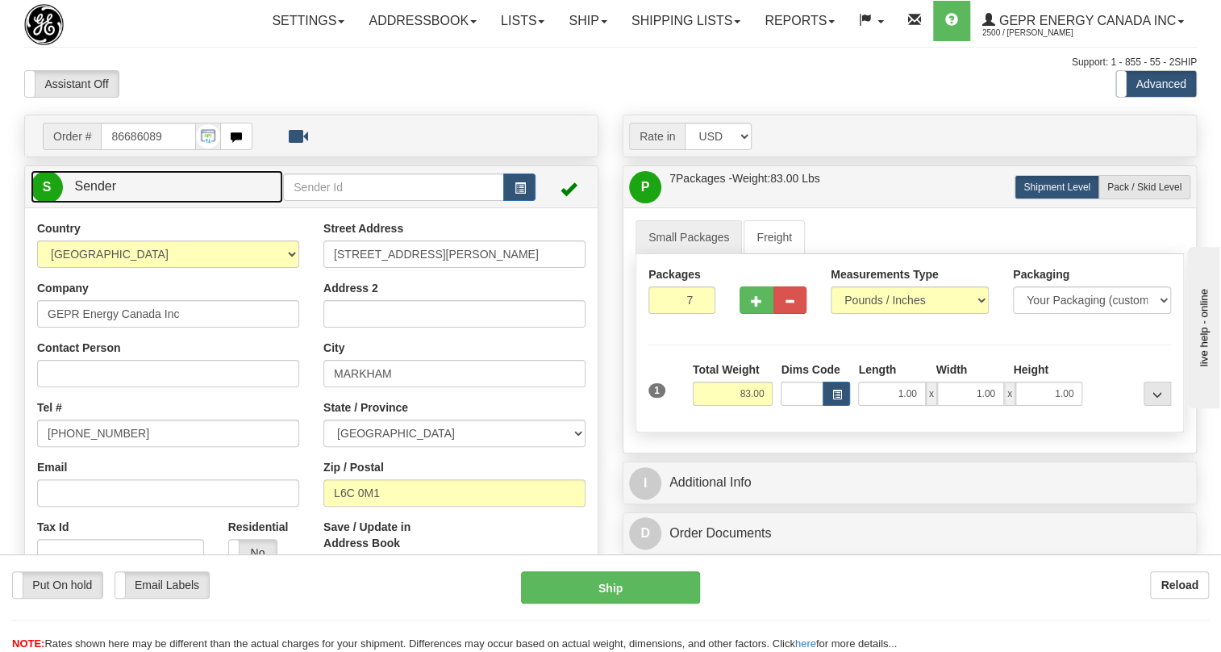
click at [90, 193] on span "Sender" at bounding box center [95, 186] width 42 height 14
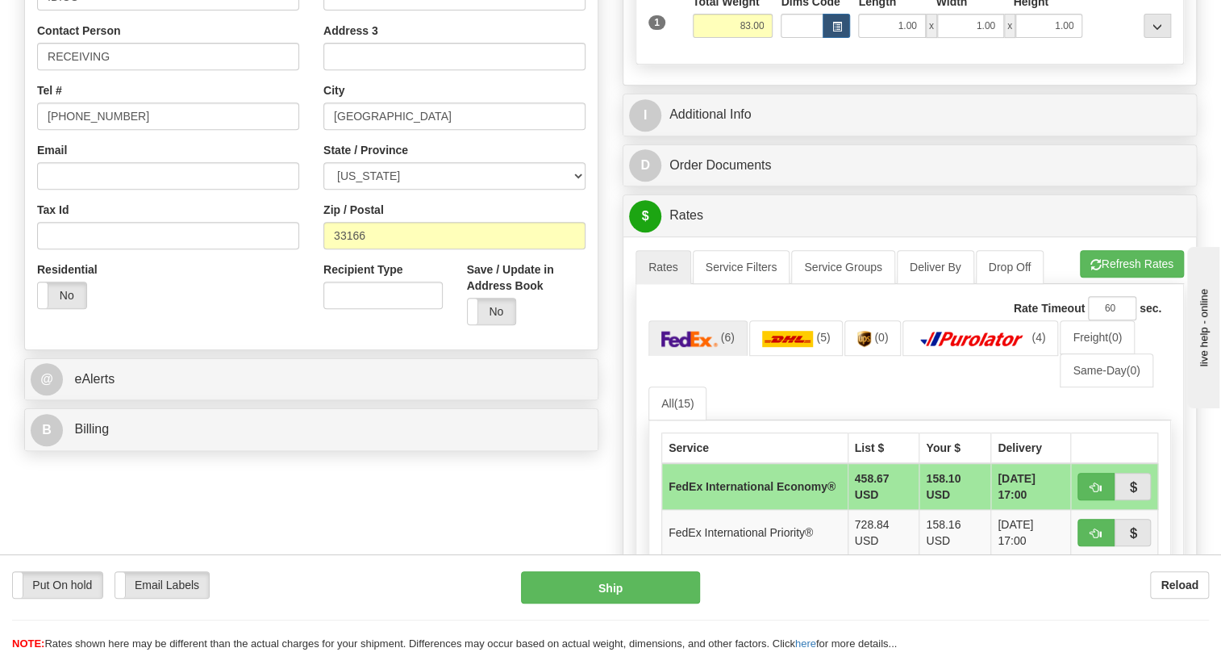
scroll to position [366, 0]
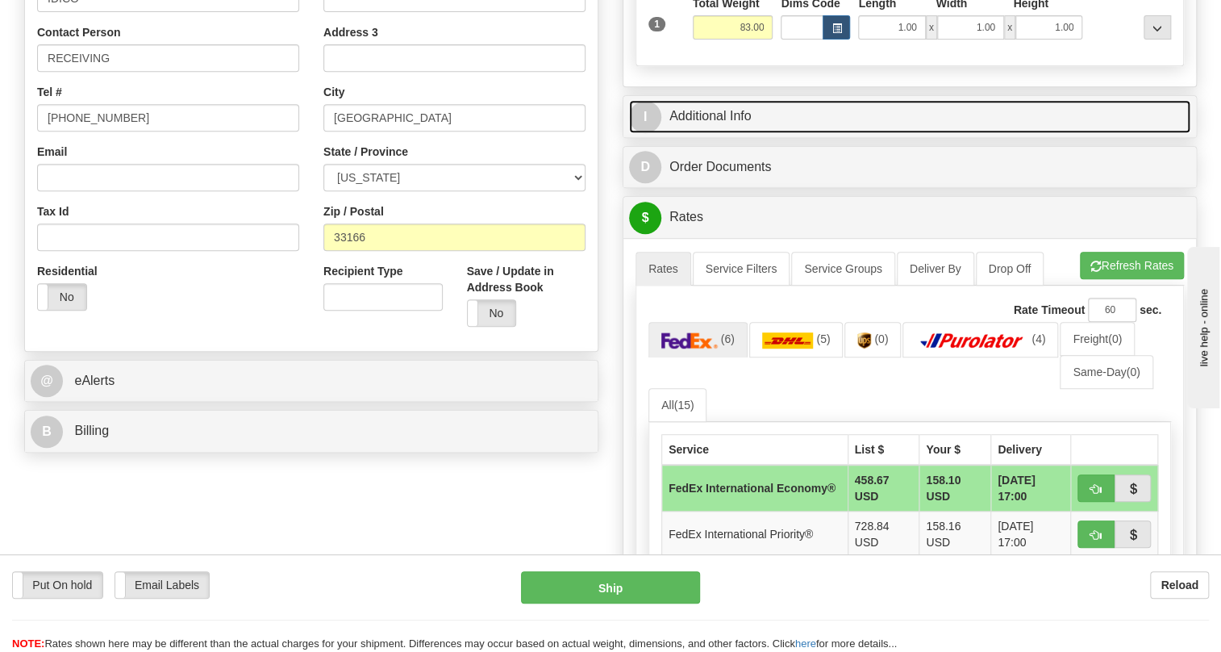
click at [728, 133] on link "I Additional Info" at bounding box center [909, 116] width 561 height 33
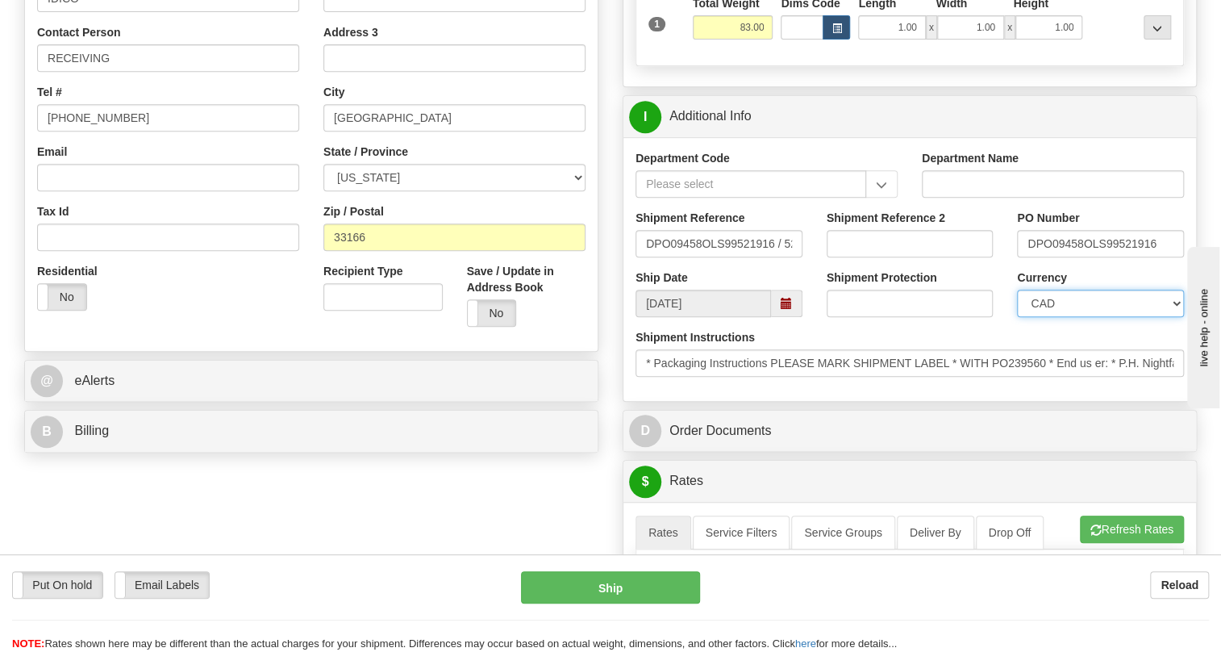
click at [1084, 317] on select "CAD USD EUR ZAR RON ANG ARN AUD AUS AWG BBD BFR BGN BHD BMD BND BRC BRL CHP CKZ…" at bounding box center [1100, 303] width 167 height 27
select select "1"
click at [1017, 317] on select "CAD USD EUR ZAR RON ANG ARN AUD AUS AWG BBD BFR BGN BHD BMD BND BRC BRL CHP CKZ…" at bounding box center [1100, 303] width 167 height 27
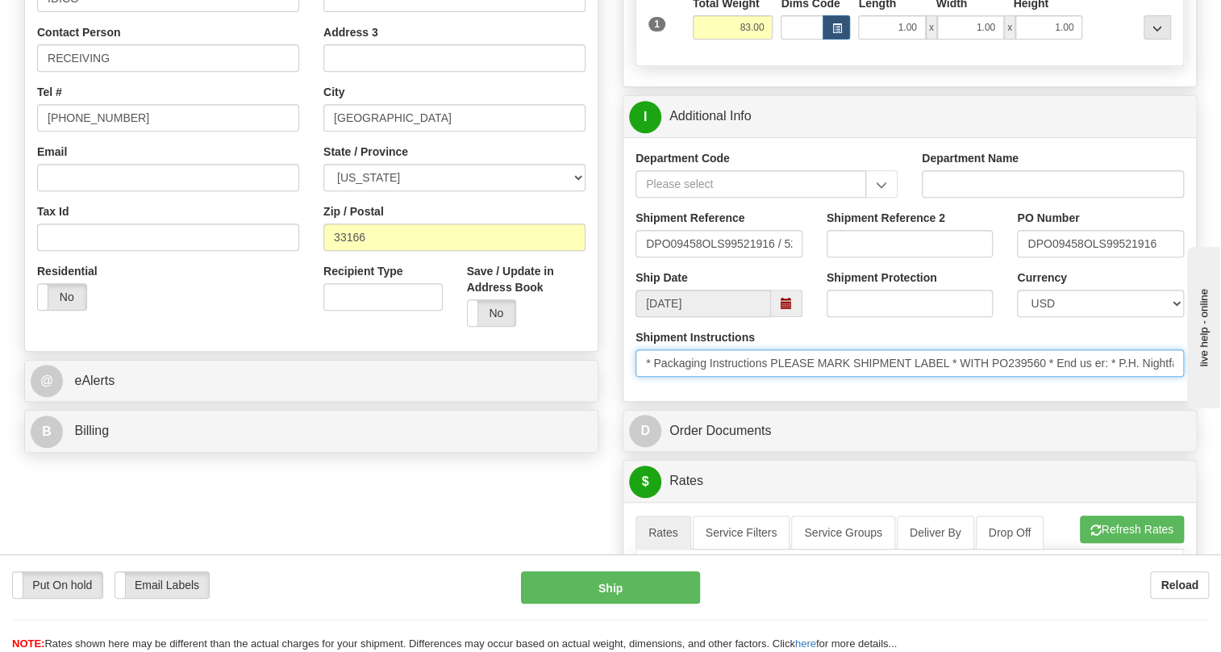
drag, startPoint x: 1049, startPoint y: 400, endPoint x: 1013, endPoint y: 394, distance: 36.1
click at [1013, 377] on input "* Packaging Instructions PLEASE MARK SHIPMENT LABEL * WITH PO239560 * End us er…" at bounding box center [910, 362] width 548 height 27
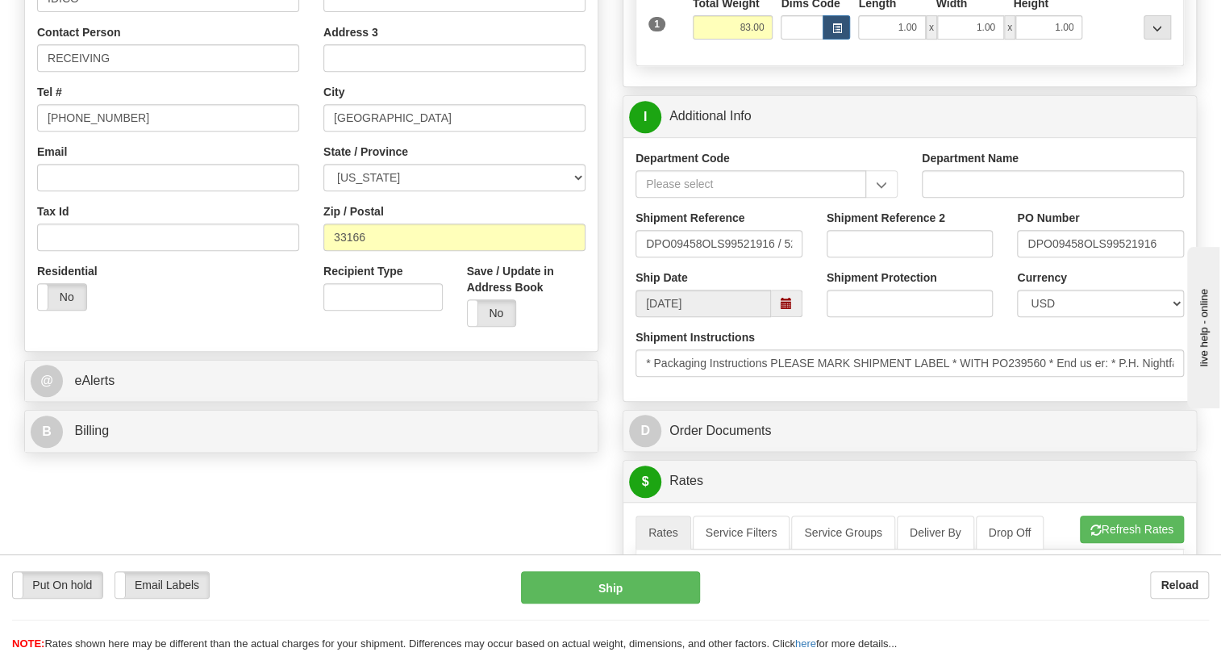
click at [1002, 389] on div "Shipment Instructions * Packaging Instructions PLEASE MARK SHIPMENT LABEL * WIT…" at bounding box center [909, 359] width 573 height 60
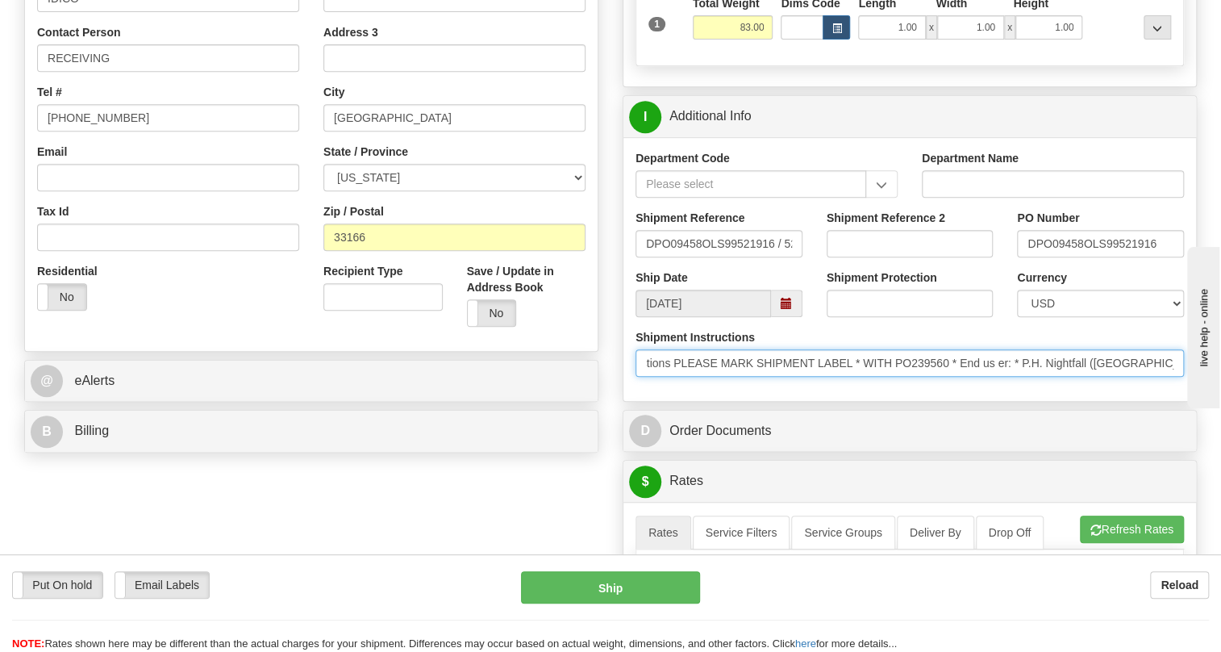
scroll to position [0, 0]
drag, startPoint x: 1090, startPoint y: 403, endPoint x: 641, endPoint y: 411, distance: 448.5
click at [641, 377] on input "* Packaging Instructions PLEASE MARK SHIPMENT LABEL * WITH PO239560 * End us er…" at bounding box center [910, 362] width 548 height 27
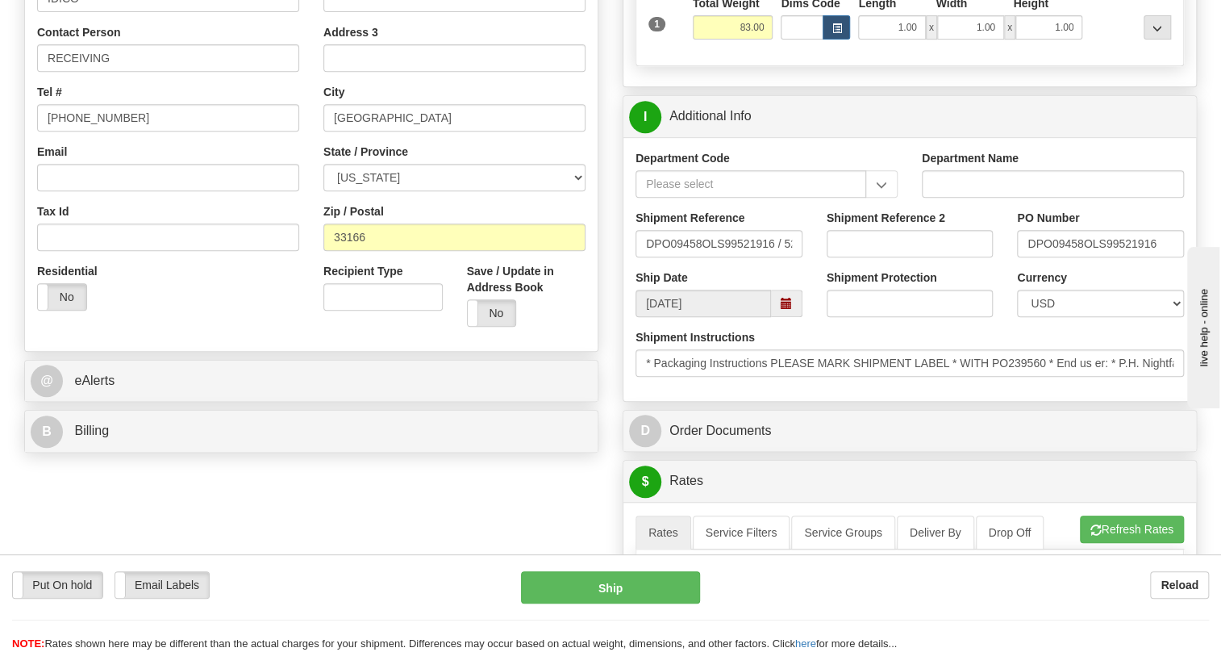
click at [804, 389] on div "Shipment Instructions * Packaging Instructions PLEASE MARK SHIPMENT LABEL * WIT…" at bounding box center [909, 359] width 573 height 60
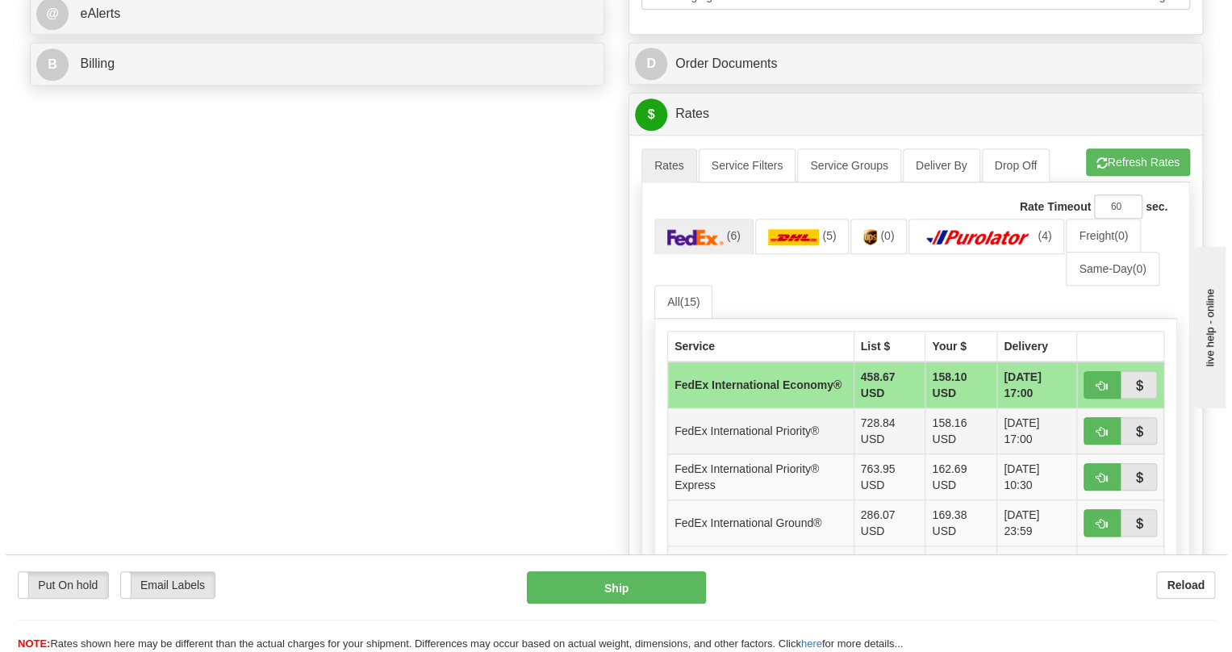
scroll to position [807, 0]
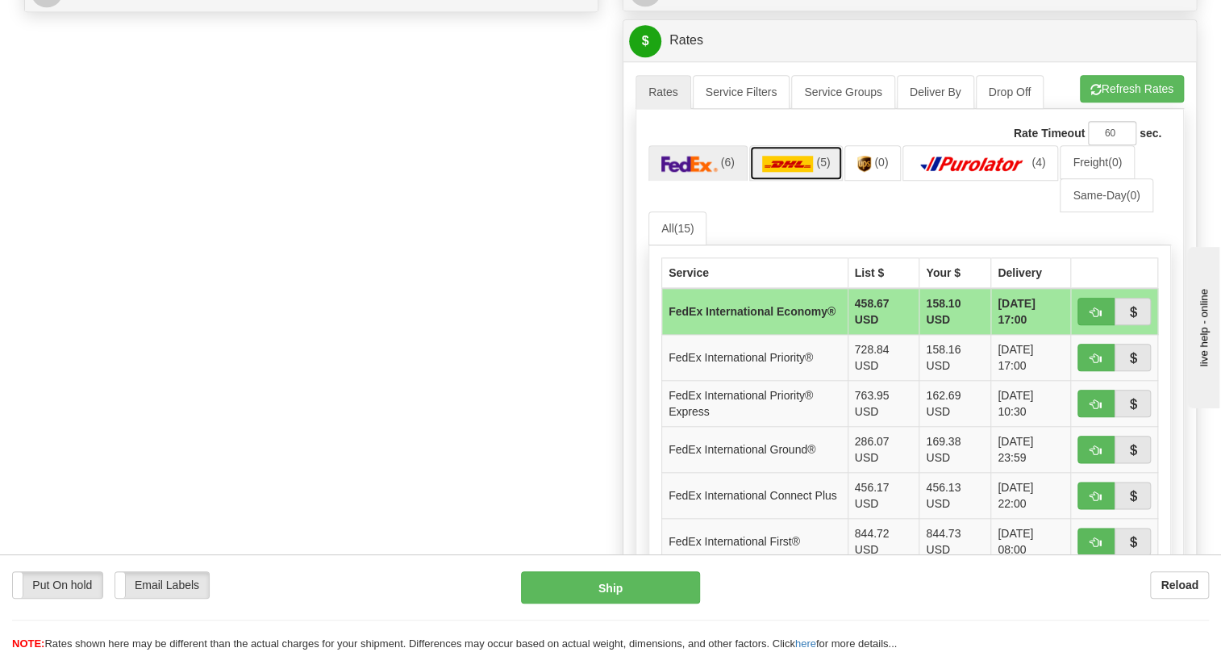
click at [789, 172] on img at bounding box center [788, 164] width 52 height 16
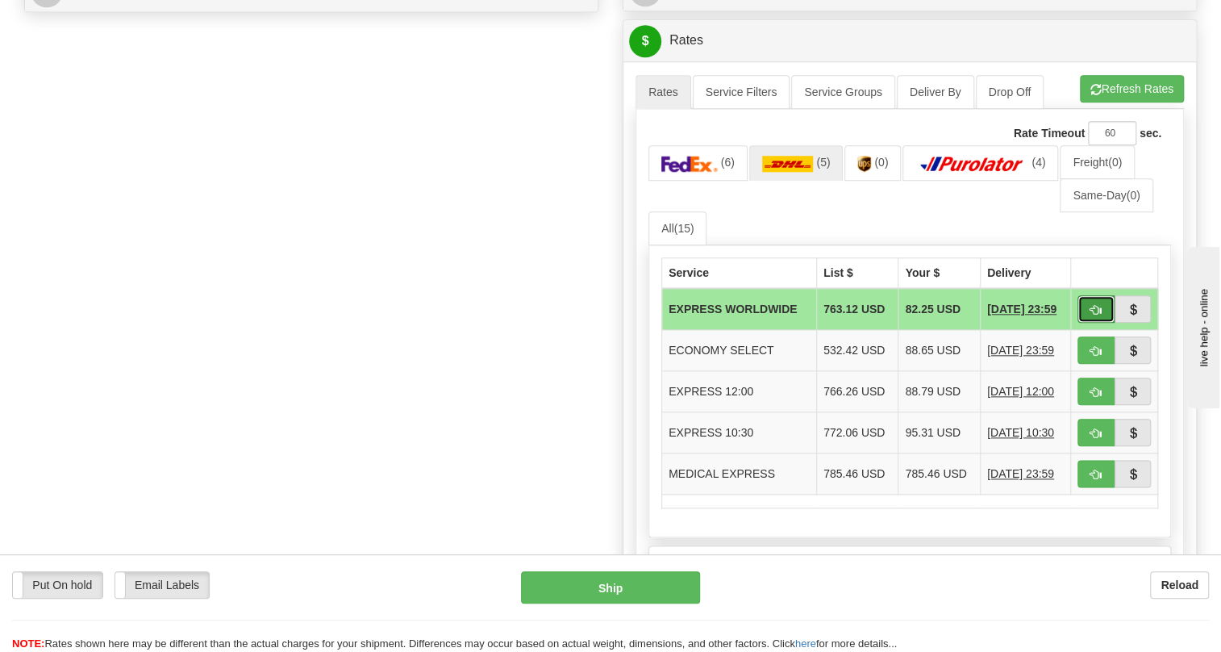
click at [1091, 315] on span "button" at bounding box center [1096, 310] width 11 height 10
type input "P"
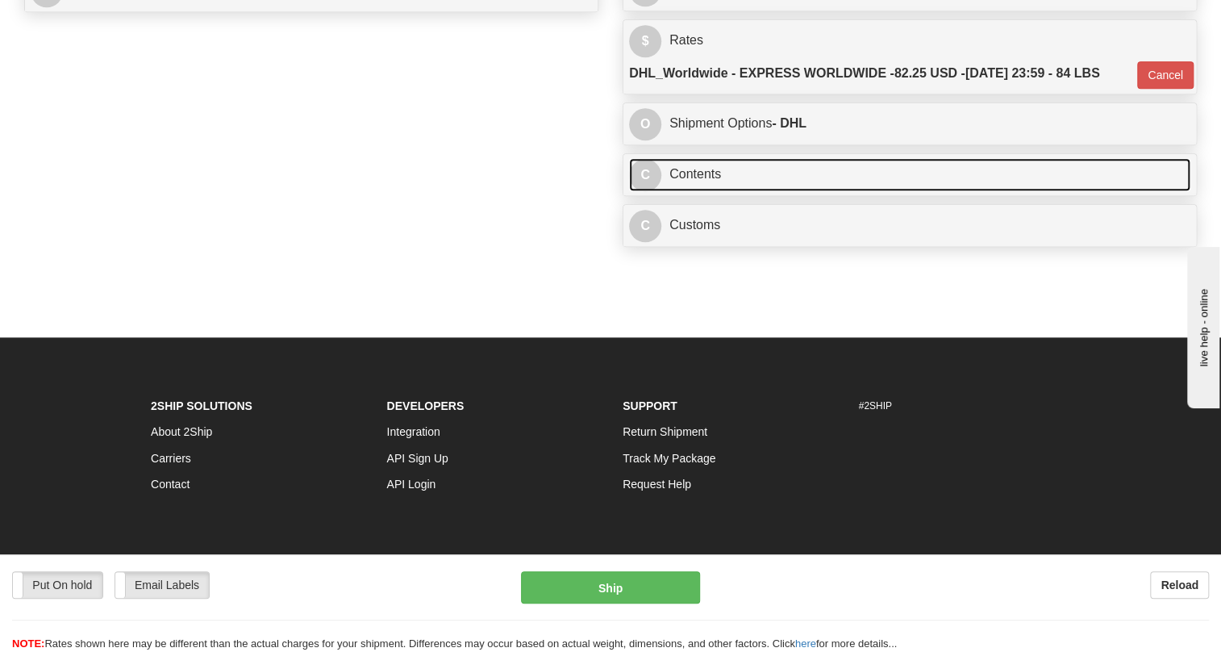
click at [691, 191] on link "C Contents" at bounding box center [909, 174] width 561 height 33
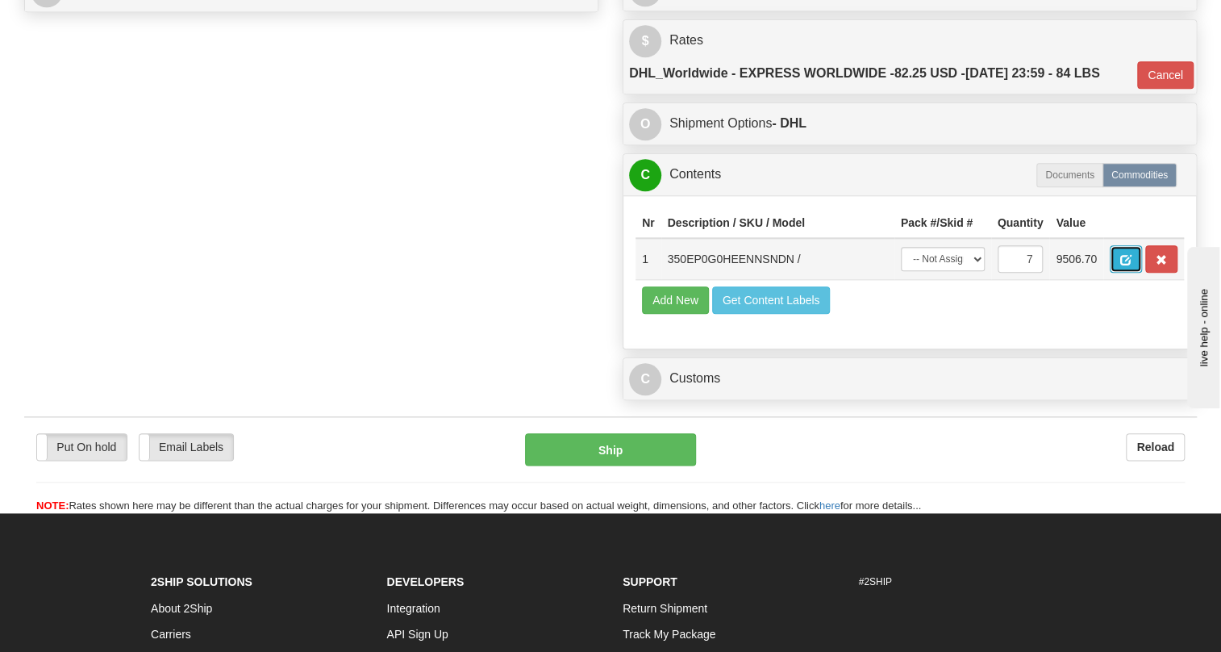
click at [1118, 273] on button "button" at bounding box center [1126, 258] width 32 height 27
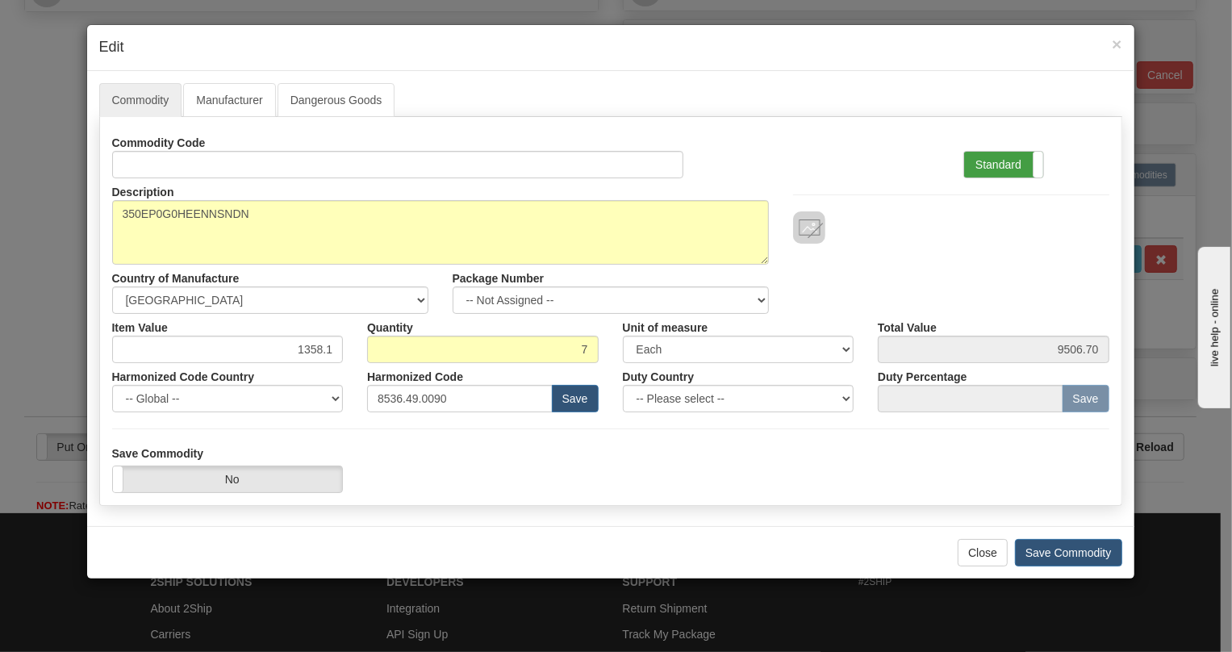
click at [993, 159] on label "Standard" at bounding box center [1003, 165] width 79 height 26
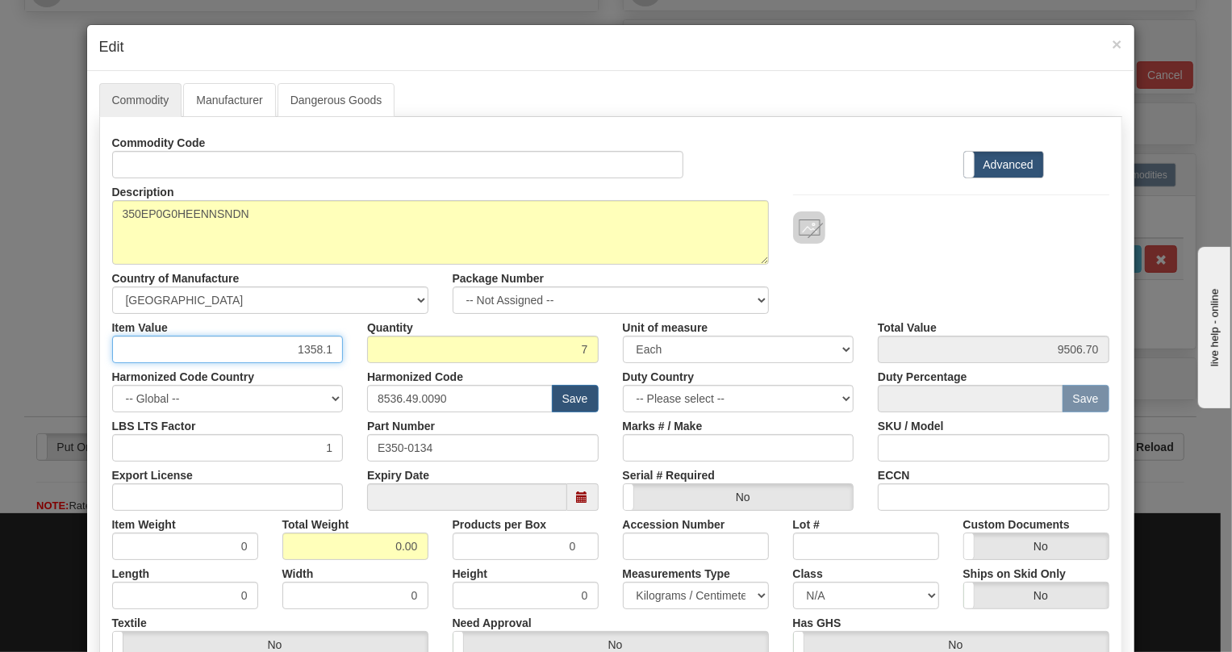
click at [310, 352] on input "1358.1" at bounding box center [227, 349] width 231 height 27
type input "1261.66"
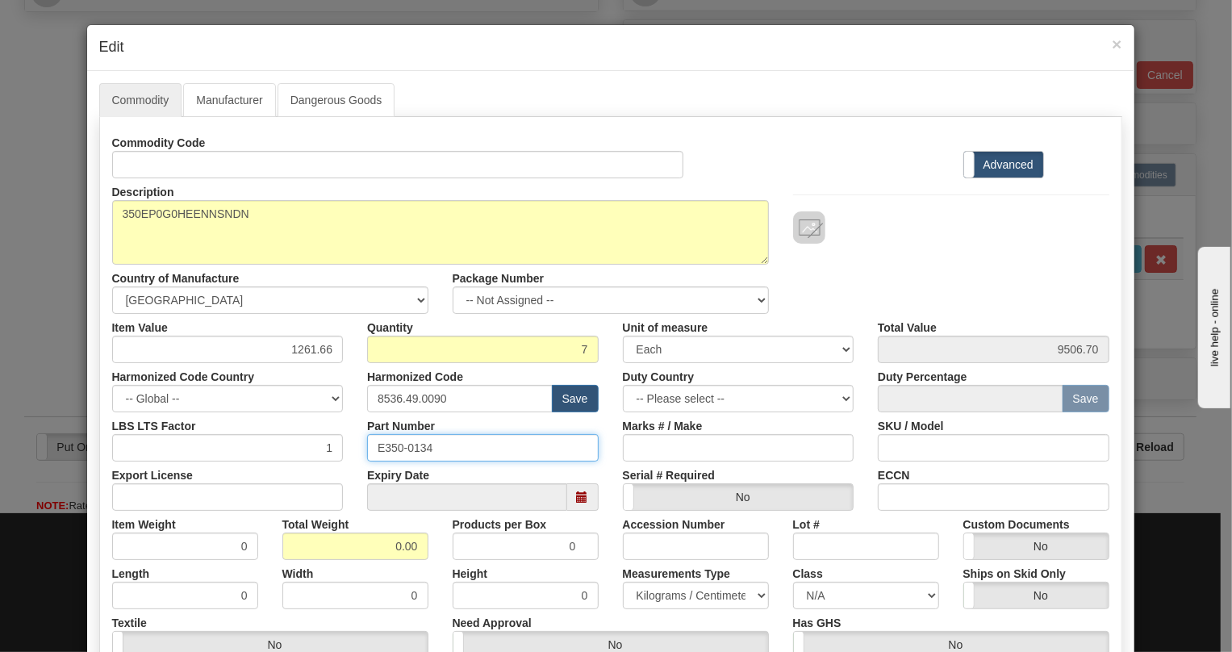
type input "8831.62"
click at [391, 450] on input "E350-0134" at bounding box center [482, 447] width 231 height 27
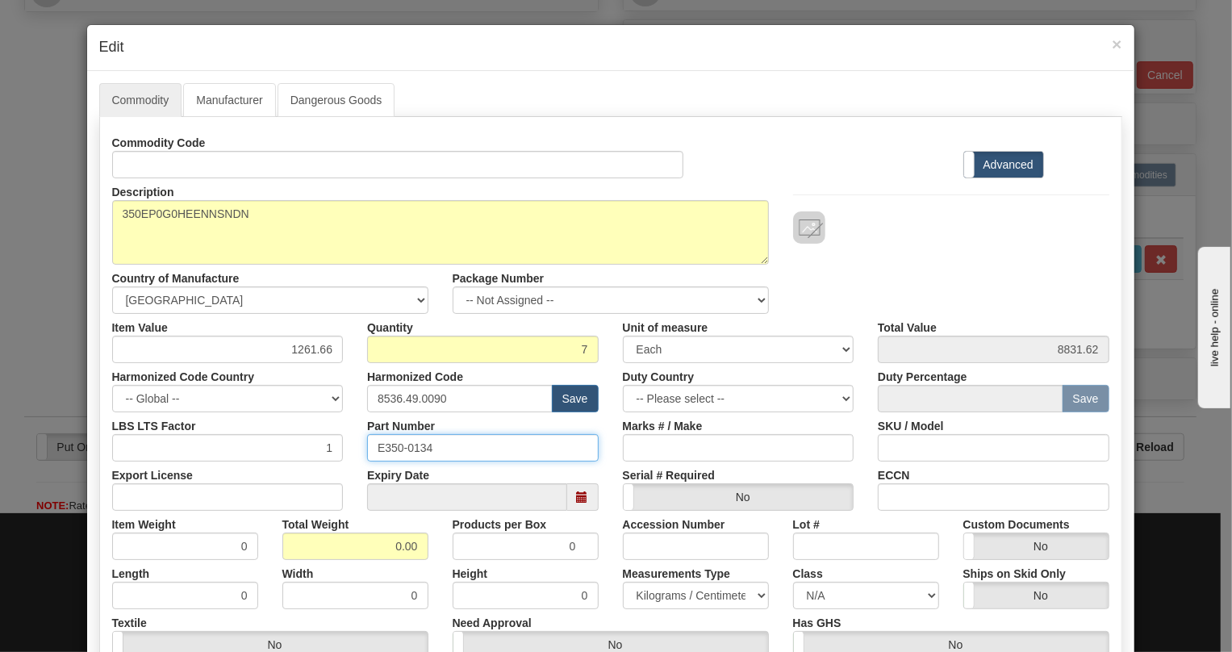
click at [391, 450] on input "E350-0134" at bounding box center [482, 447] width 231 height 27
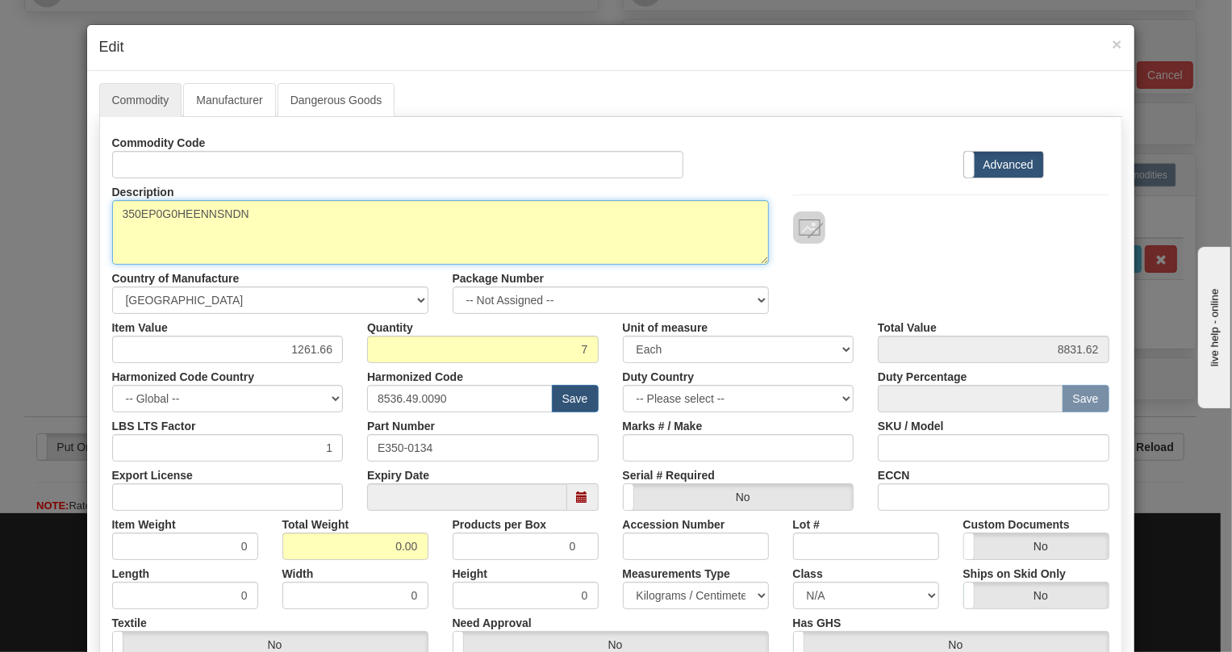
click at [184, 211] on textarea "350EP0G0HEENNSNDN" at bounding box center [440, 232] width 657 height 65
paste textarea "-E-P0-G0-H-E-E-N-N-SN-D-"
type textarea "350-E-P0-G0-H-E-E-N-N-SN-D-N"
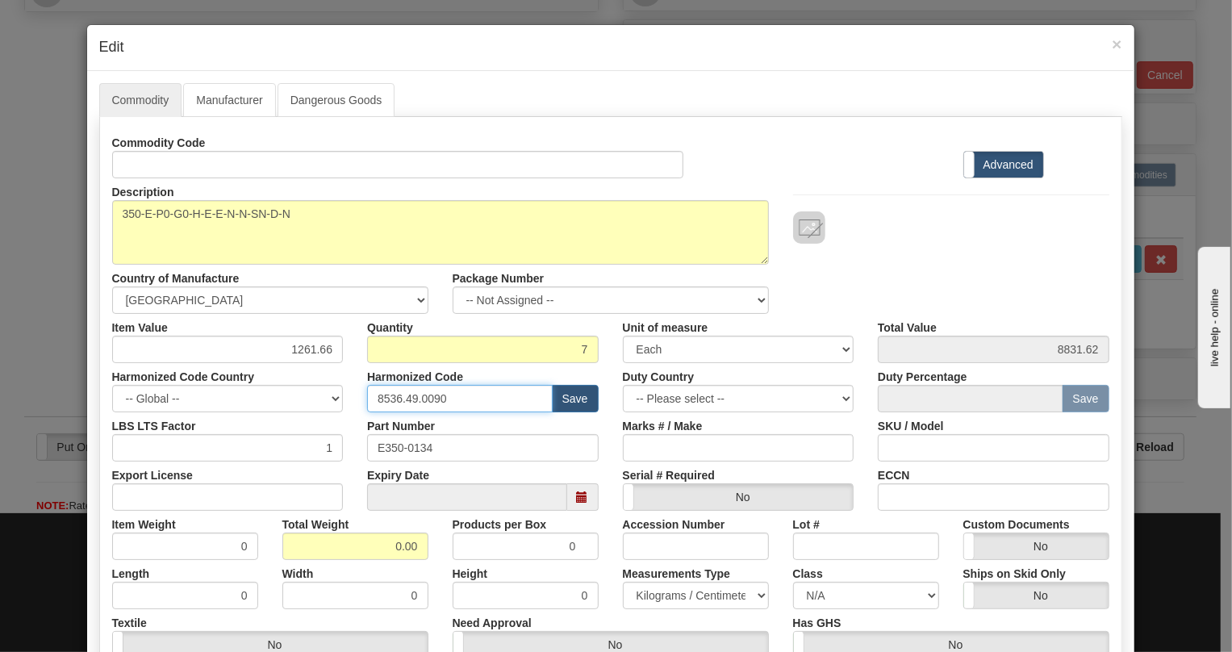
click at [419, 398] on input "8536.49.0090" at bounding box center [460, 398] width 186 height 27
paste input "7.10.916"
type input "8537.10.9160"
click at [583, 327] on div "Quantity 7" at bounding box center [483, 338] width 256 height 49
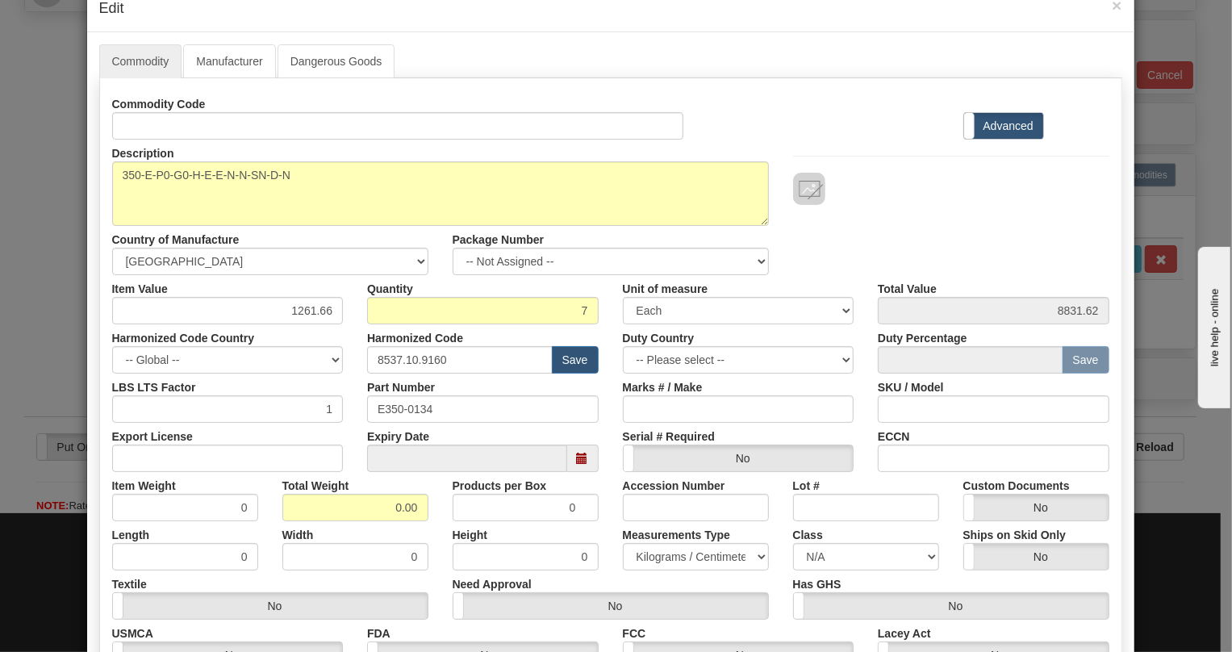
scroll to position [73, 0]
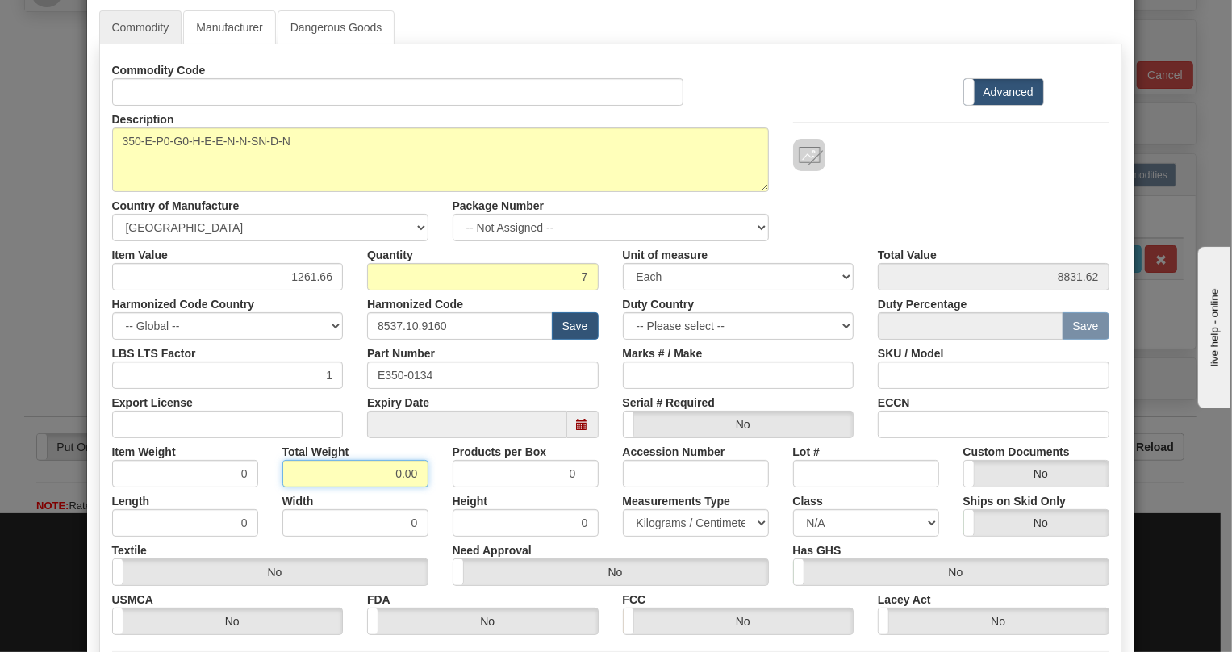
click at [391, 476] on input "0.00" at bounding box center [355, 473] width 146 height 27
type input "1.00"
type input "0.1429"
click at [645, 516] on select "Pounds / Inches Kilograms / Centimeters" at bounding box center [696, 522] width 146 height 27
select select "0"
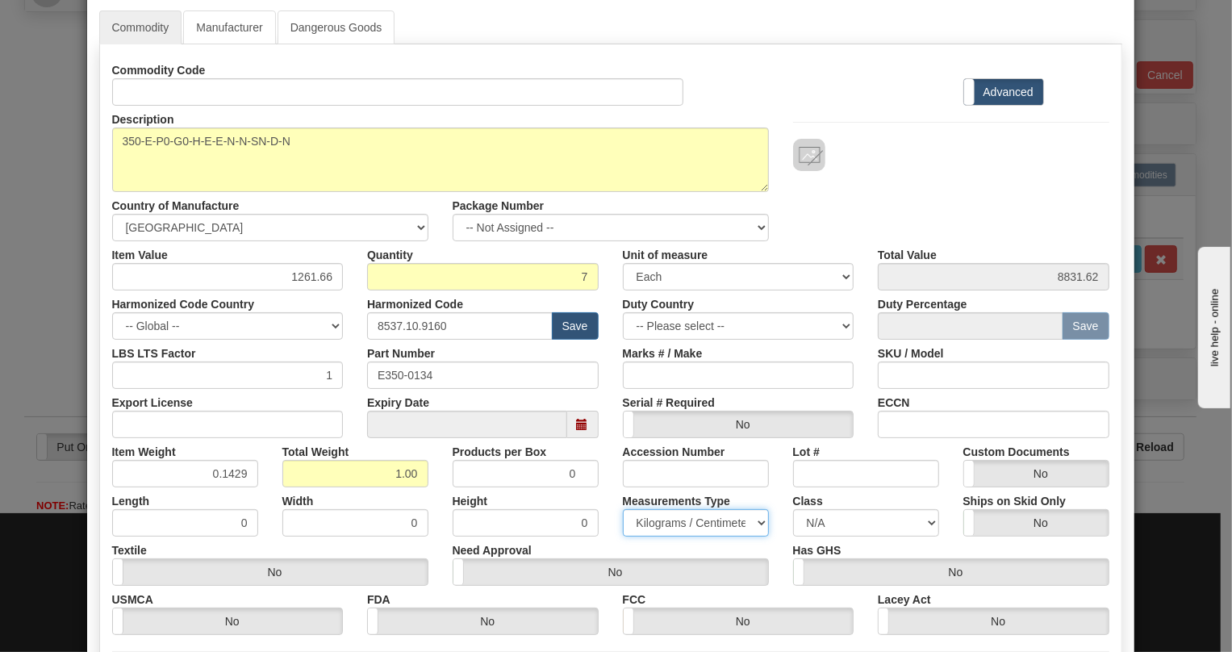
click at [623, 509] on select "Pounds / Inches Kilograms / Centimeters" at bounding box center [696, 522] width 146 height 27
drag, startPoint x: 236, startPoint y: 471, endPoint x: 231, endPoint y: 482, distance: 12.6
click at [231, 482] on input "0.1429" at bounding box center [185, 473] width 146 height 27
type input "0.1430"
click at [270, 483] on div "Total Weight 1.00" at bounding box center [355, 462] width 170 height 49
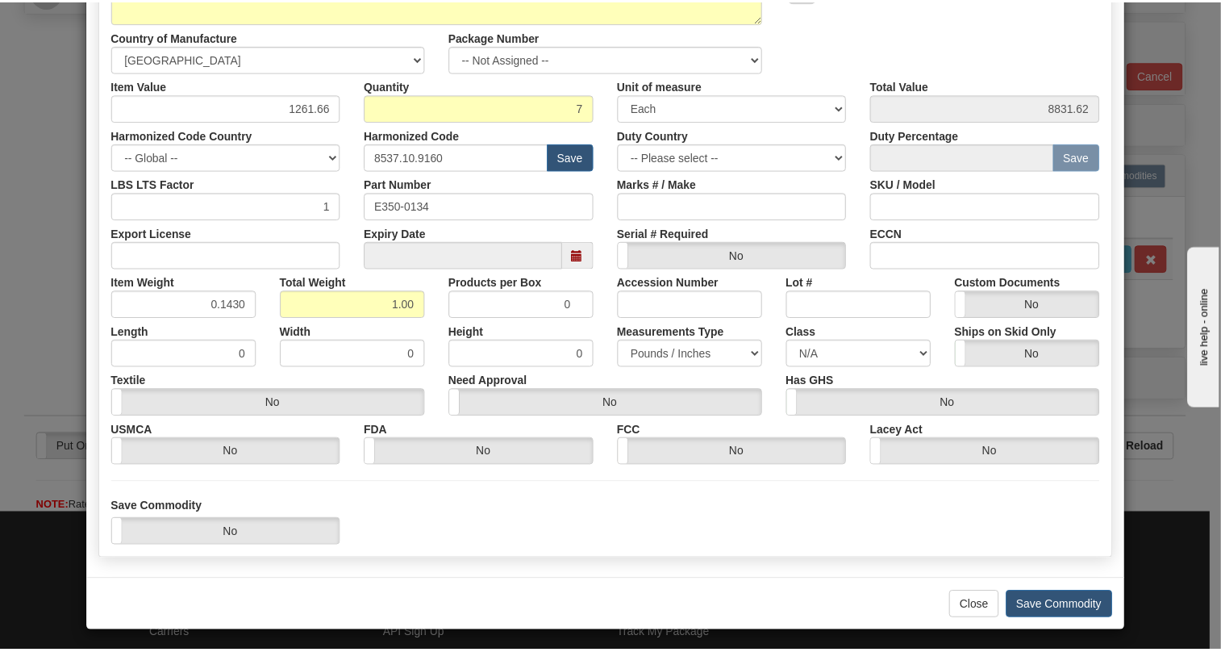
scroll to position [245, 0]
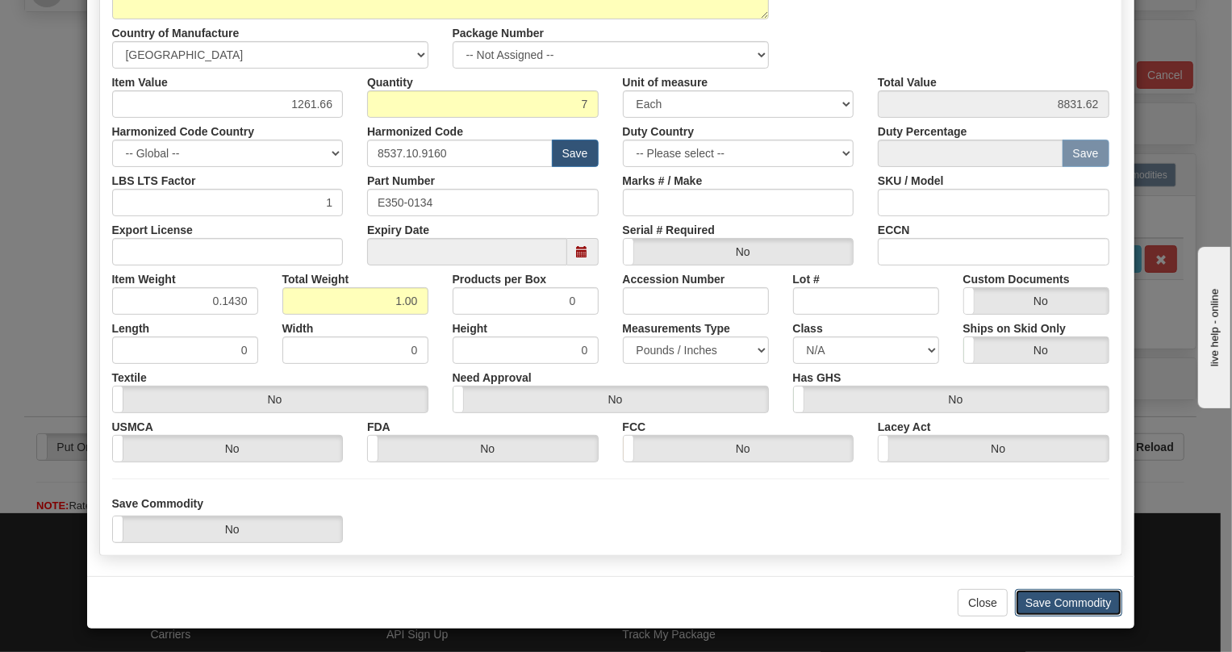
click at [1055, 598] on button "Save Commodity" at bounding box center [1068, 602] width 107 height 27
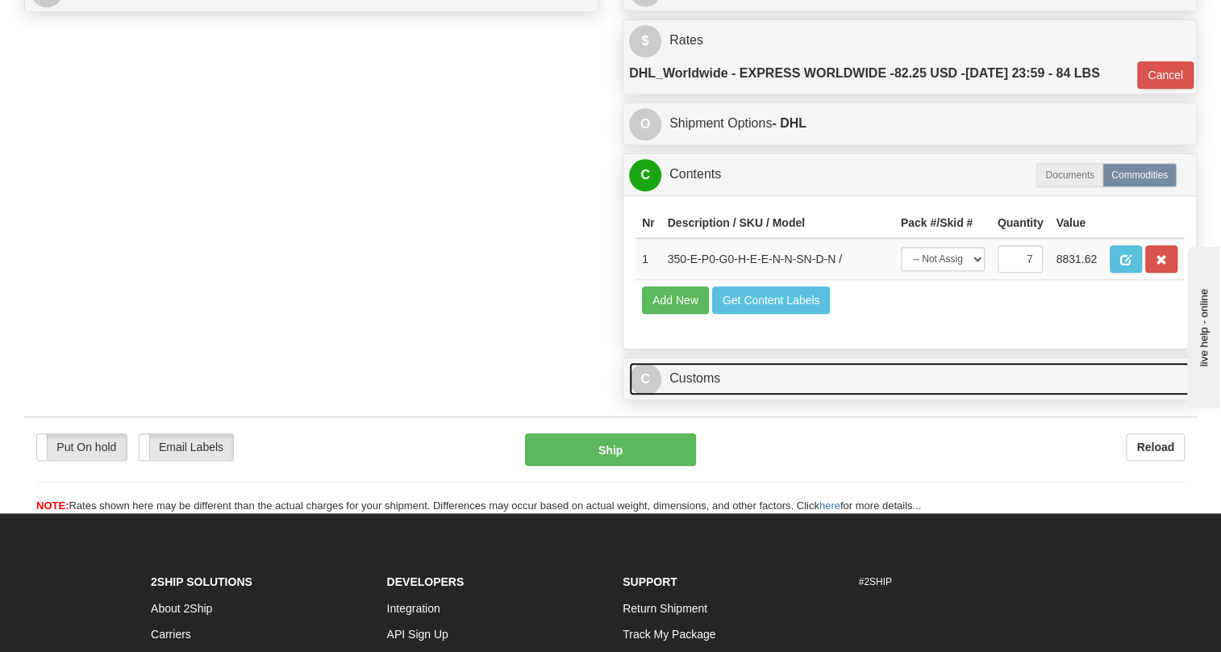
click at [693, 395] on link "C Customs" at bounding box center [909, 378] width 561 height 33
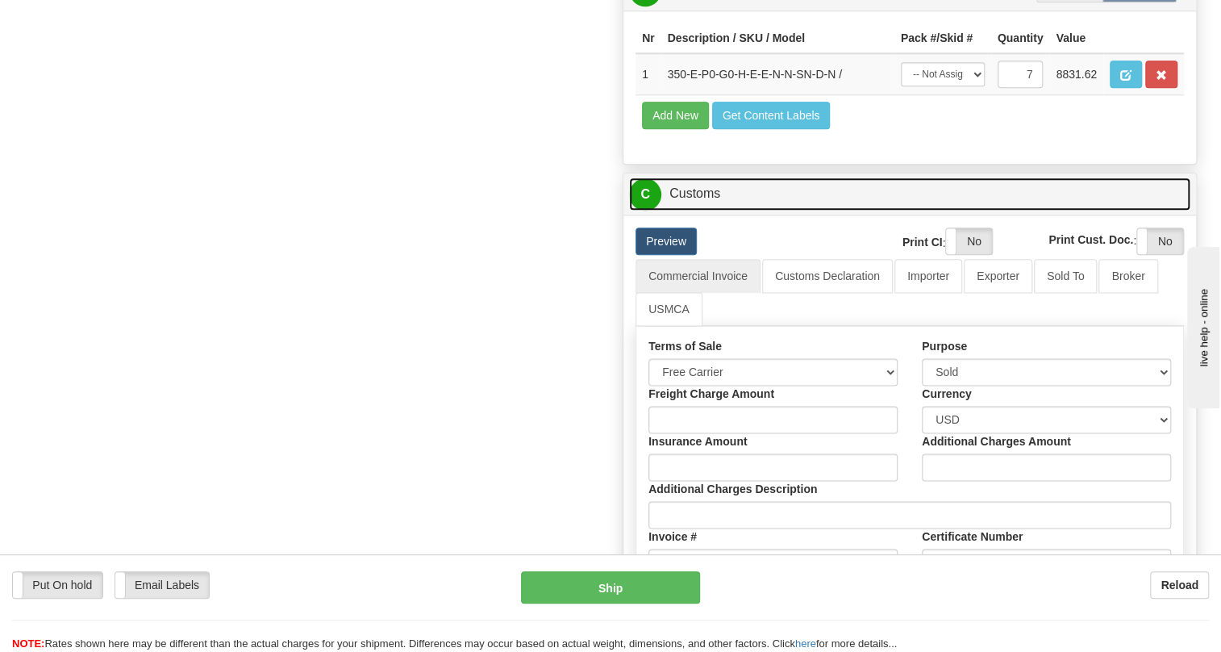
scroll to position [1026, 0]
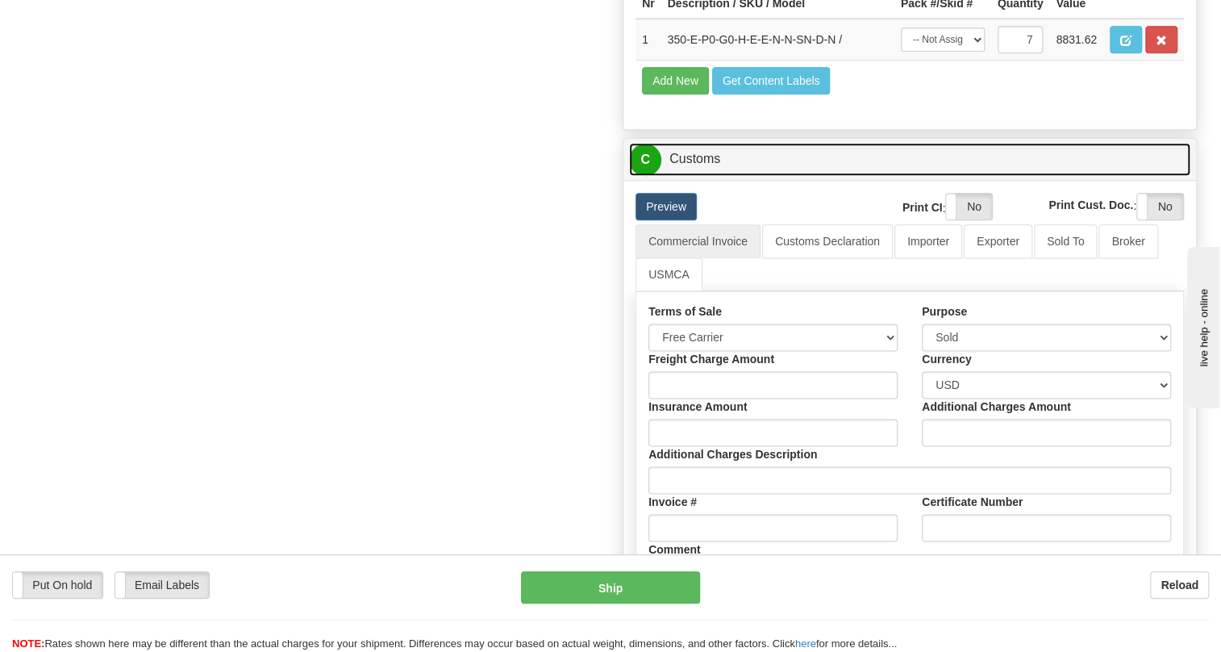
click at [710, 176] on link "C Customs" at bounding box center [909, 159] width 561 height 33
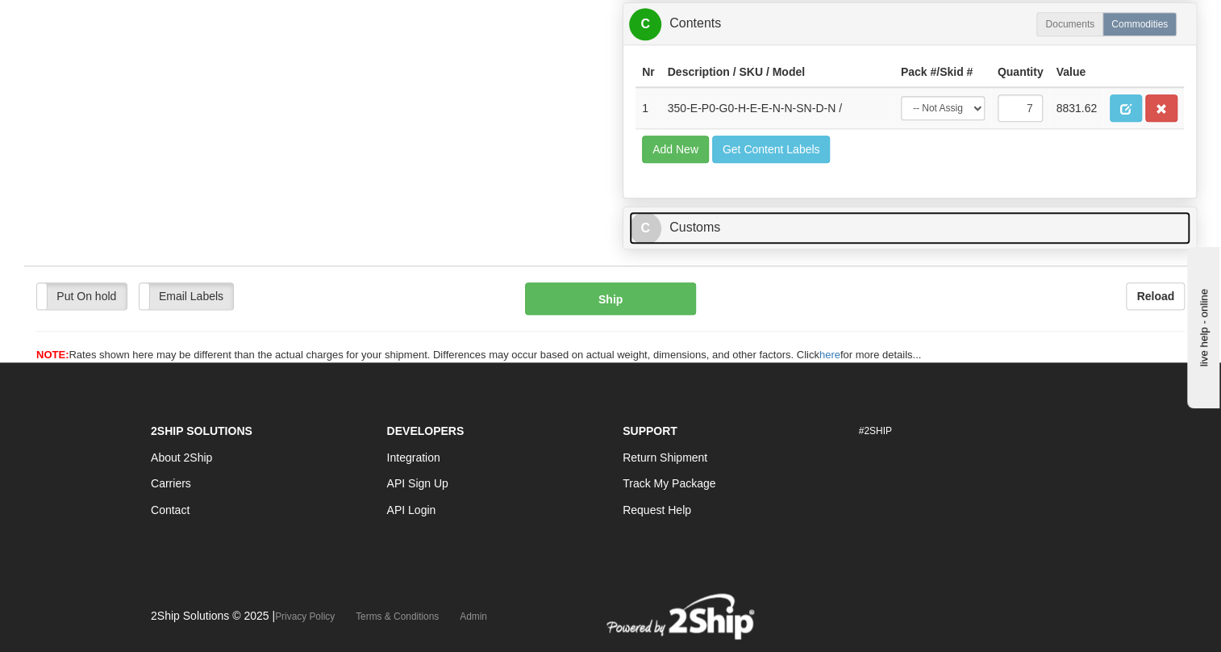
scroll to position [950, 0]
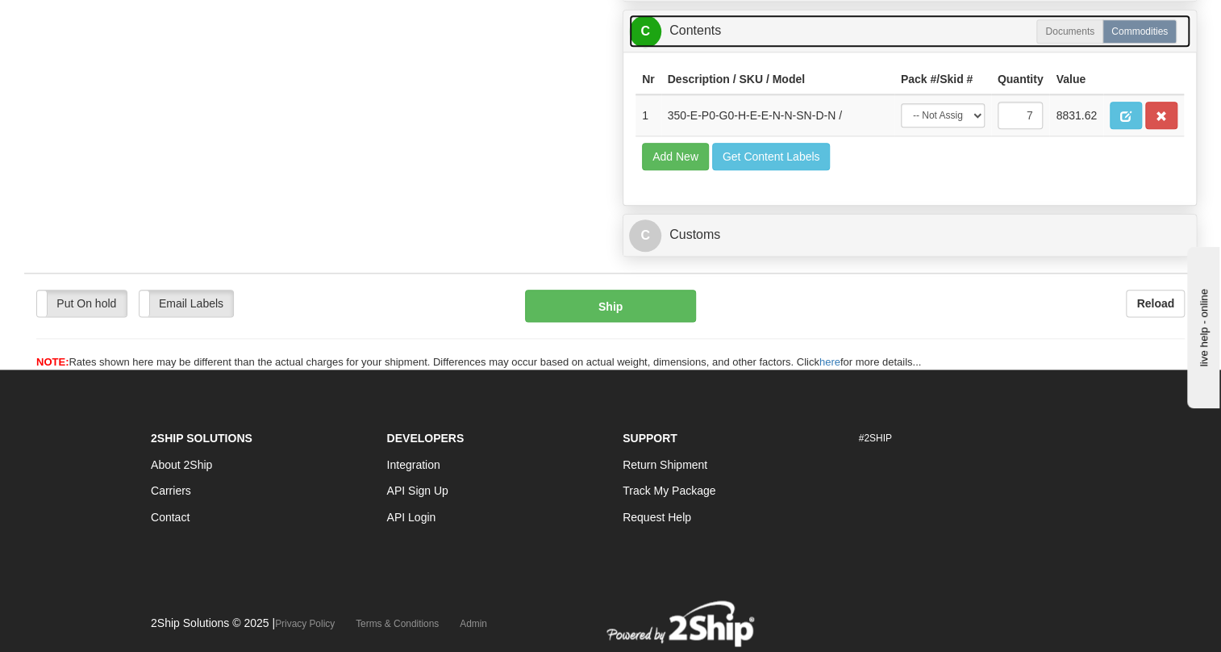
click at [709, 48] on link "C Contents" at bounding box center [909, 31] width 561 height 33
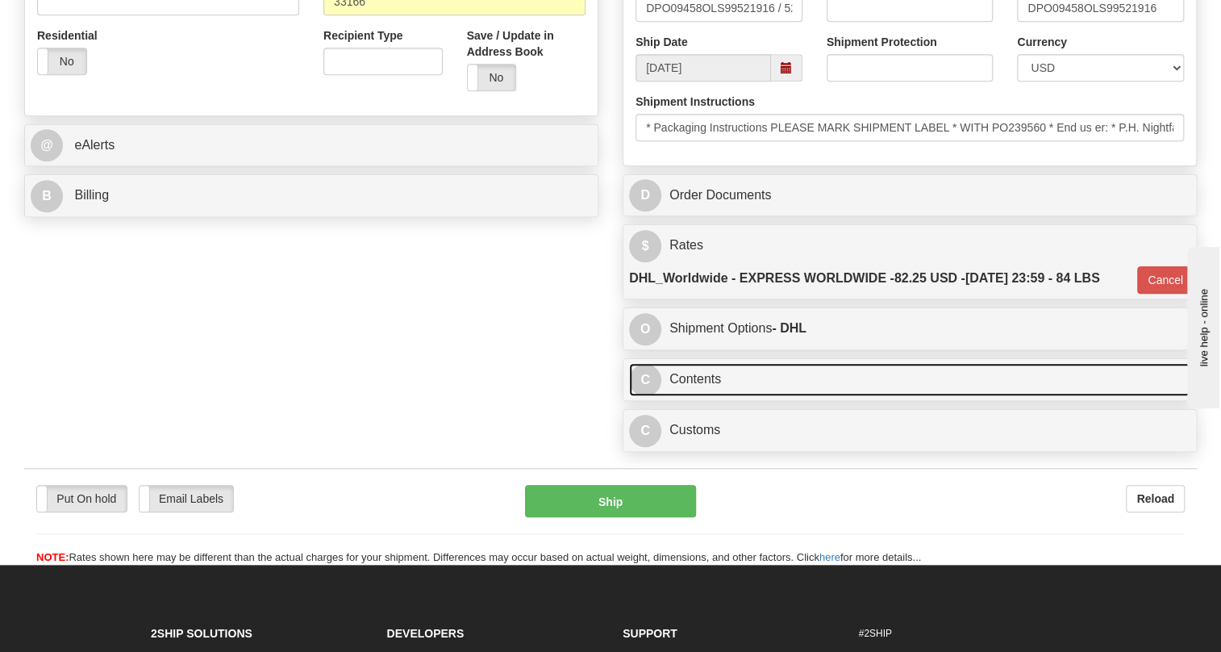
scroll to position [593, 0]
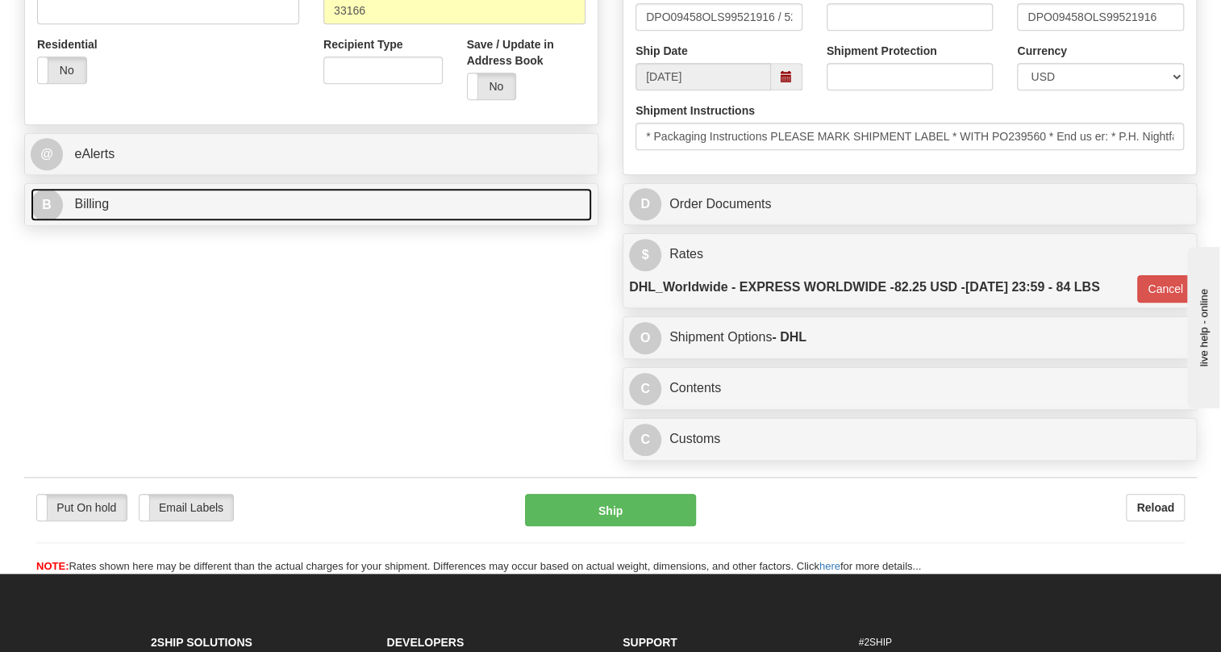
click at [86, 211] on span "Billing" at bounding box center [91, 204] width 35 height 14
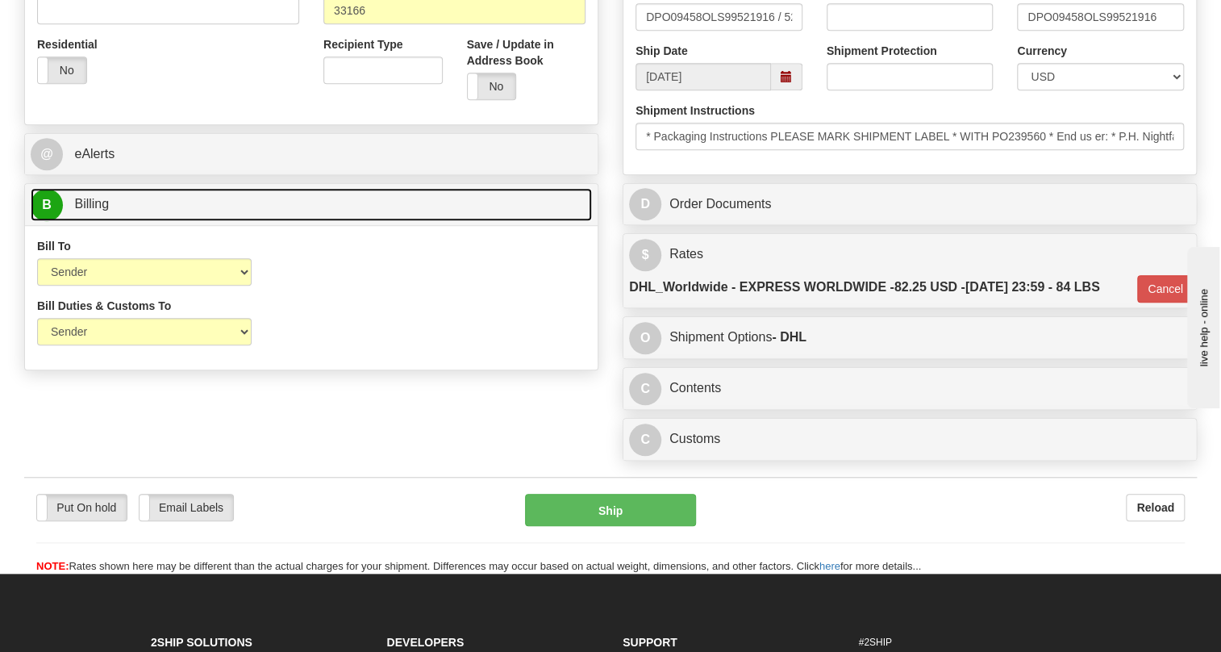
click at [85, 211] on span "Billing" at bounding box center [91, 204] width 35 height 14
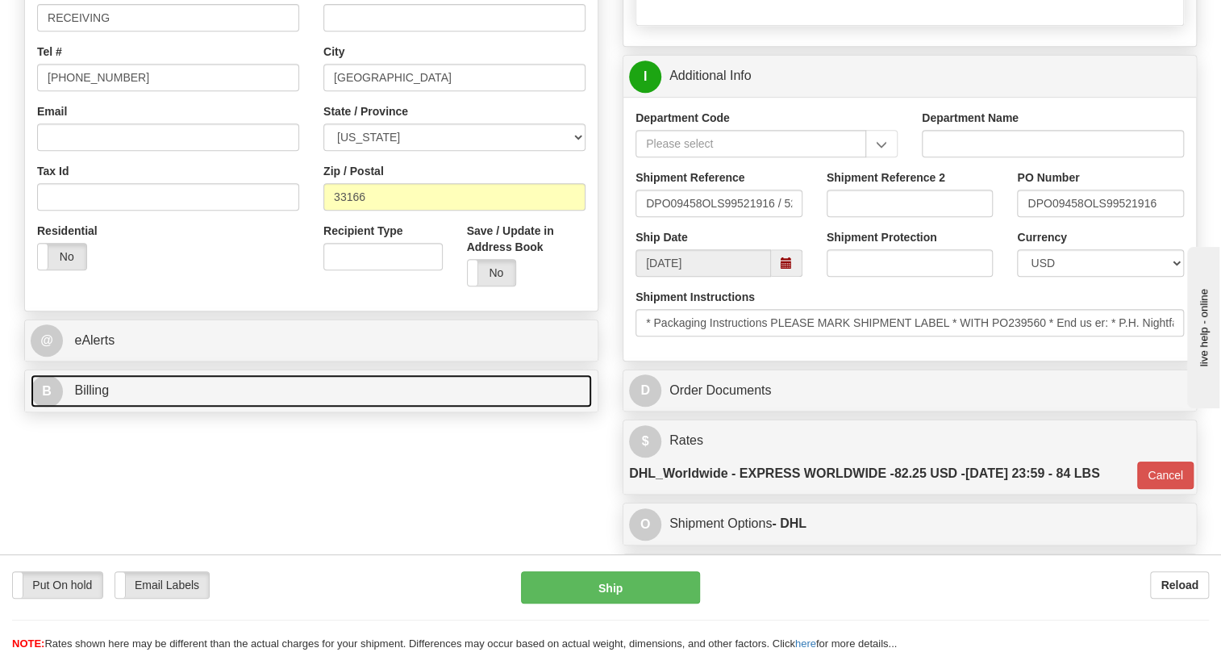
scroll to position [373, 0]
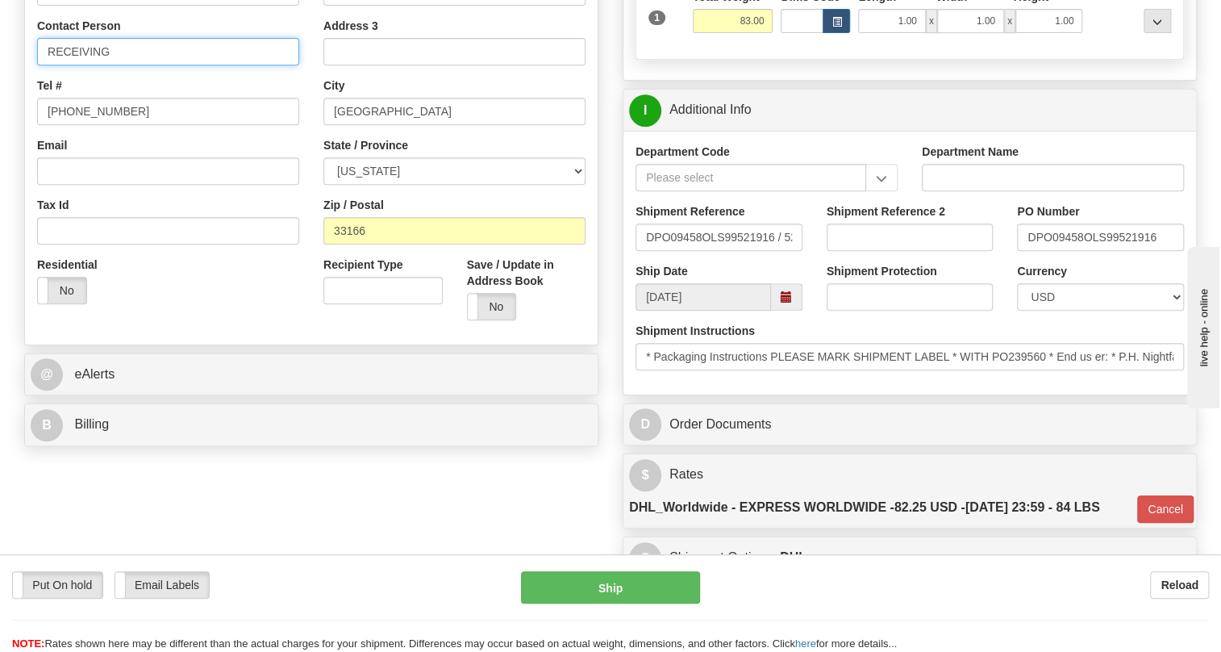
click at [88, 65] on input "RECEIVING" at bounding box center [168, 51] width 262 height 27
paste input "Albani Pereira"
type input "Albani Pereira"
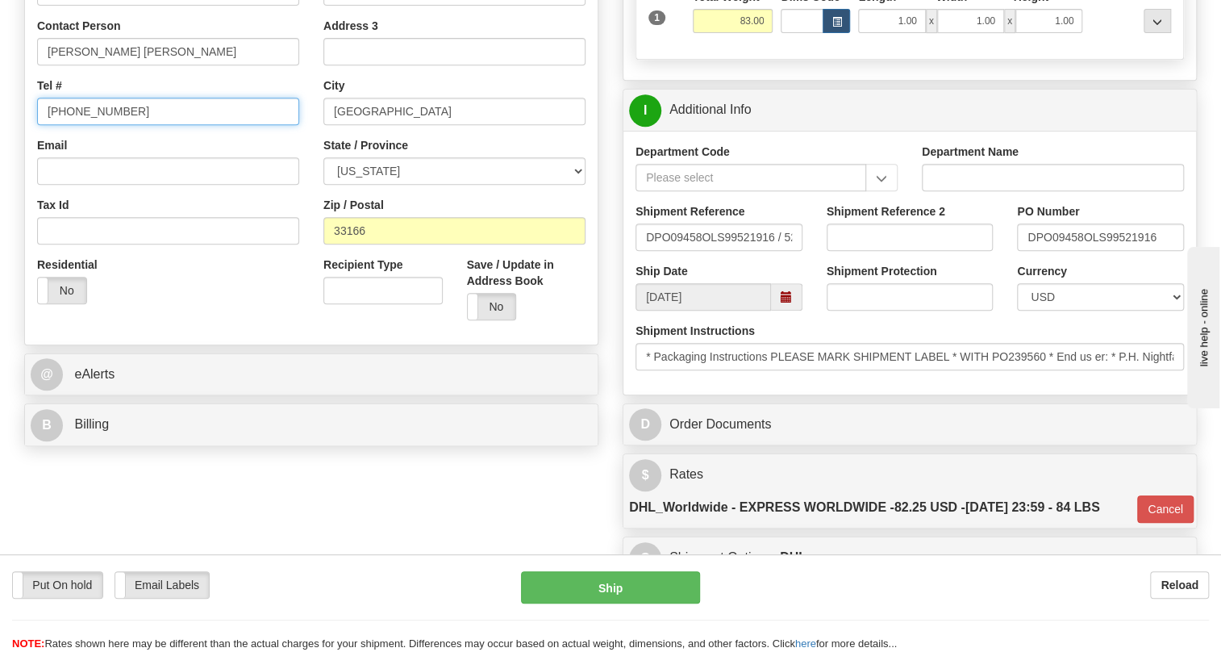
click at [98, 125] on input "[PHONE_NUMBER]" at bounding box center [168, 111] width 262 height 27
paste input "904)429-2581"
type input "(904)429-2581"
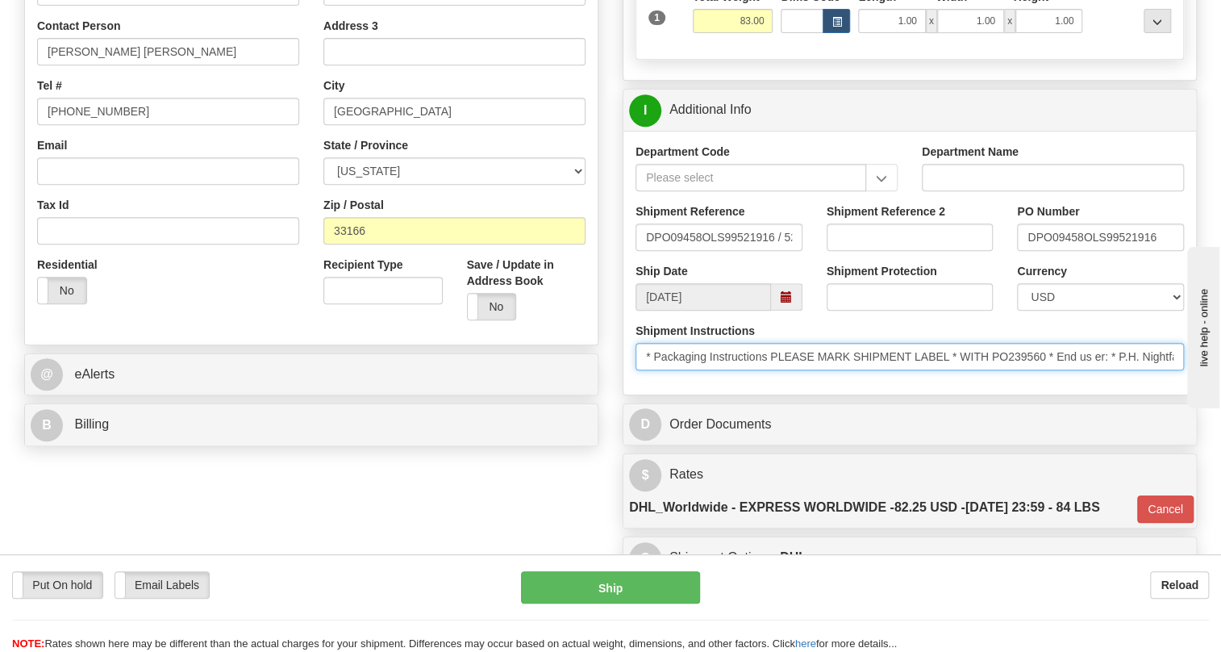
drag, startPoint x: 1049, startPoint y: 392, endPoint x: 994, endPoint y: 392, distance: 54.8
click at [994, 370] on input "* Packaging Instructions PLEASE MARK SHIPMENT LABEL * WITH PO239560 * End us er…" at bounding box center [910, 356] width 548 height 27
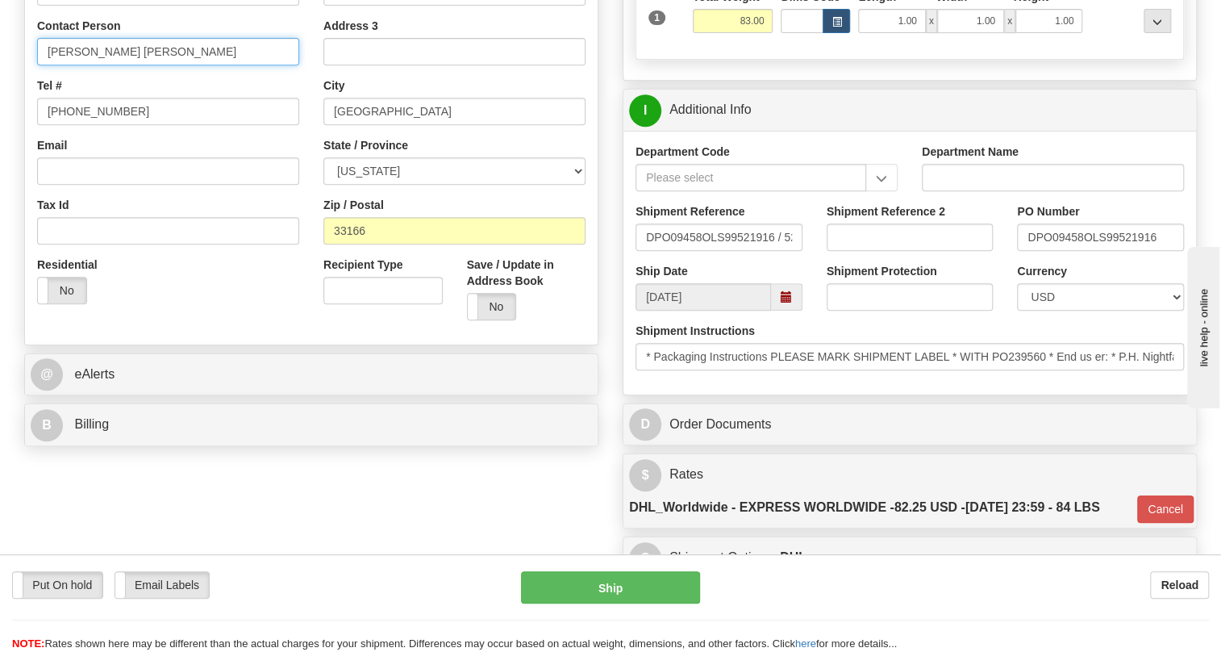
click at [153, 65] on input "Albani Pereira" at bounding box center [168, 51] width 262 height 27
paste input "PO239560"
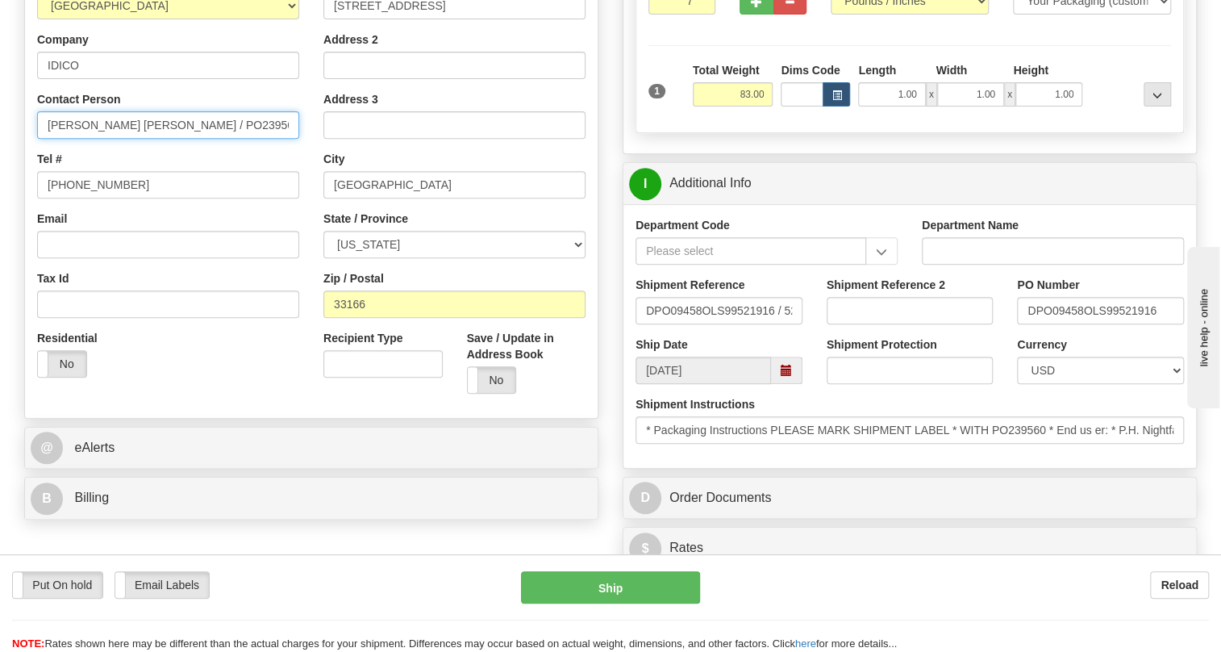
type input "Albani Pereira / PO239560"
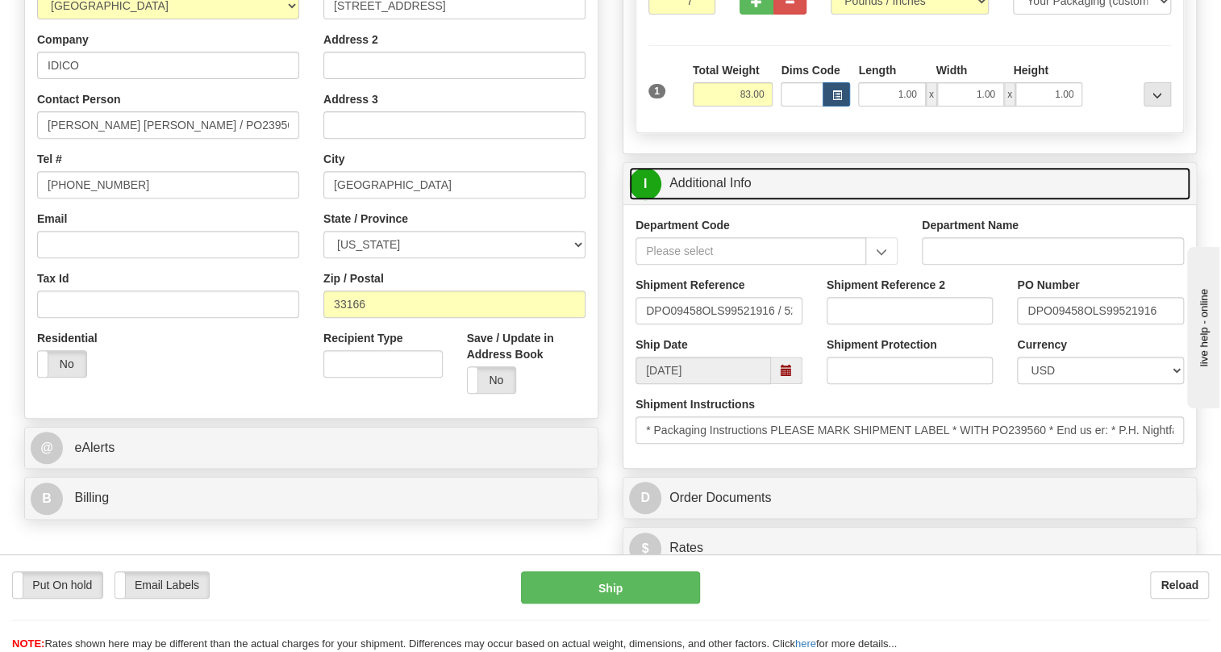
click at [710, 200] on link "I Additional Info" at bounding box center [909, 183] width 561 height 33
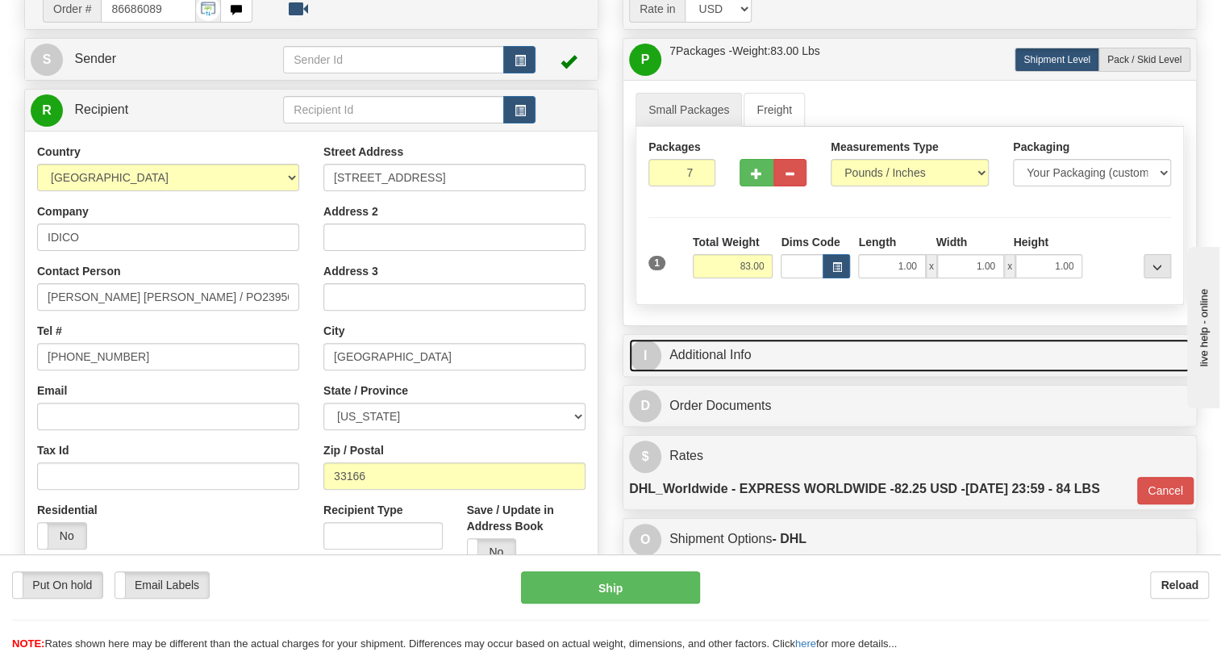
scroll to position [153, 0]
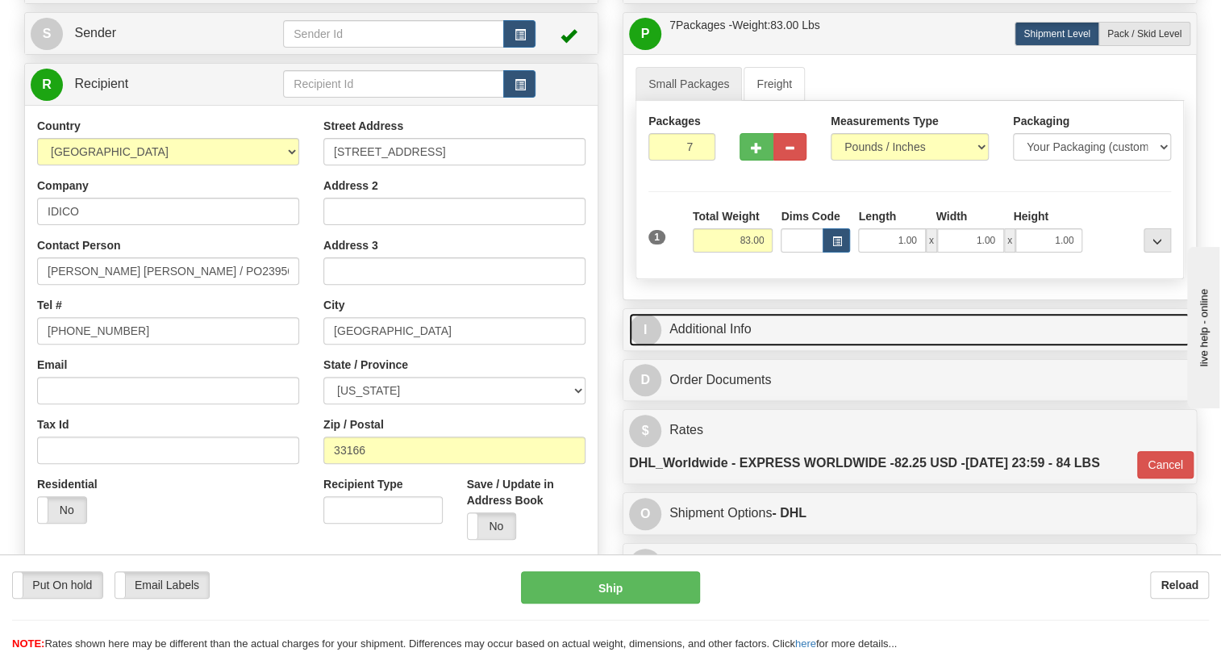
click at [730, 346] on link "I Additional Info" at bounding box center [909, 329] width 561 height 33
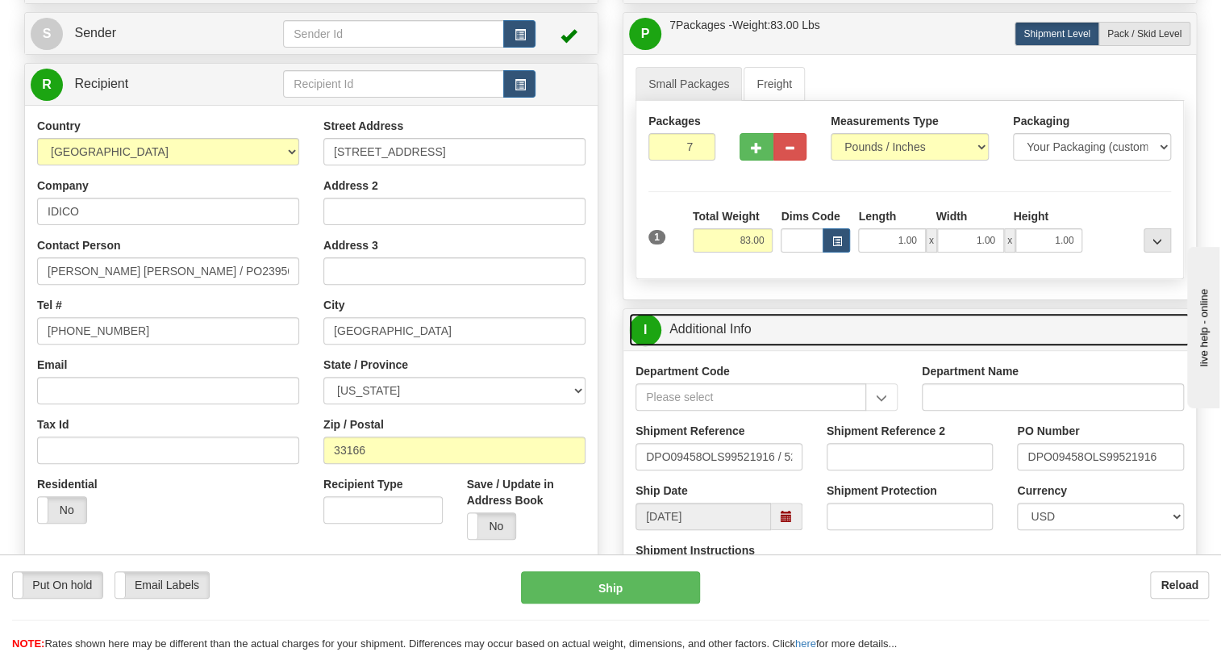
scroll to position [226, 0]
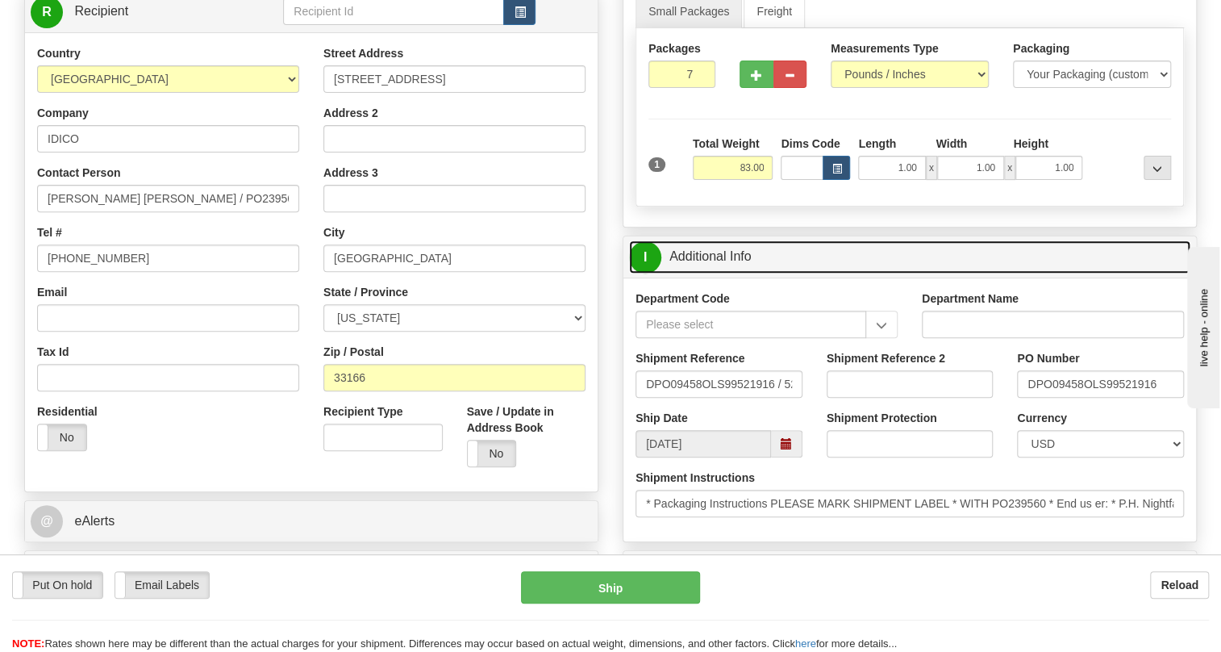
click at [724, 273] on link "I Additional Info" at bounding box center [909, 256] width 561 height 33
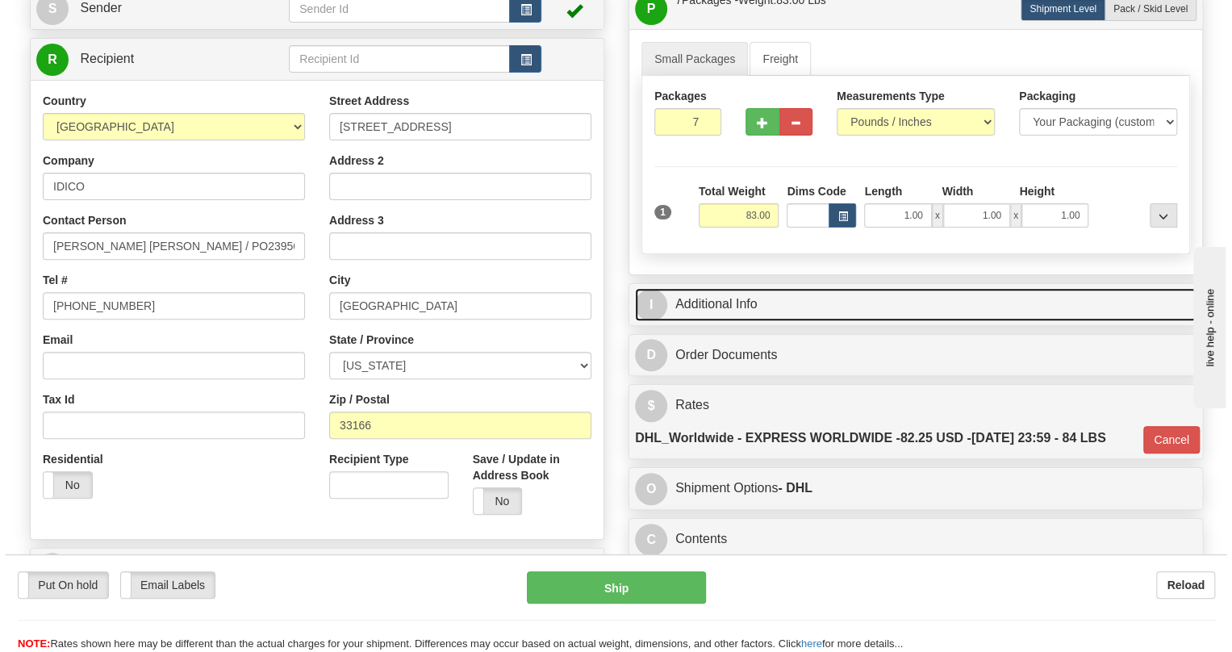
scroll to position [153, 0]
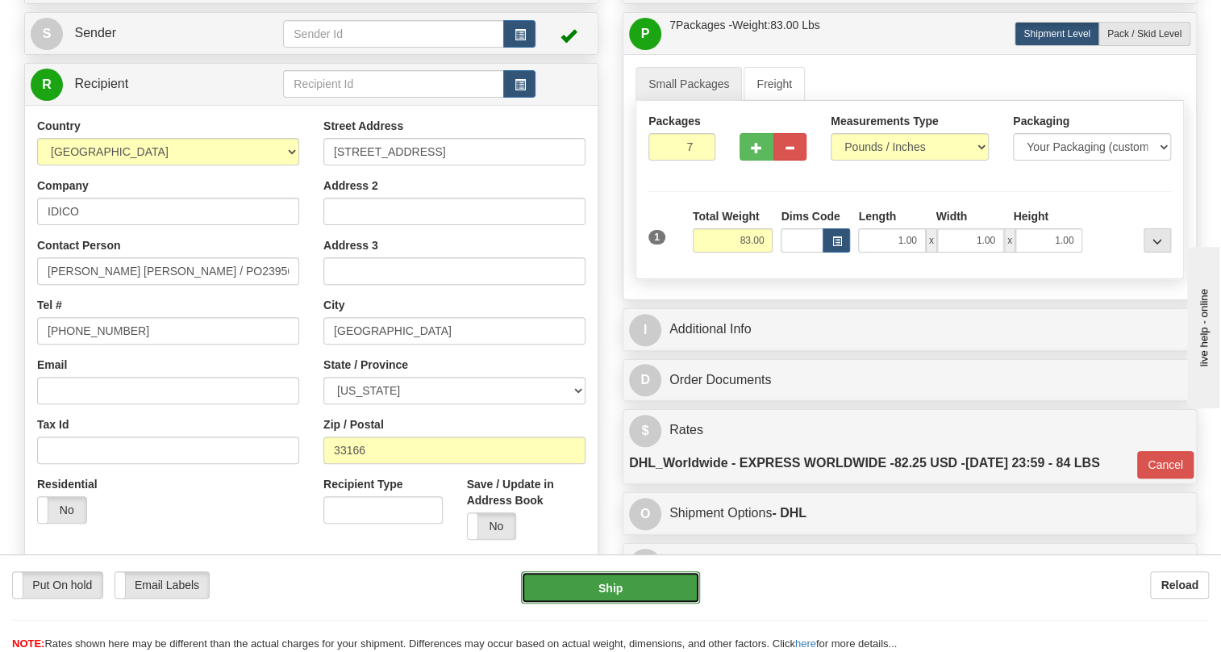
click at [607, 591] on button "Ship" at bounding box center [610, 587] width 179 height 32
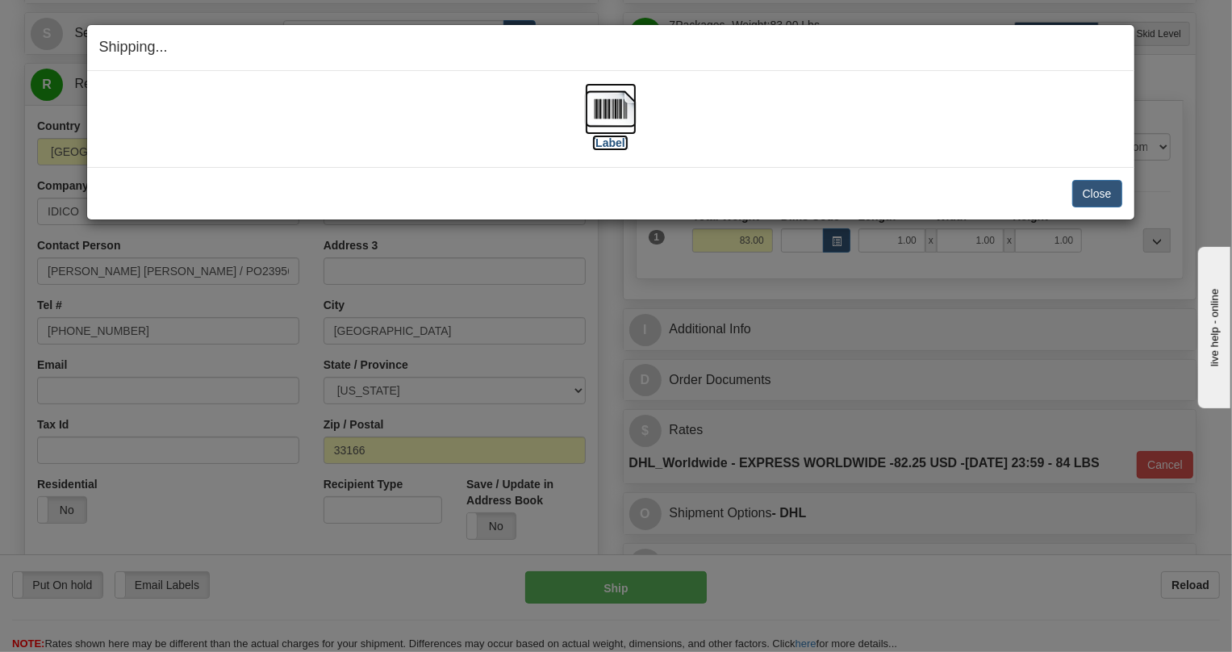
click at [613, 115] on img at bounding box center [611, 109] width 52 height 52
drag, startPoint x: 1099, startPoint y: 191, endPoint x: 1010, endPoint y: 192, distance: 88.7
click at [1099, 191] on button "Close" at bounding box center [1097, 193] width 50 height 27
